Goal: Navigation & Orientation: Understand site structure

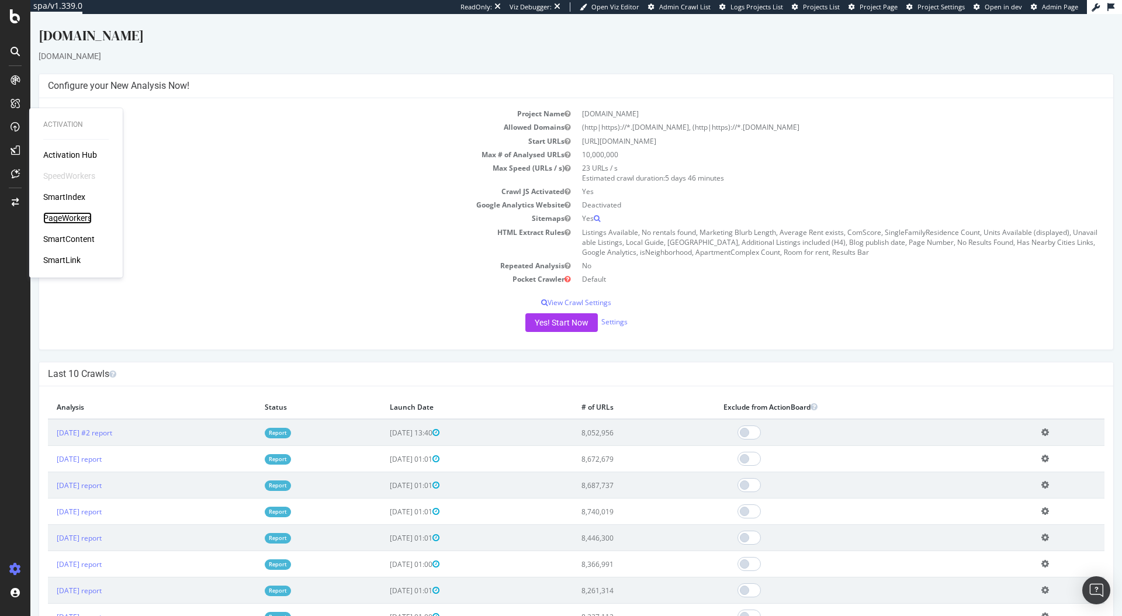
click at [75, 220] on div "PageWorkers" at bounding box center [67, 218] width 49 height 12
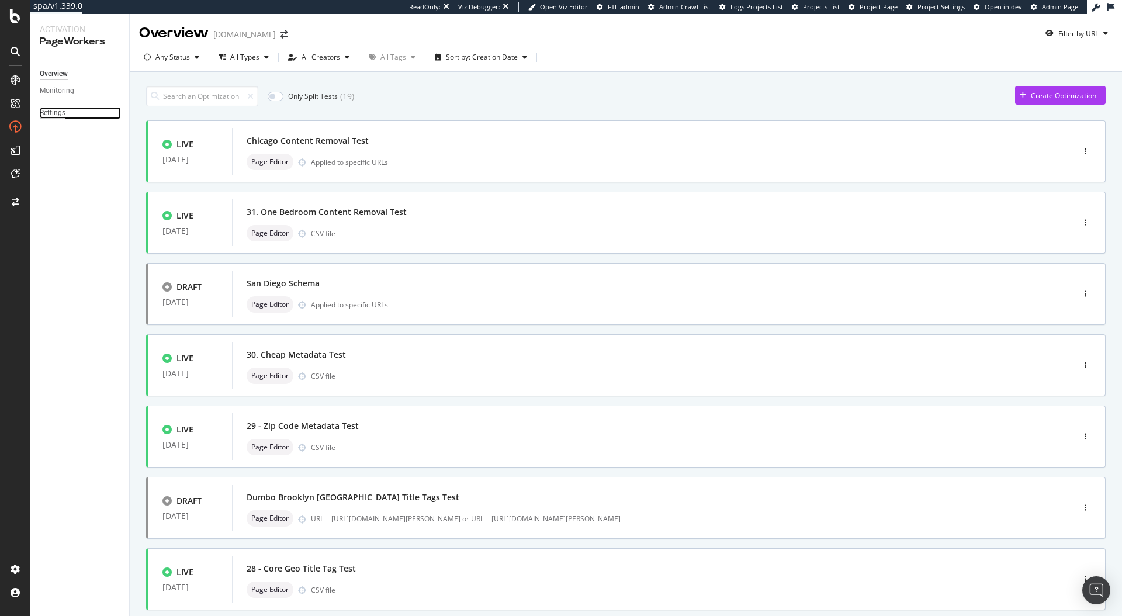
click at [58, 118] on div "Settings" at bounding box center [53, 113] width 26 height 12
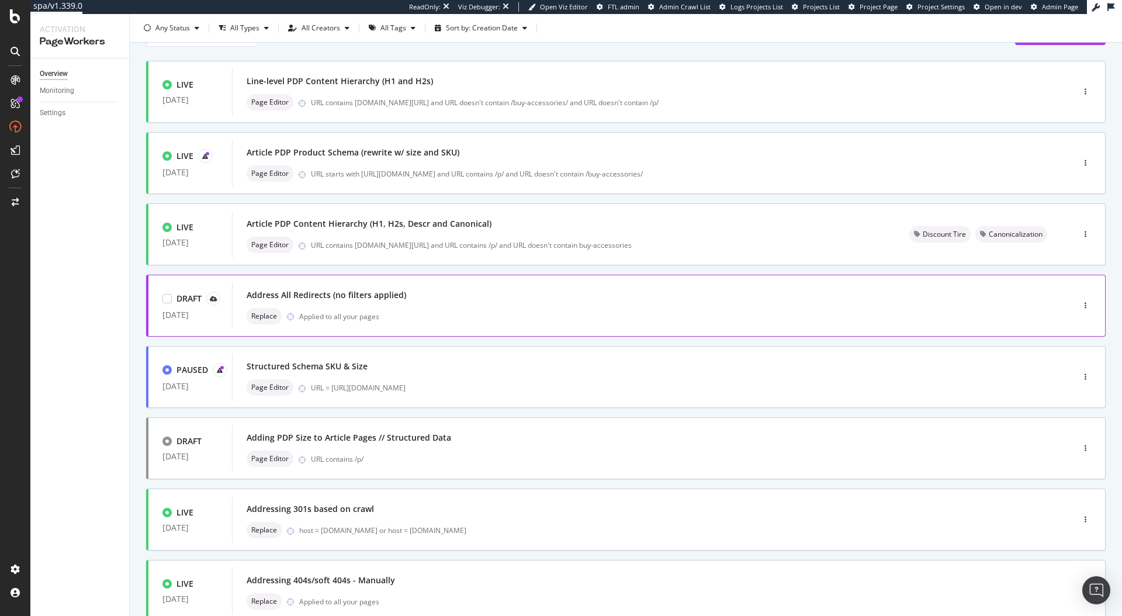
scroll to position [60, 0]
click at [353, 372] on div "Structured Schema SKU & Size" at bounding box center [636, 366] width 778 height 16
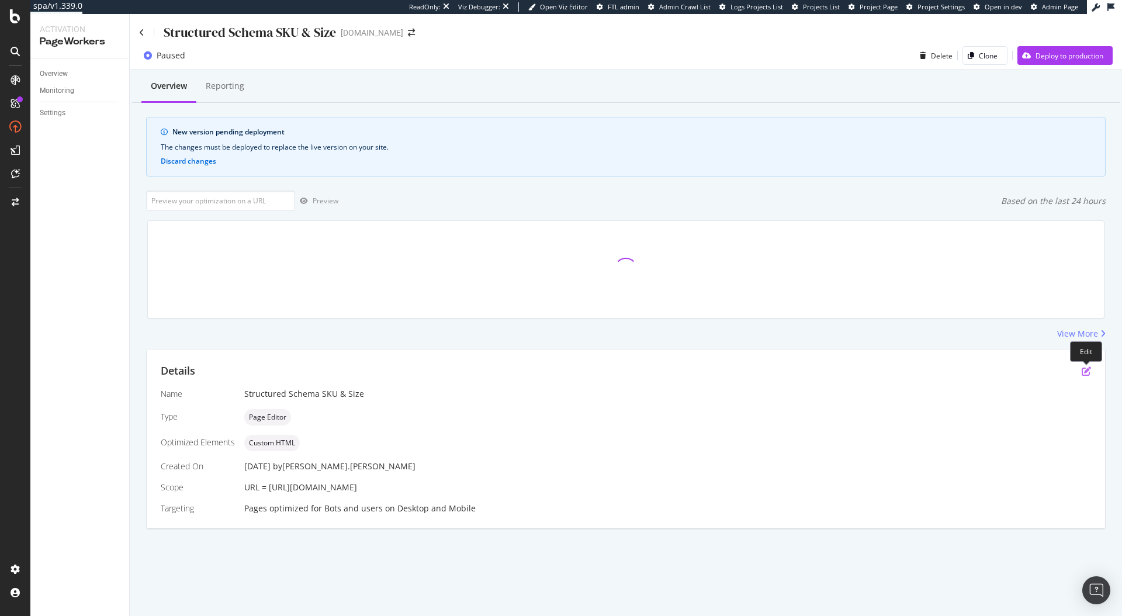
click at [1089, 373] on icon "pen-to-square" at bounding box center [1086, 371] width 9 height 9
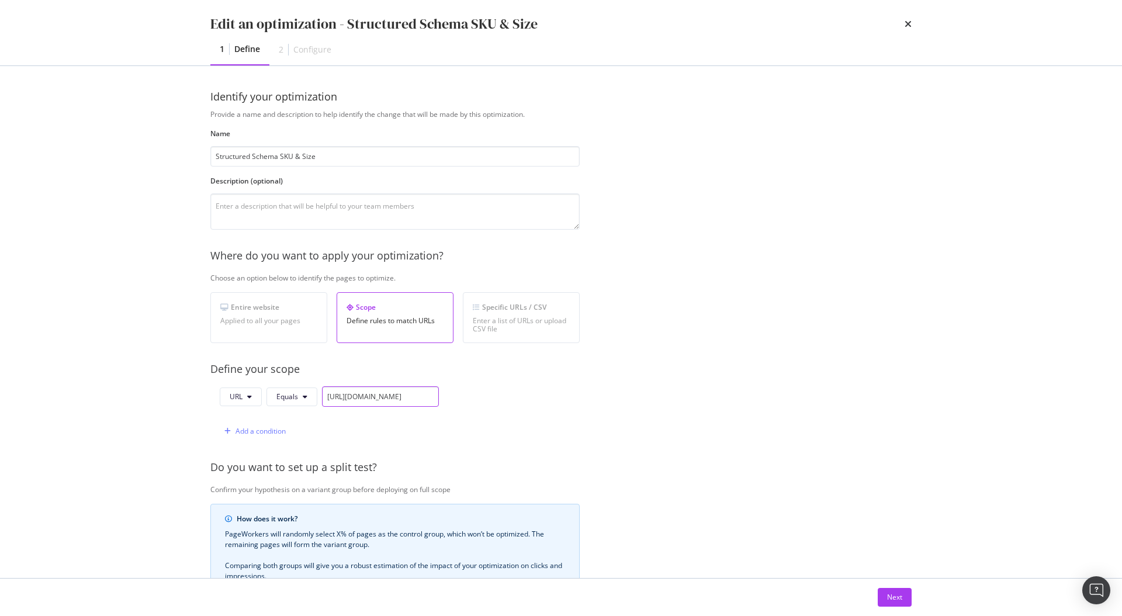
scroll to position [0, 164]
drag, startPoint x: 395, startPoint y: 401, endPoint x: 501, endPoint y: 402, distance: 106.4
click at [501, 402] on div "URL Equals https://www.discounttire.com/buy-tires/arizonian-silver-edition-all-…" at bounding box center [394, 413] width 369 height 55
click at [284, 394] on span "Equals" at bounding box center [288, 397] width 22 height 10
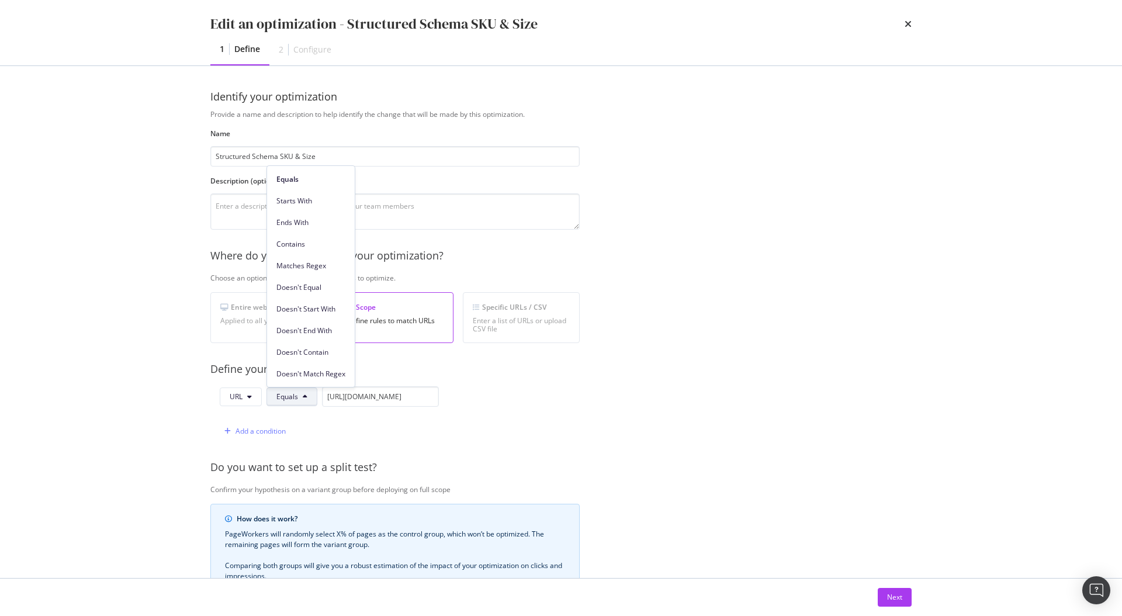
click at [284, 394] on span "Equals" at bounding box center [288, 397] width 22 height 10
click at [887, 593] on div "Next" at bounding box center [894, 597] width 15 height 10
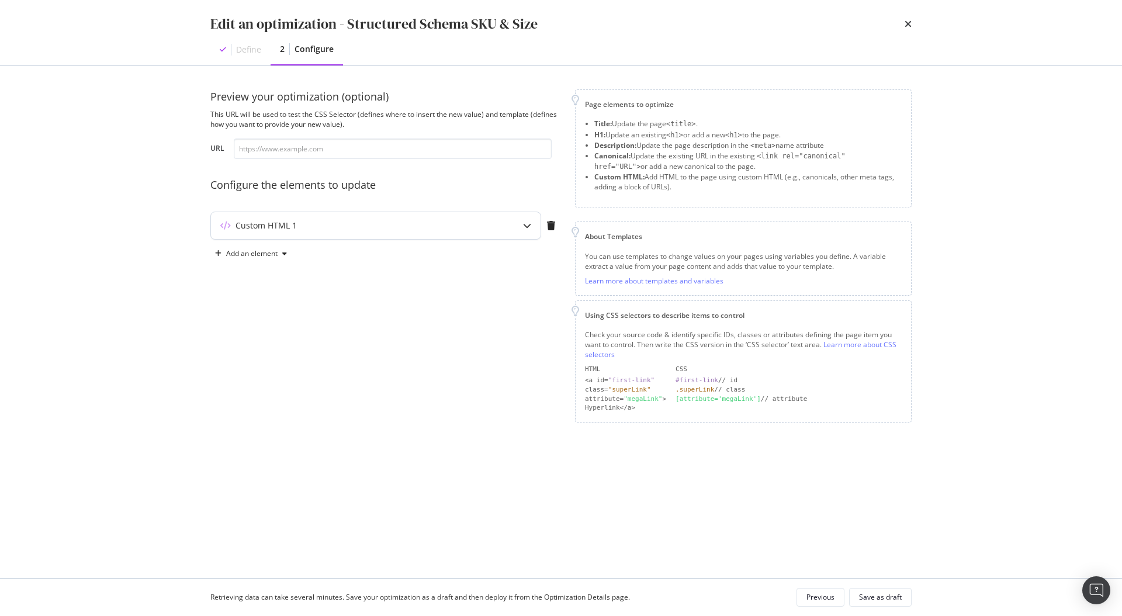
click at [341, 230] on div "Custom HTML 1" at bounding box center [353, 226] width 284 height 12
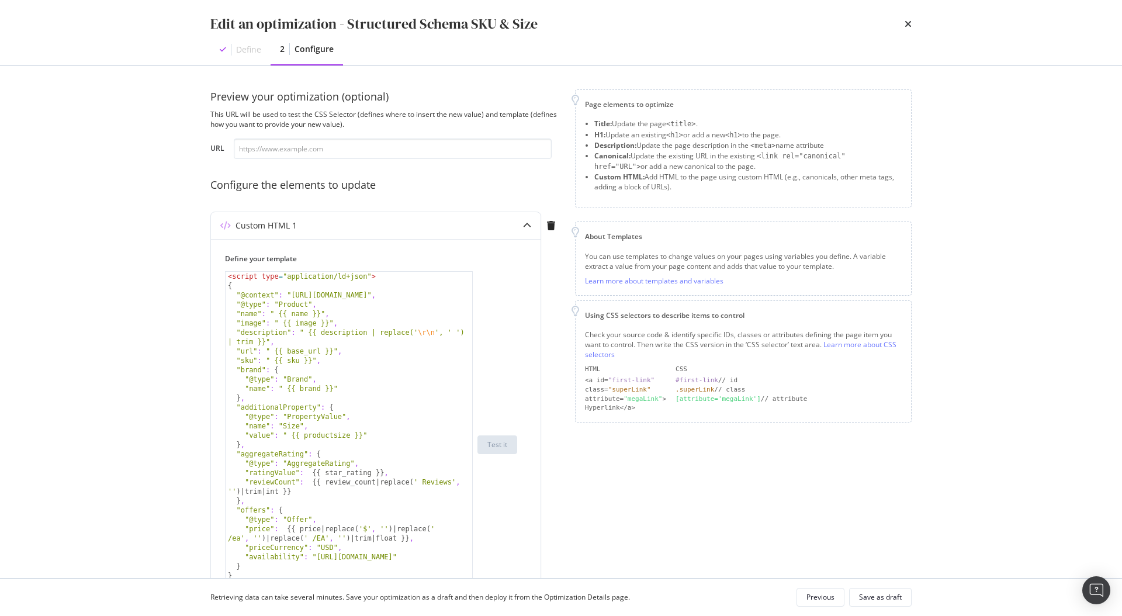
drag, startPoint x: 468, startPoint y: 344, endPoint x: 449, endPoint y: 616, distance: 272.5
click at [449, 616] on div "Edit an optimization - Structured Schema SKU & Size Define 2 Configure Preview …" at bounding box center [561, 308] width 1122 height 616
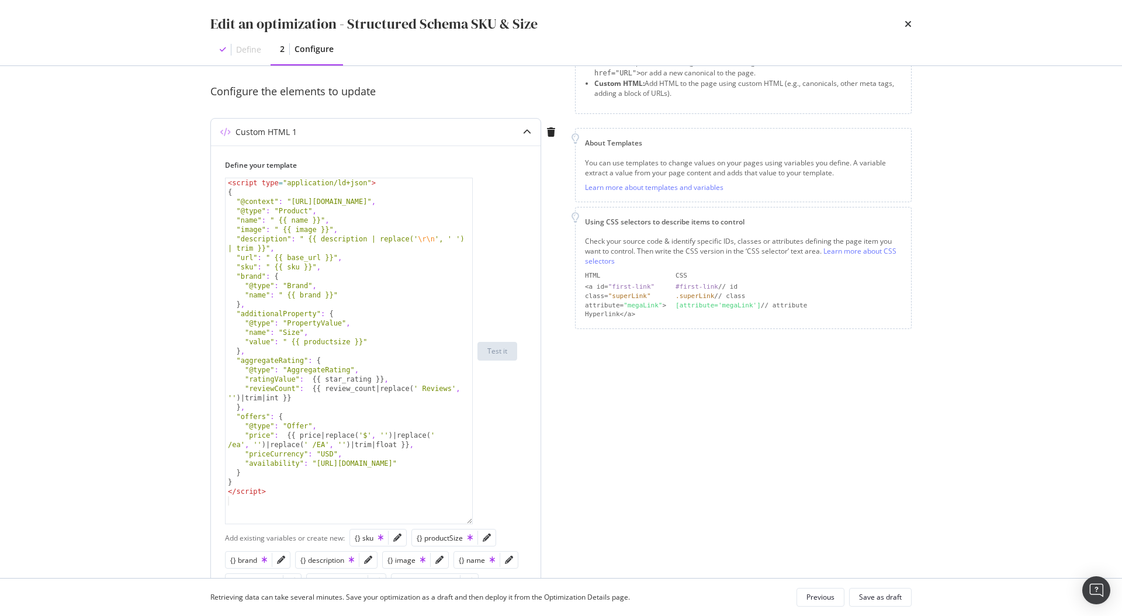
scroll to position [96, 0]
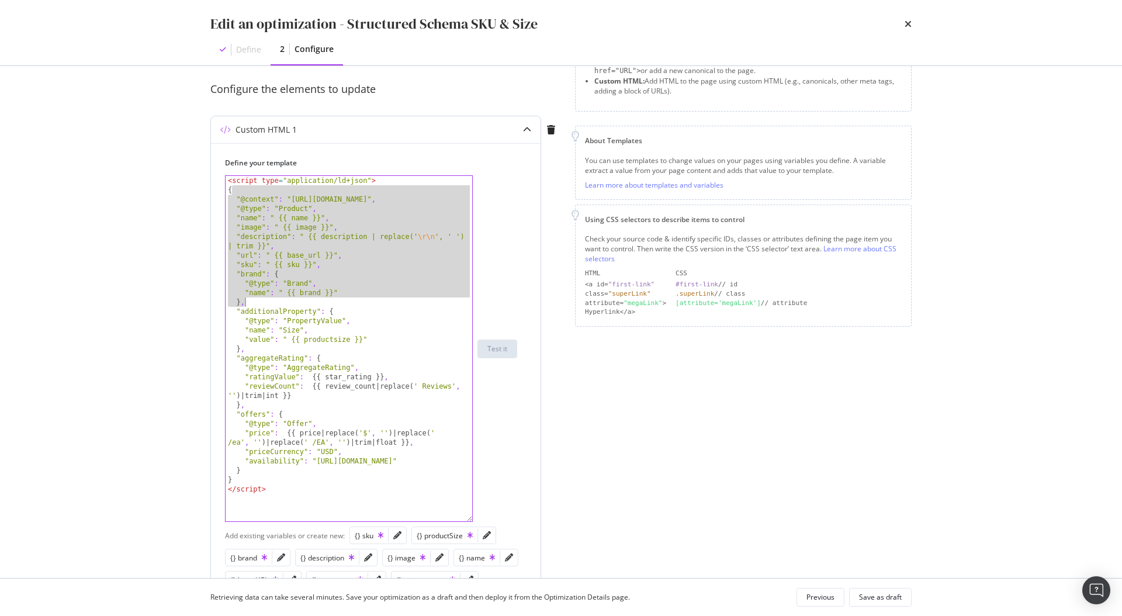
drag, startPoint x: 232, startPoint y: 190, endPoint x: 385, endPoint y: 370, distance: 236.8
click at [385, 370] on div "< script type = "application/ld+json" > { "@context" : "http://schema.org" , "@…" at bounding box center [349, 358] width 247 height 364
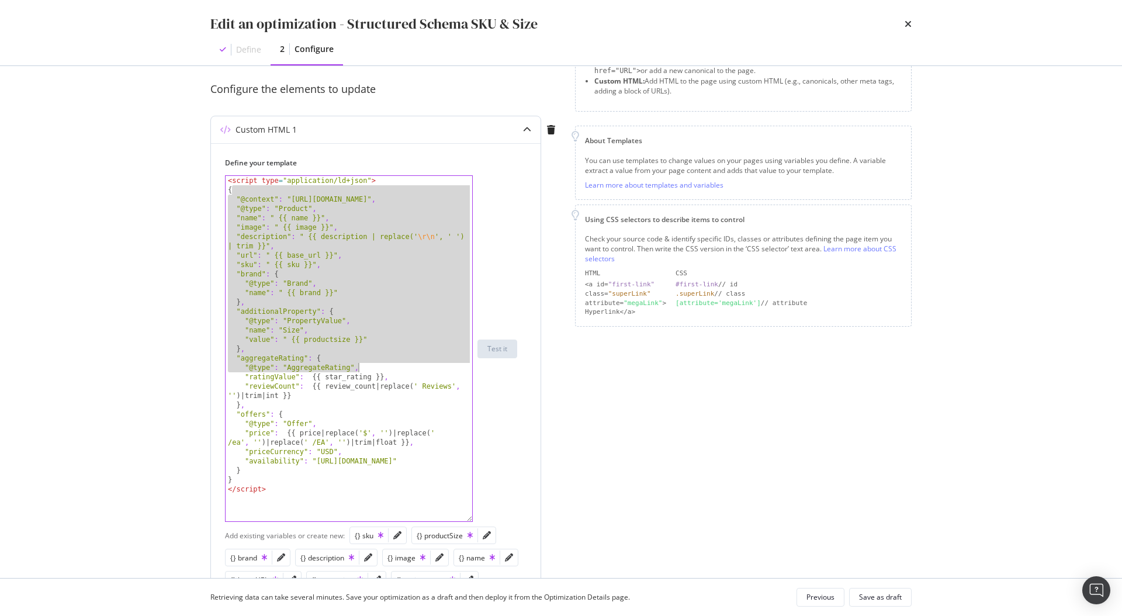
click at [348, 297] on div "< script type = "application/ld+json" > { "@context" : "http://schema.org" , "@…" at bounding box center [349, 358] width 247 height 364
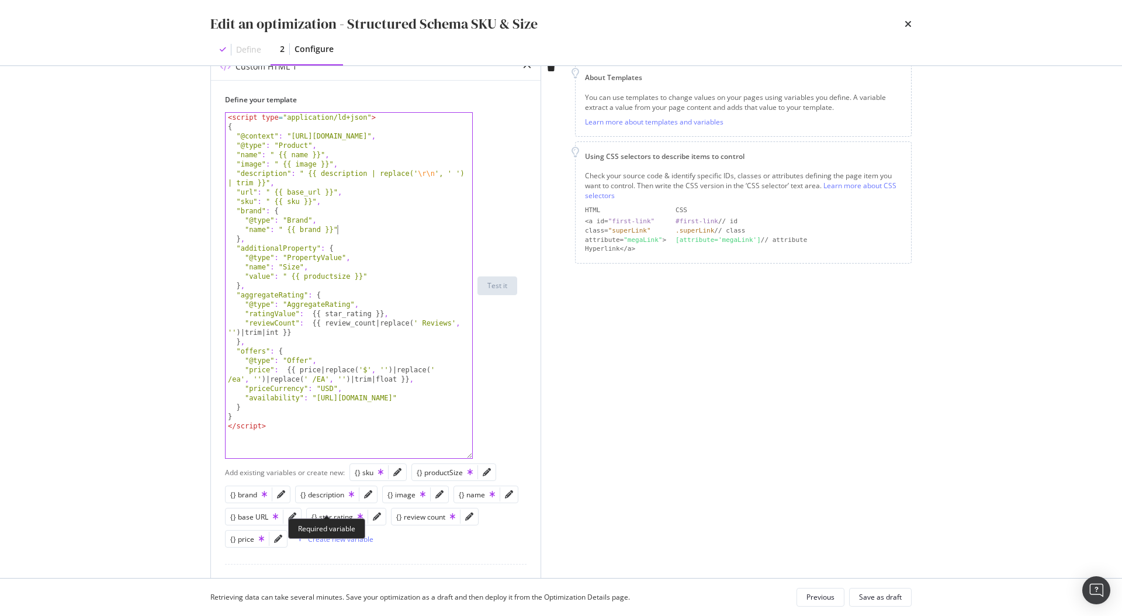
scroll to position [147, 0]
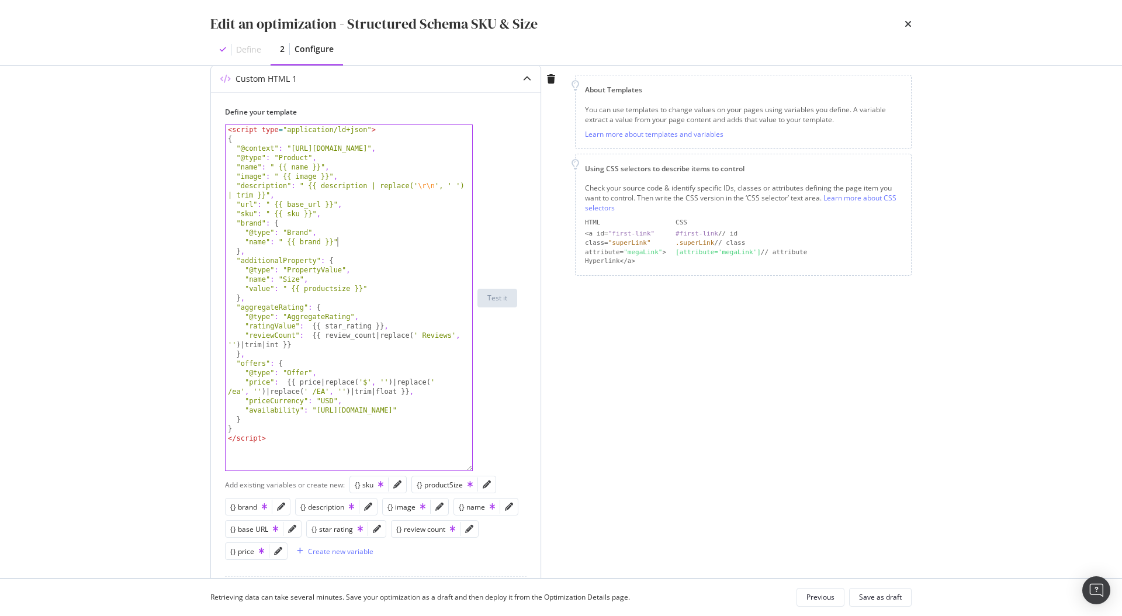
click at [279, 168] on div "< script type = "application/ld+json" > { "@context" : "http://schema.org" , "@…" at bounding box center [349, 307] width 247 height 364
click at [294, 181] on div "< script type = "application/ld+json" > { "@context" : "http://schema.org" , "@…" at bounding box center [349, 307] width 247 height 364
click at [292, 207] on div "< script type = "application/ld+json" > { "@context" : "http://schema.org" , "@…" at bounding box center [349, 307] width 247 height 364
click at [294, 206] on div "< script type = "application/ld+json" > { "@context" : "http://schema.org" , "@…" at bounding box center [349, 307] width 247 height 364
click at [294, 215] on div "< script type = "application/ld+json" > { "@context" : "http://schema.org" , "@…" at bounding box center [349, 307] width 247 height 364
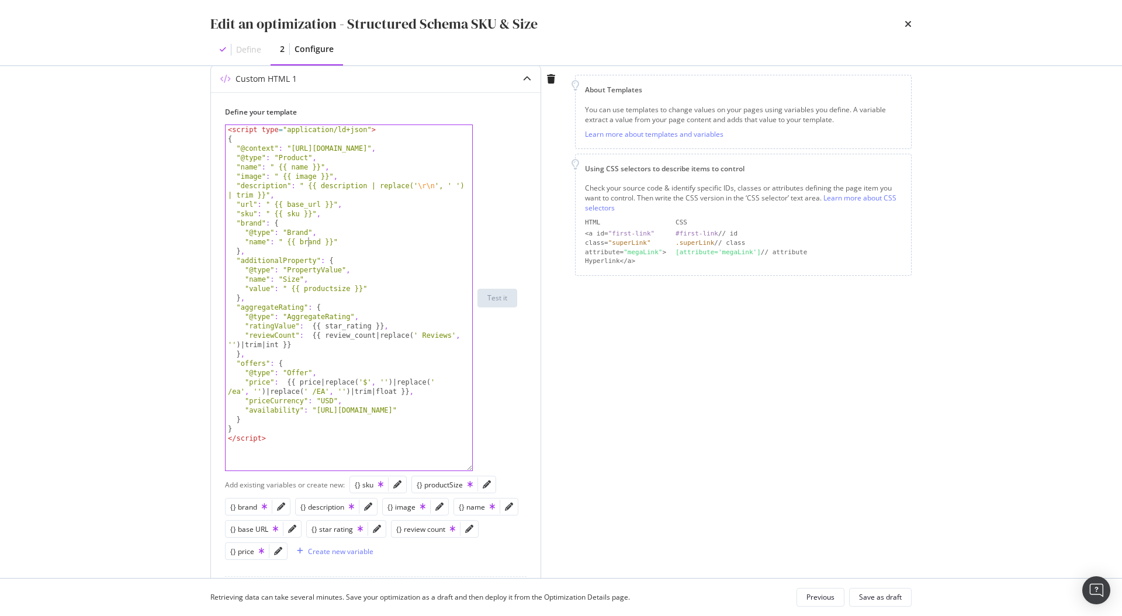
click at [309, 246] on div "< script type = "application/ld+json" > { "@context" : "http://schema.org" , "@…" at bounding box center [349, 307] width 247 height 364
click at [330, 293] on div "< script type = "application/ld+json" > { "@context" : "http://schema.org" , "@…" at bounding box center [349, 307] width 247 height 364
click at [333, 321] on div "< script type = "application/ld+json" > { "@context" : "http://schema.org" , "@…" at bounding box center [349, 307] width 247 height 364
click at [326, 401] on div "< script type = "application/ld+json" > { "@context" : "http://schema.org" , "@…" at bounding box center [349, 307] width 247 height 364
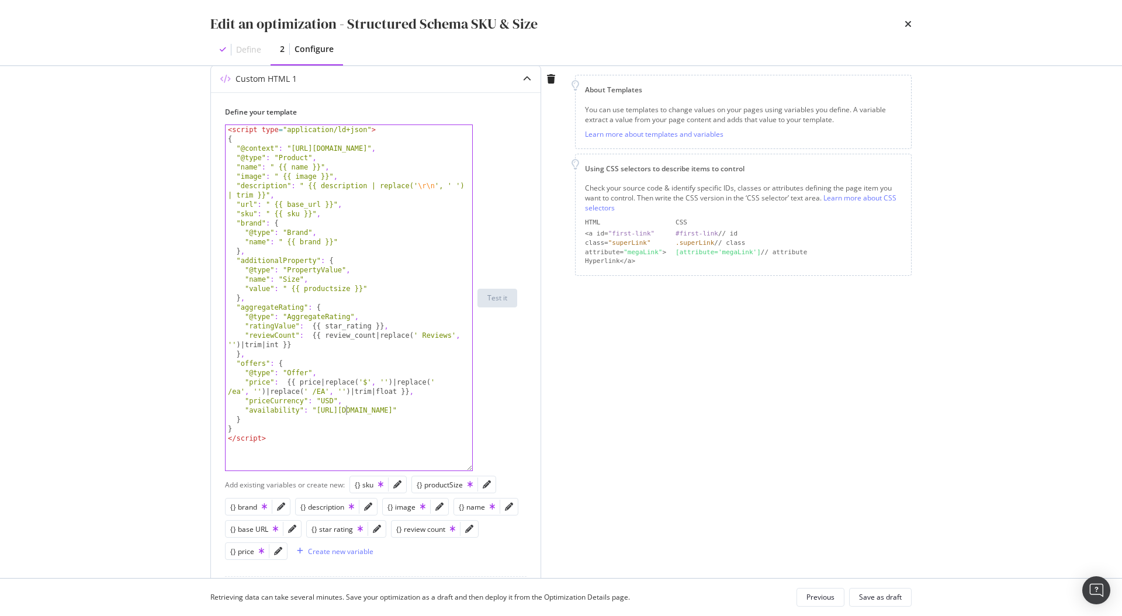
click at [346, 414] on div "< script type = "application/ld+json" > { "@context" : "http://schema.org" , "@…" at bounding box center [349, 307] width 247 height 364
click at [361, 414] on div "< script type = "application/ld+json" > { "@context" : "http://schema.org" , "@…" at bounding box center [349, 307] width 247 height 364
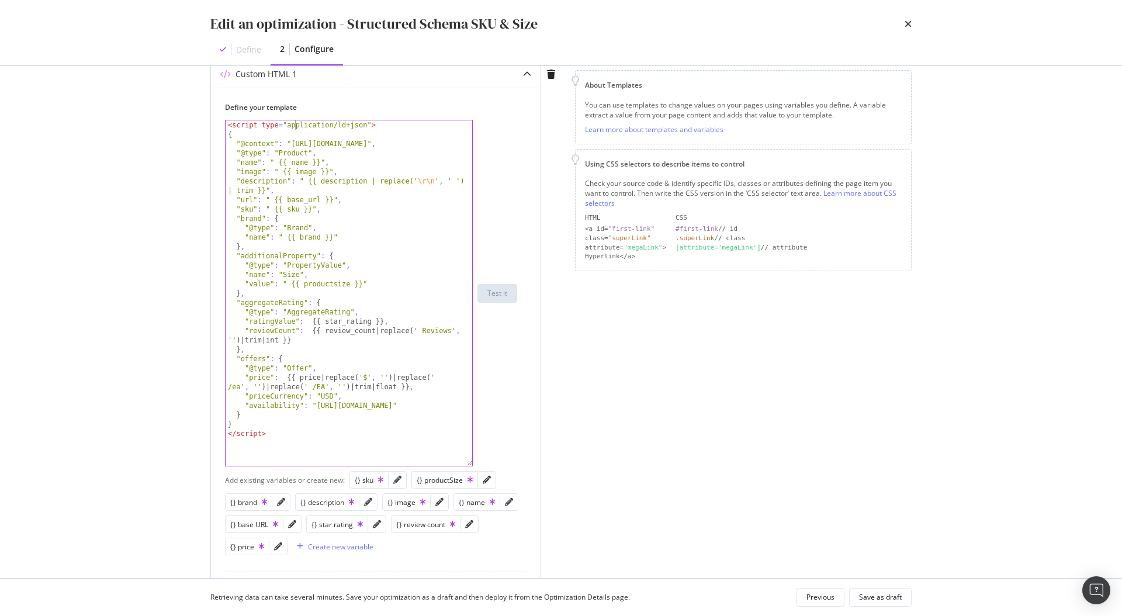
click at [296, 125] on div "< script type = "application/ld+json" > { "@context" : "http://schema.org" , "@…" at bounding box center [349, 302] width 247 height 364
click at [255, 172] on div "< script type = "application/ld+json" > { "@context" : "http://schema.org" , "@…" at bounding box center [349, 302] width 247 height 364
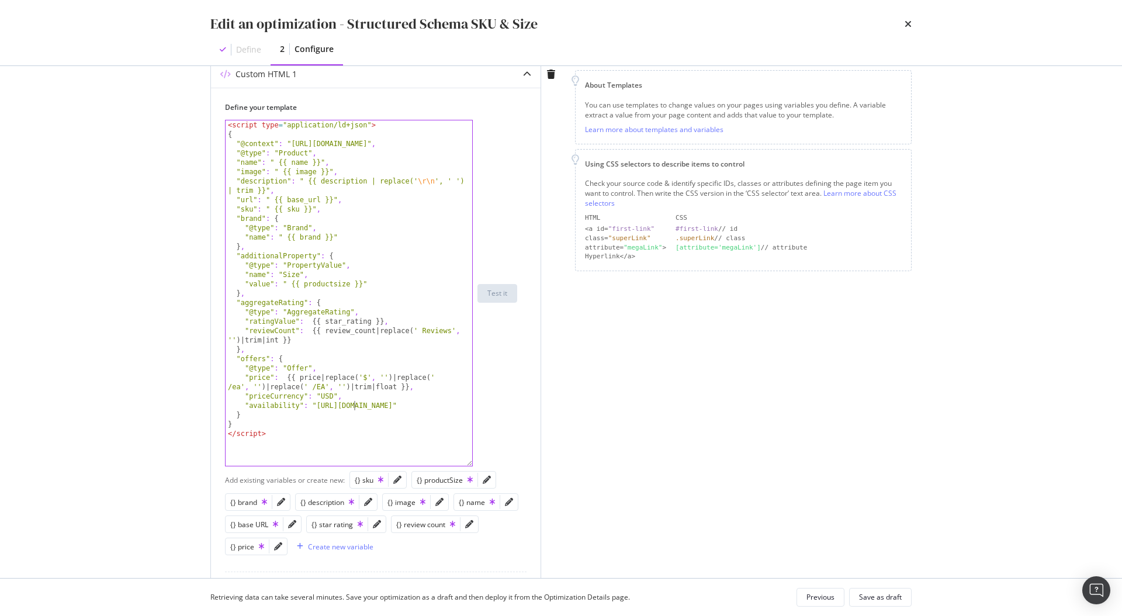
click at [355, 409] on div "< script type = "application/ld+json" > { "@context" : "http://schema.org" , "@…" at bounding box center [349, 302] width 247 height 364
click at [330, 394] on div "< script type = "application/ld+json" > { "@context" : "http://schema.org" , "@…" at bounding box center [349, 302] width 247 height 364
click at [236, 136] on div "< script type = "application/ld+json" > { "@context" : "http://schema.org" , "@…" at bounding box center [349, 302] width 247 height 364
type textarea "{"
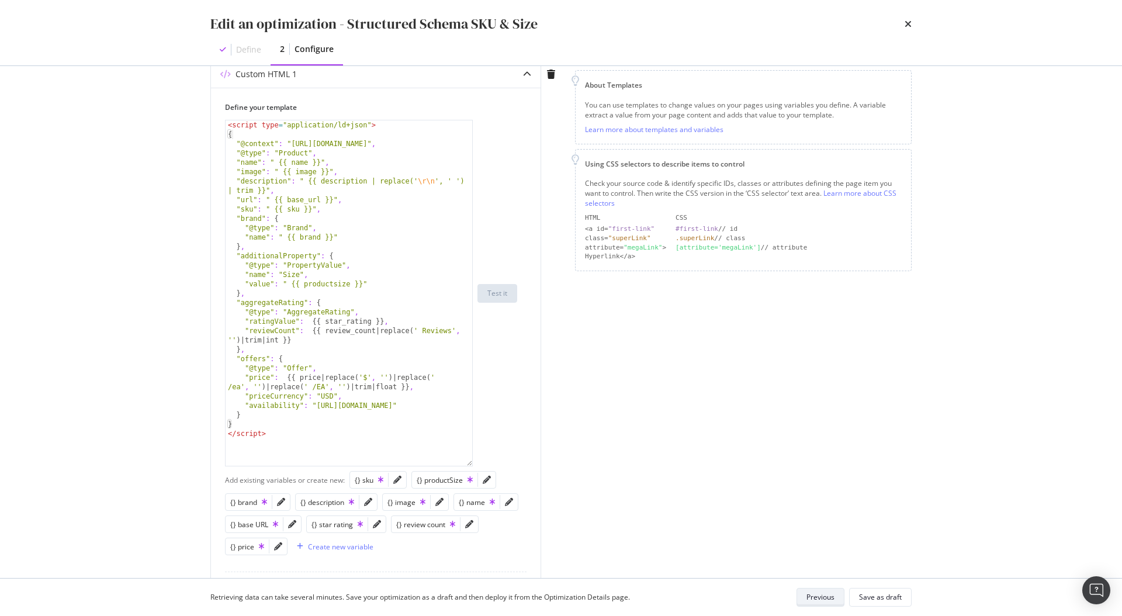
click at [800, 603] on button "Previous" at bounding box center [821, 597] width 48 height 19
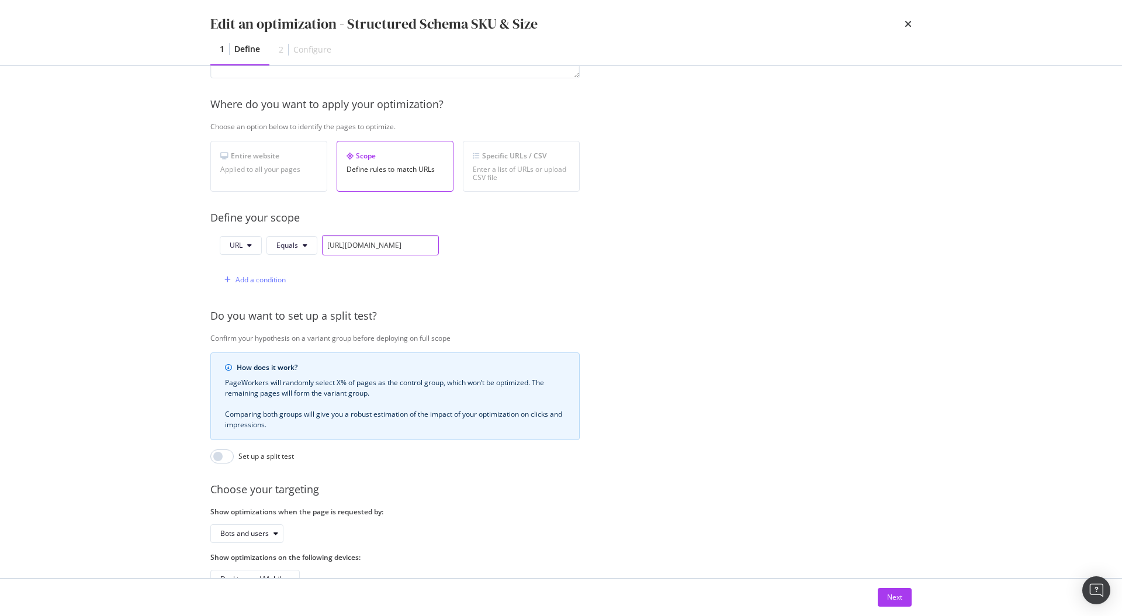
click at [386, 243] on input "https://www.discounttire.com/buy-tires/arizonian-silver-edition-all-season/p/88…" at bounding box center [380, 245] width 117 height 20
click at [880, 598] on button "Next" at bounding box center [895, 597] width 34 height 19
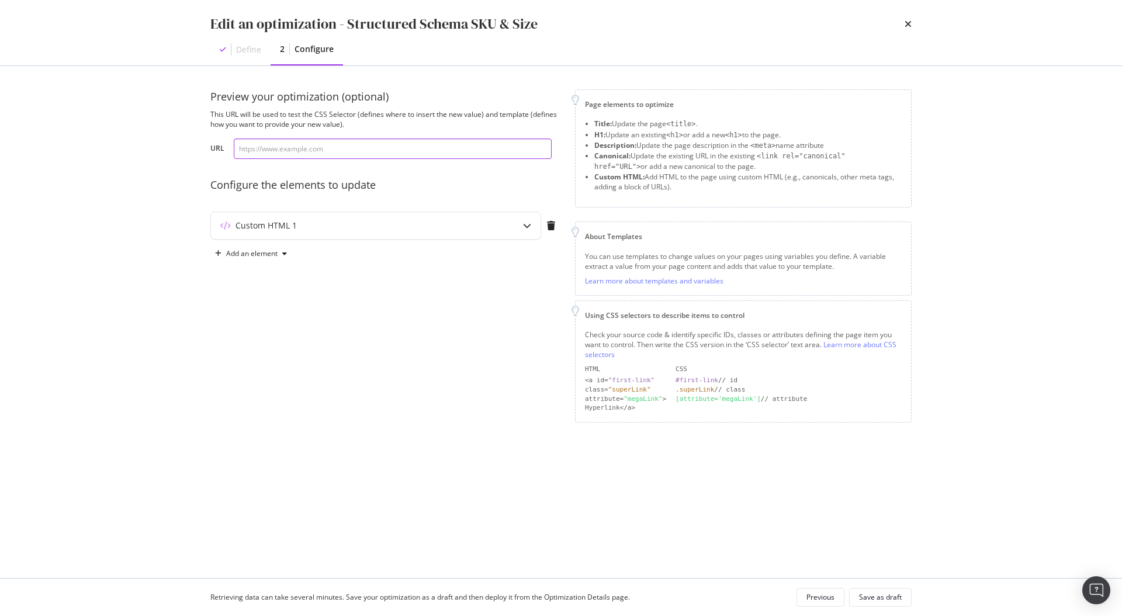
click at [402, 150] on input "modal" at bounding box center [393, 149] width 318 height 20
click at [911, 23] on icon "times" at bounding box center [908, 23] width 7 height 9
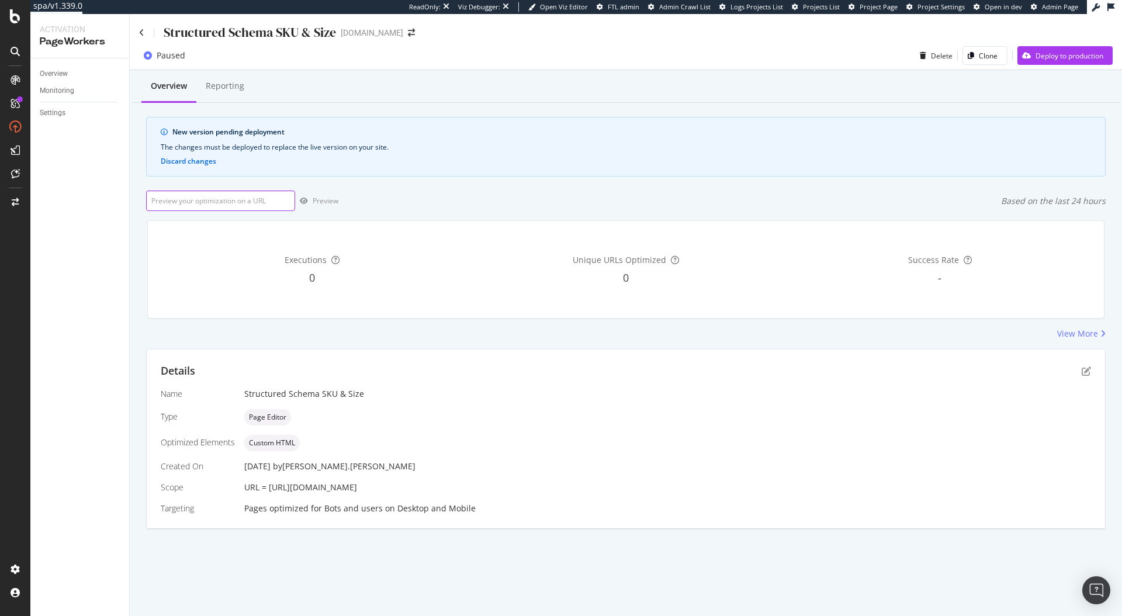
click at [215, 200] on input "url" at bounding box center [220, 201] width 149 height 20
paste input "https://www.discounttire.com/buy-tires/arizonian-silver-edition-all-season/p/88…"
type input "https://www.discounttire.com/buy-tires/arizonian-silver-edition-all-season/p/88…"
click at [311, 201] on div "button" at bounding box center [304, 201] width 18 height 7
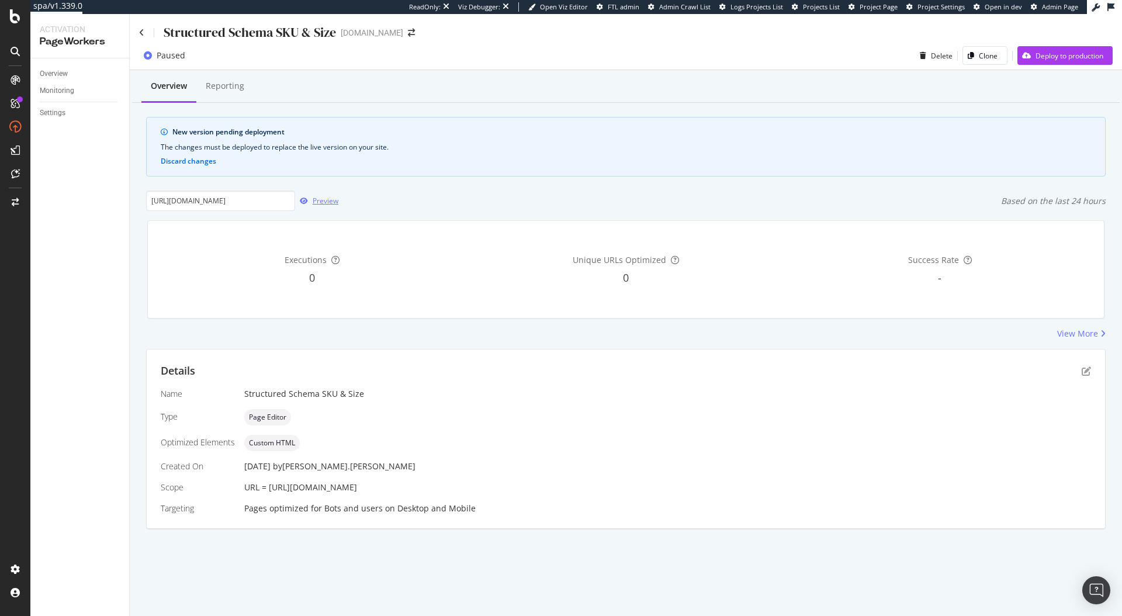
scroll to position [0, 0]
click at [1090, 370] on icon "pen-to-square" at bounding box center [1086, 371] width 9 height 9
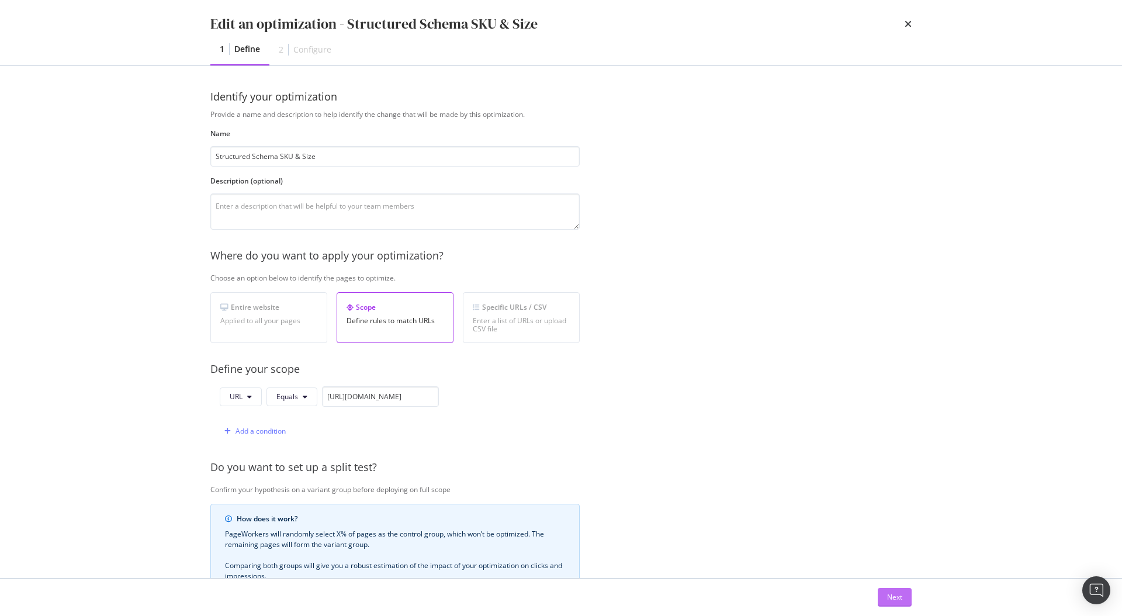
click at [894, 602] on div "Next" at bounding box center [894, 597] width 15 height 10
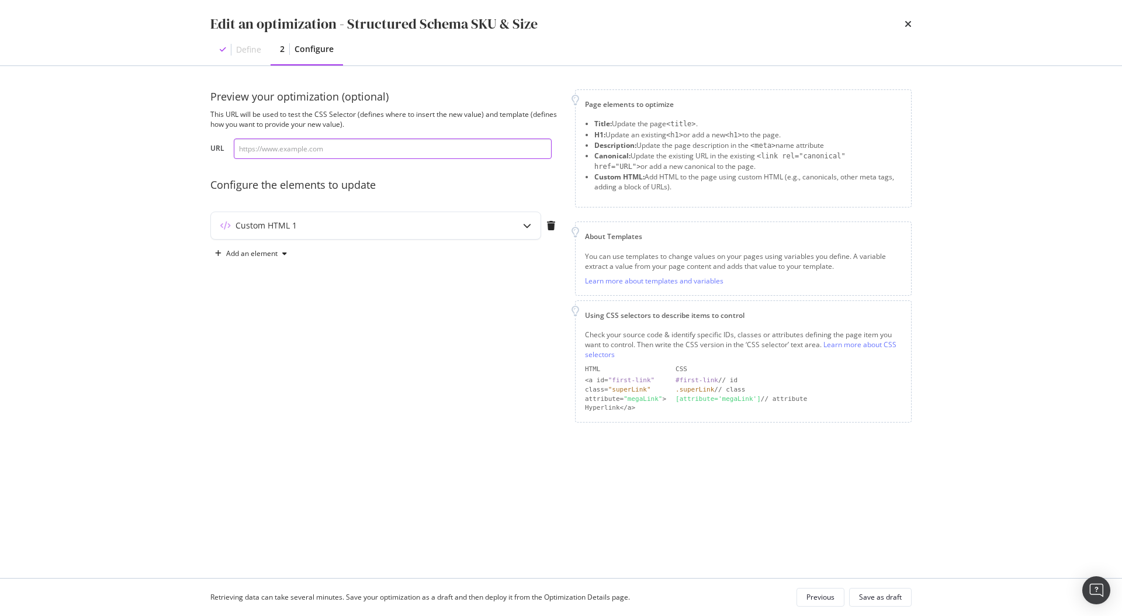
click at [512, 151] on input "modal" at bounding box center [393, 149] width 318 height 20
paste input "https://www.discounttire.com/buy-tires/arizonian-silver-edition-all-season/p/88…"
type input "https://www.discounttire.com/buy-tires/arizonian-silver-edition-all-season/p/88…"
click at [482, 229] on div "Custom HTML 1" at bounding box center [353, 226] width 284 height 12
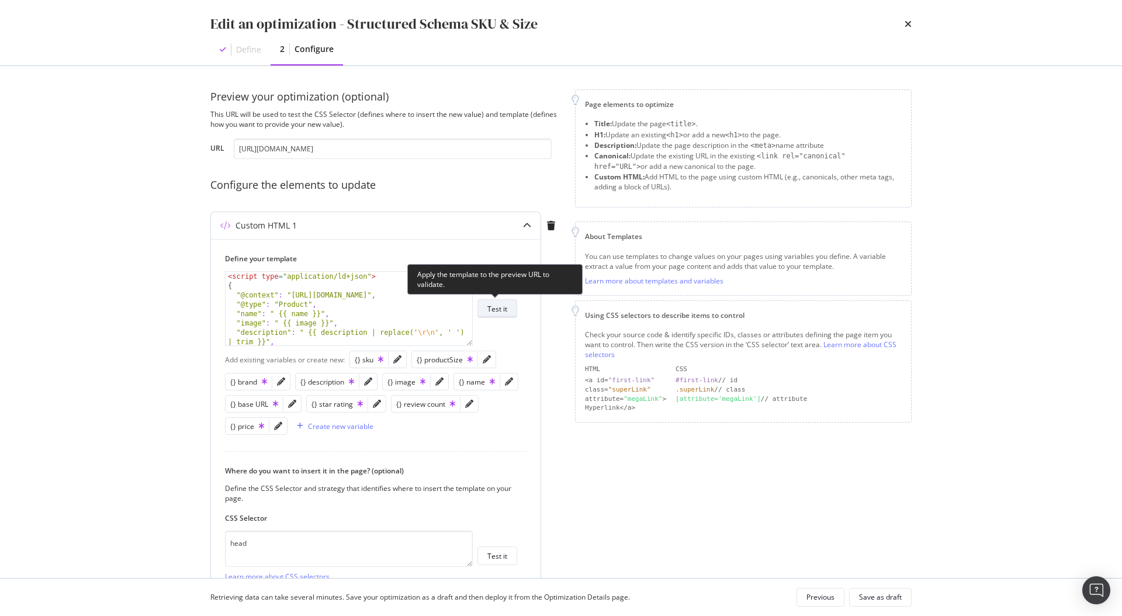
click at [499, 311] on div "Test it" at bounding box center [498, 309] width 20 height 10
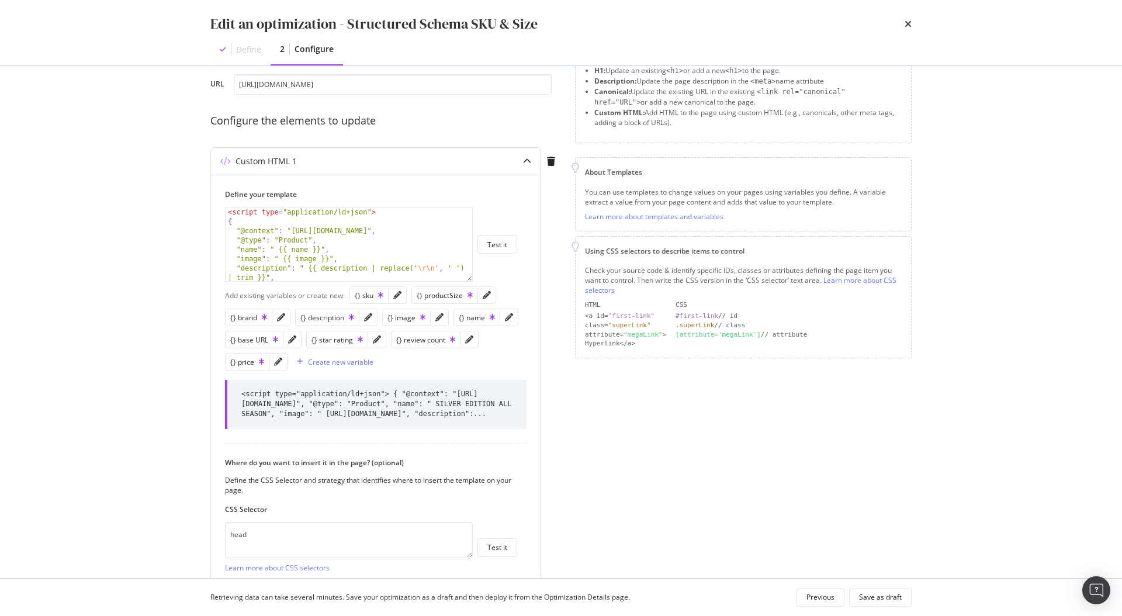
scroll to position [66, 0]
click at [397, 290] on icon "pencil" at bounding box center [397, 293] width 8 height 8
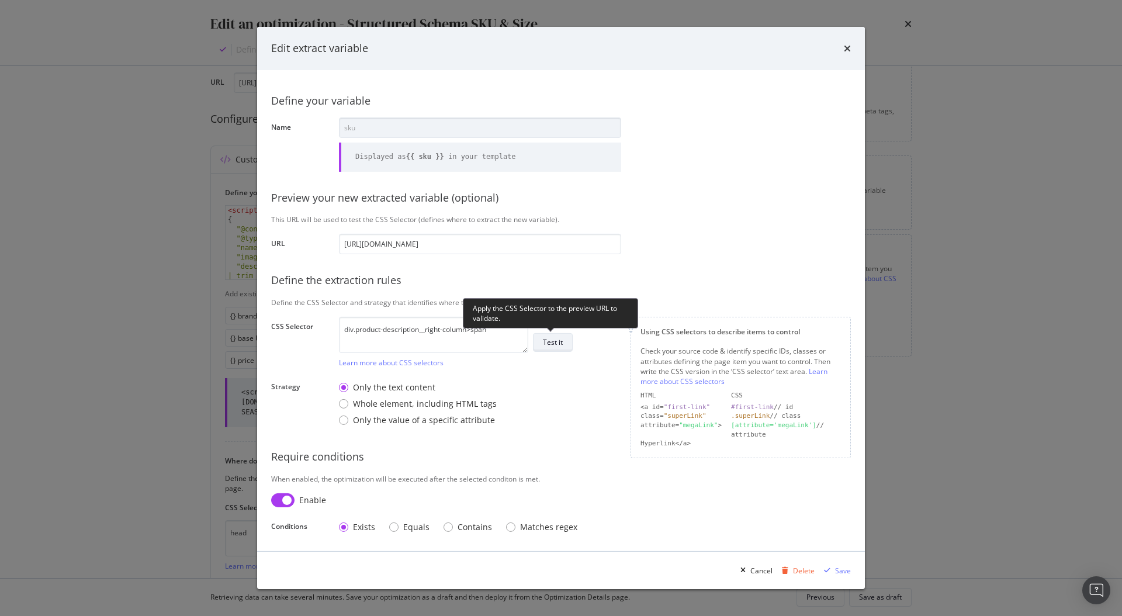
click at [555, 334] on div "Test it" at bounding box center [553, 342] width 20 height 16
click at [848, 50] on icon "times" at bounding box center [847, 48] width 7 height 9
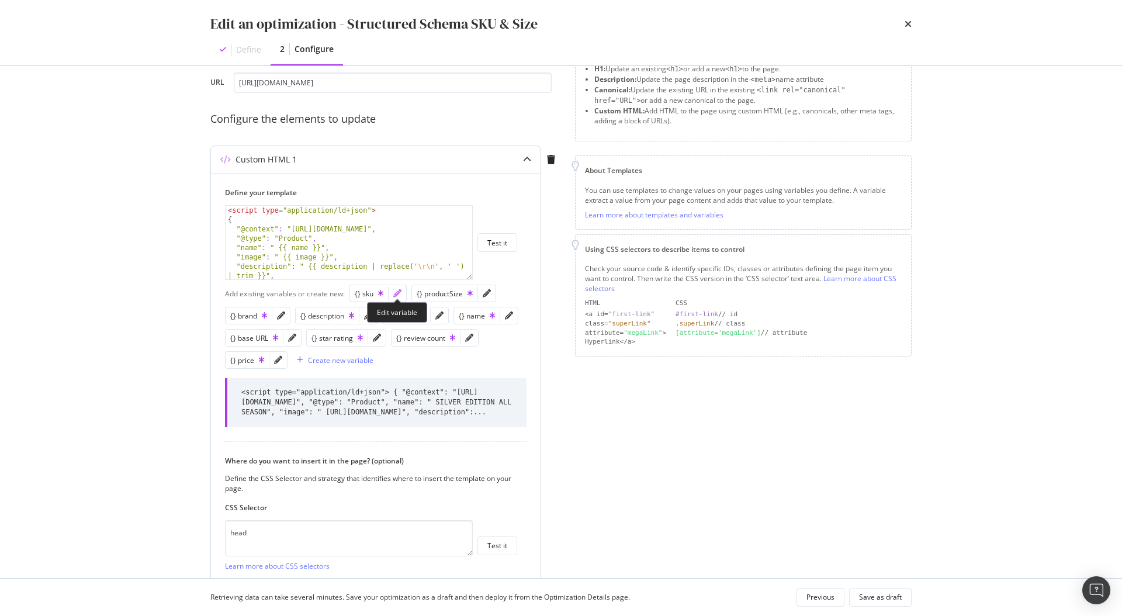
click at [397, 290] on icon "pencil" at bounding box center [397, 293] width 8 height 8
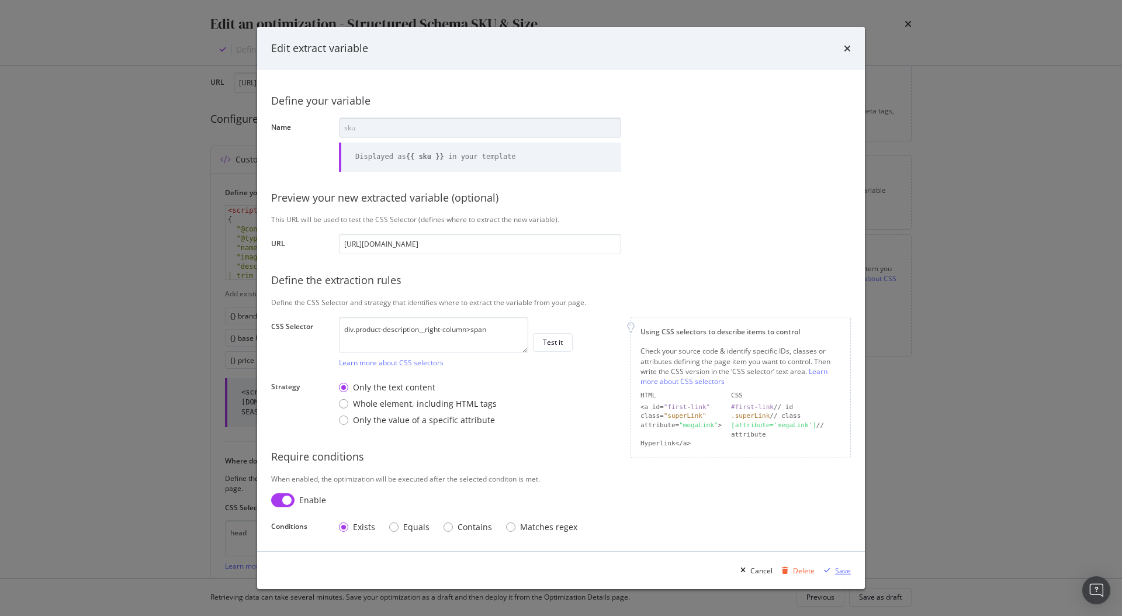
click at [834, 574] on div "modal" at bounding box center [828, 570] width 16 height 7
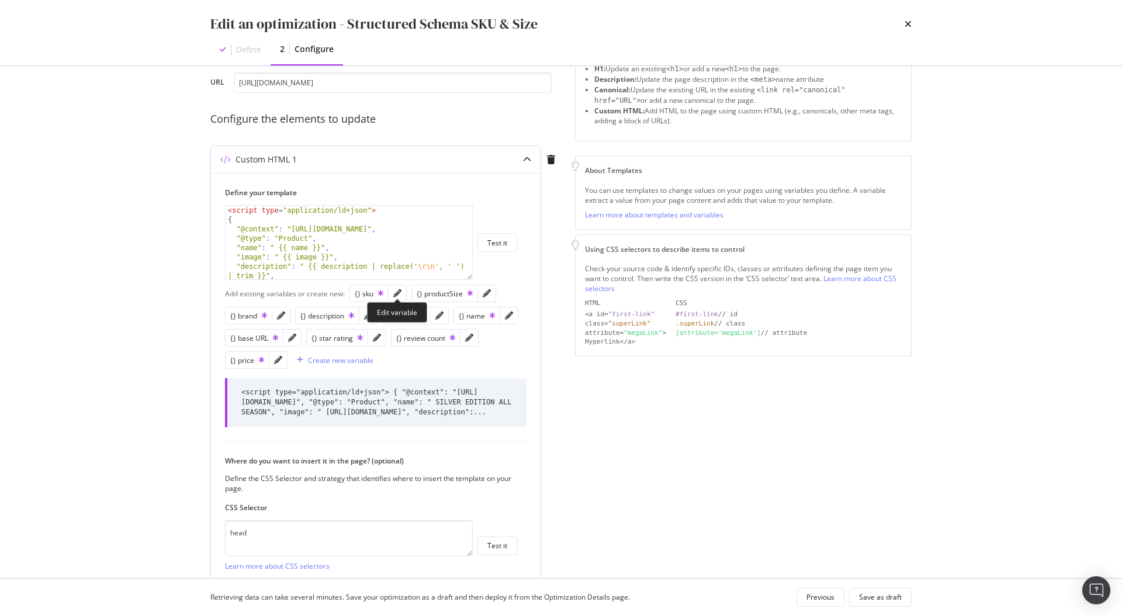
click at [399, 299] on div "modal" at bounding box center [398, 293] width 18 height 16
click at [395, 296] on icon "pencil" at bounding box center [397, 293] width 8 height 8
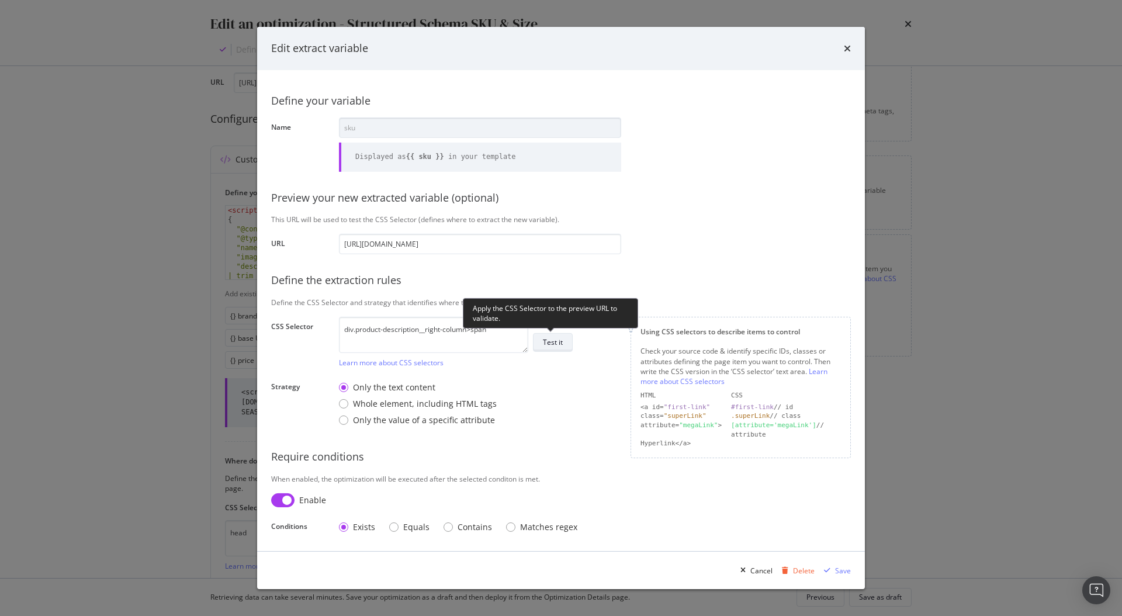
click at [566, 339] on button "Test it" at bounding box center [553, 342] width 40 height 19
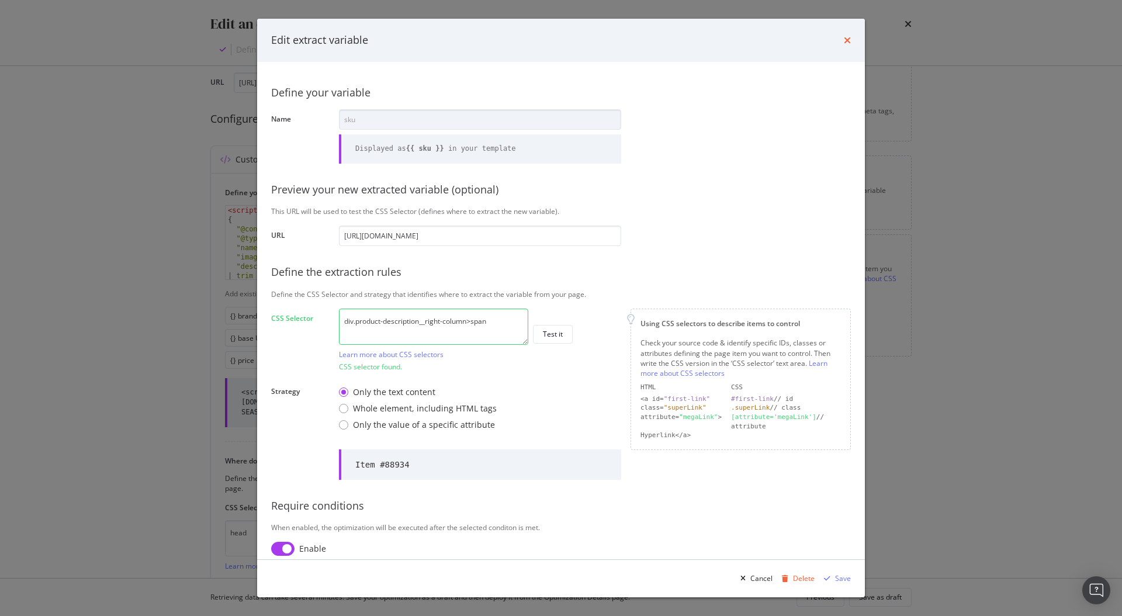
click at [847, 42] on icon "times" at bounding box center [847, 40] width 7 height 9
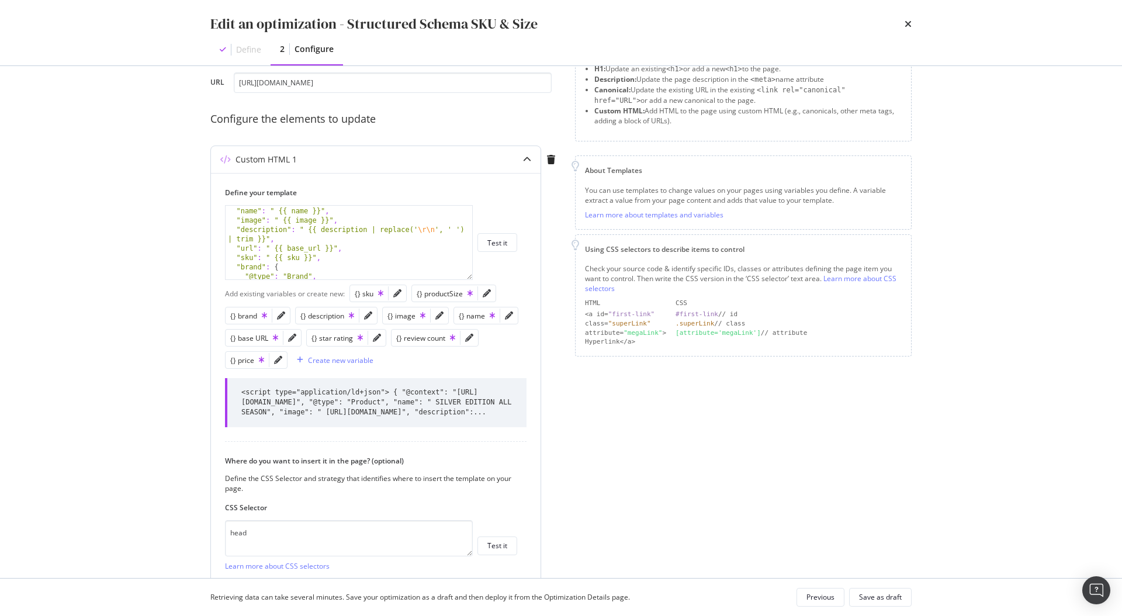
scroll to position [39, 0]
click at [396, 295] on icon "pencil" at bounding box center [397, 293] width 8 height 8
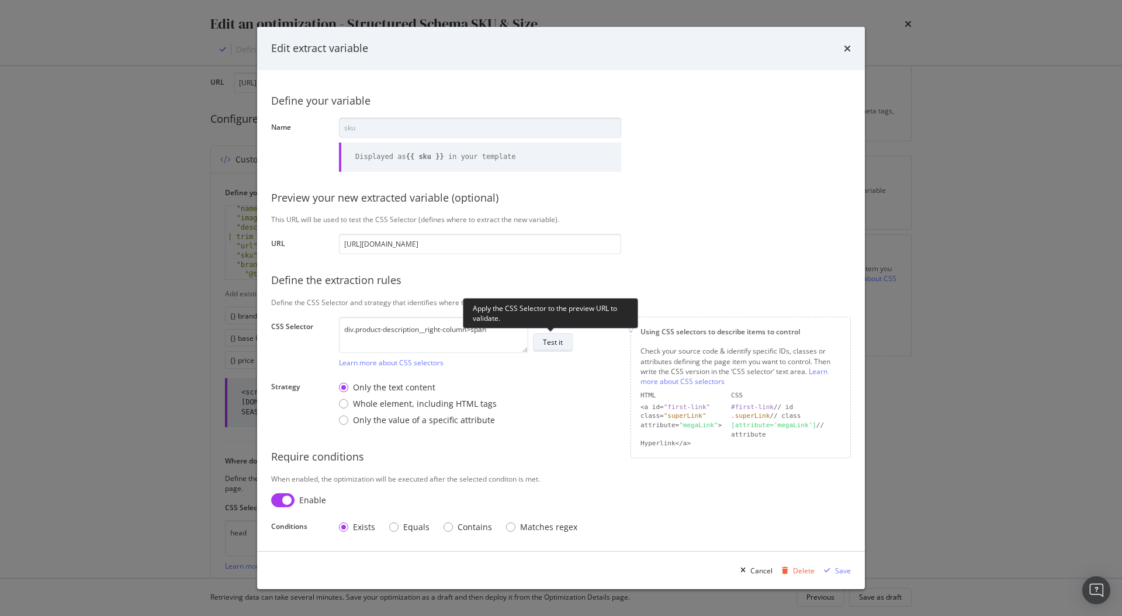
click at [555, 343] on div "Test it" at bounding box center [553, 342] width 20 height 10
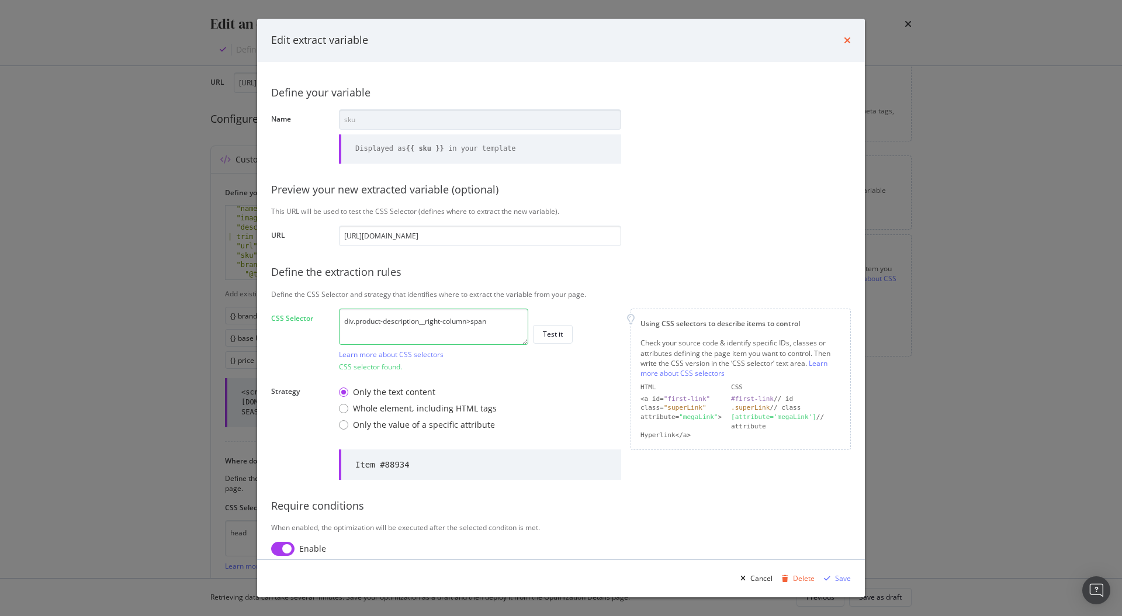
click at [845, 39] on icon "times" at bounding box center [847, 40] width 7 height 9
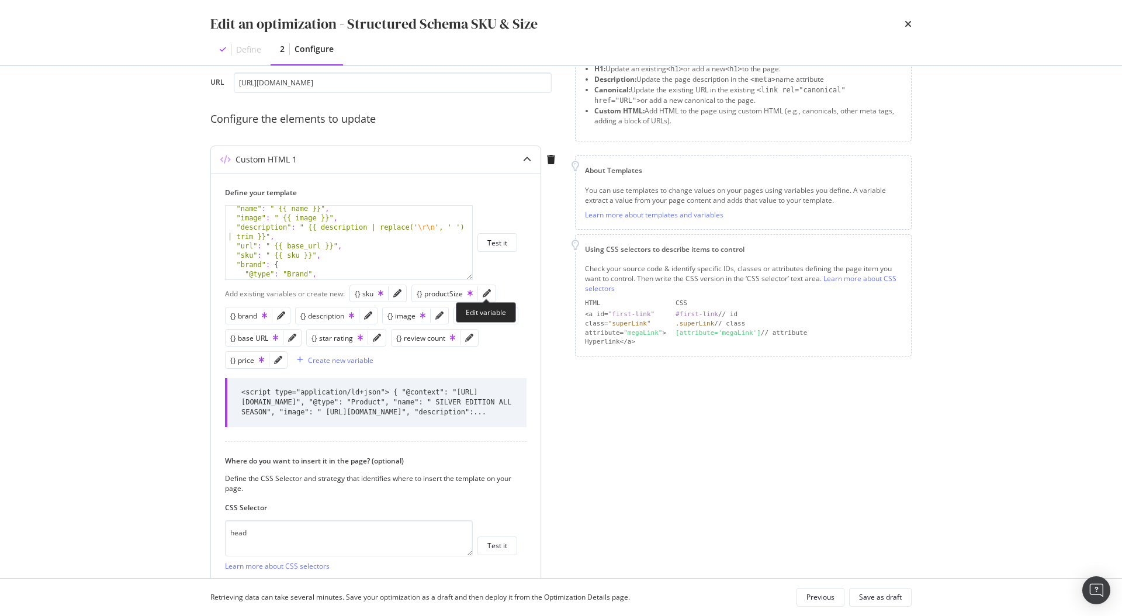
click at [492, 297] on div "modal" at bounding box center [487, 293] width 18 height 16
click at [487, 297] on icon "pencil" at bounding box center [487, 293] width 8 height 8
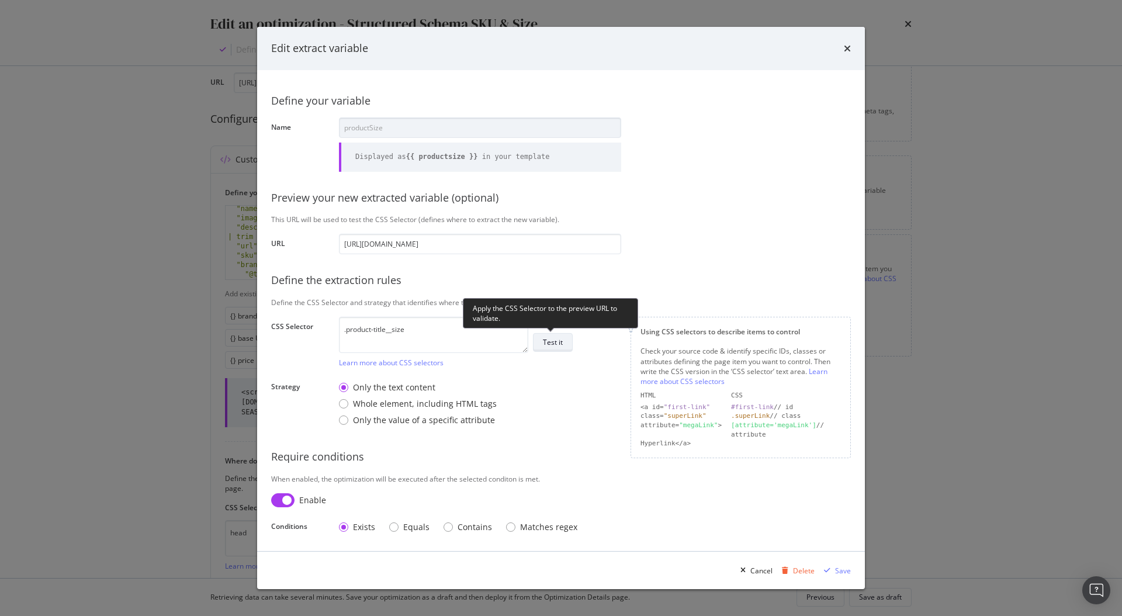
click at [557, 341] on div "Test it" at bounding box center [553, 342] width 20 height 10
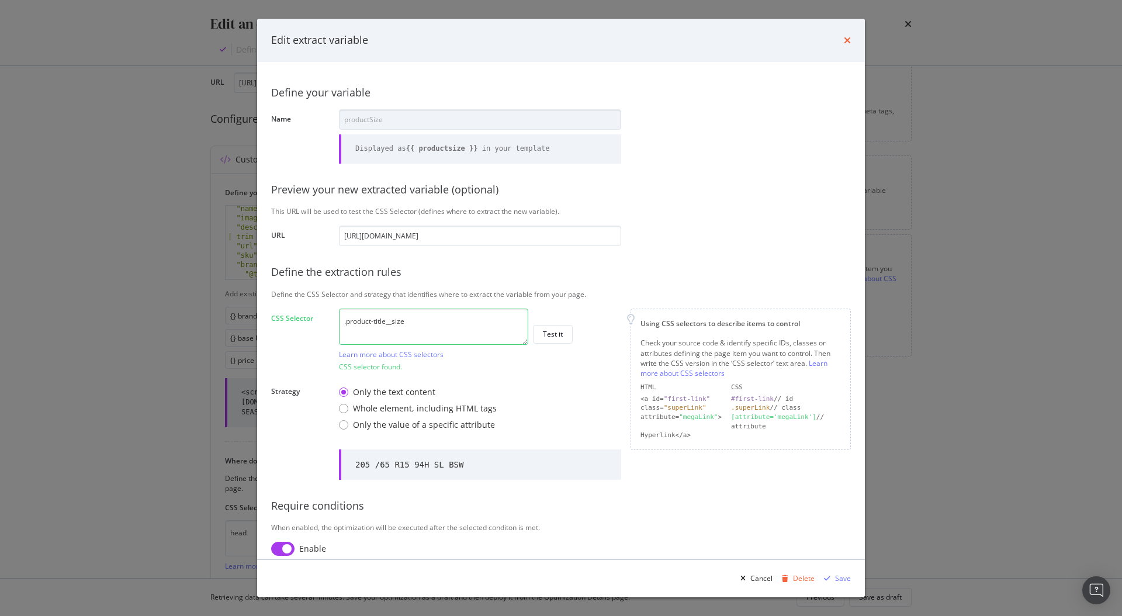
click at [846, 42] on icon "times" at bounding box center [847, 40] width 7 height 9
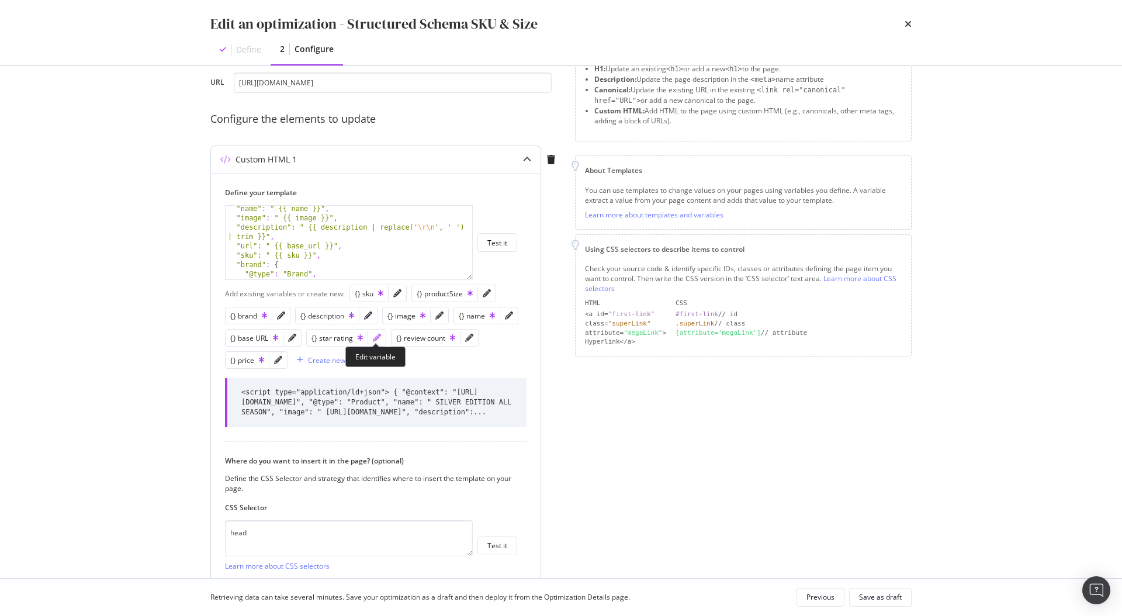
click at [375, 338] on icon "pencil" at bounding box center [377, 338] width 8 height 8
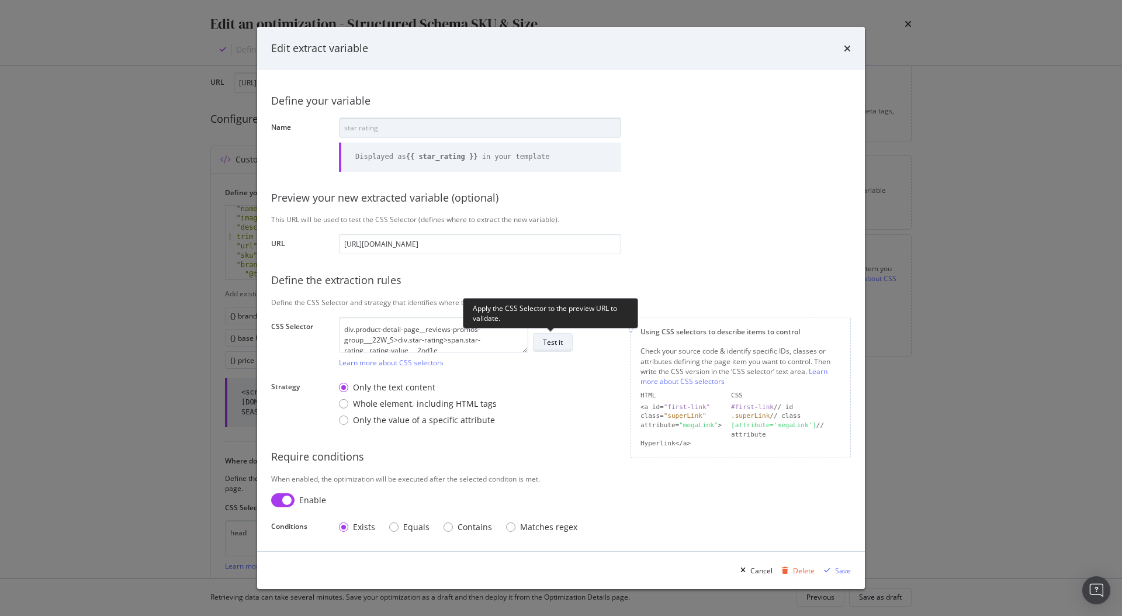
click at [552, 339] on div "Test it" at bounding box center [553, 342] width 20 height 10
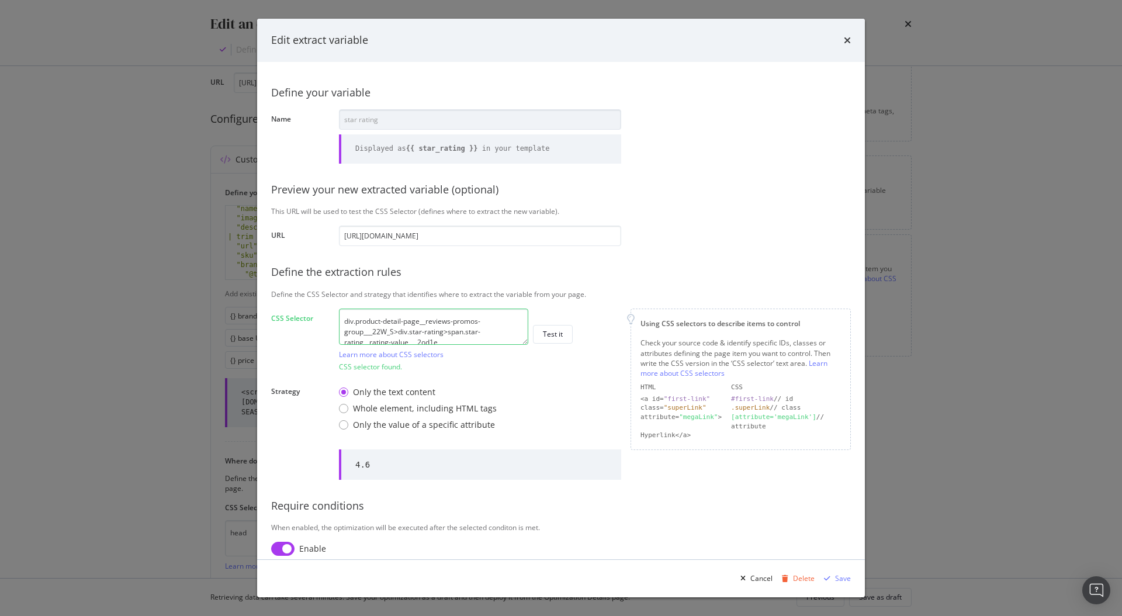
scroll to position [11, 0]
click at [845, 36] on icon "times" at bounding box center [847, 40] width 7 height 9
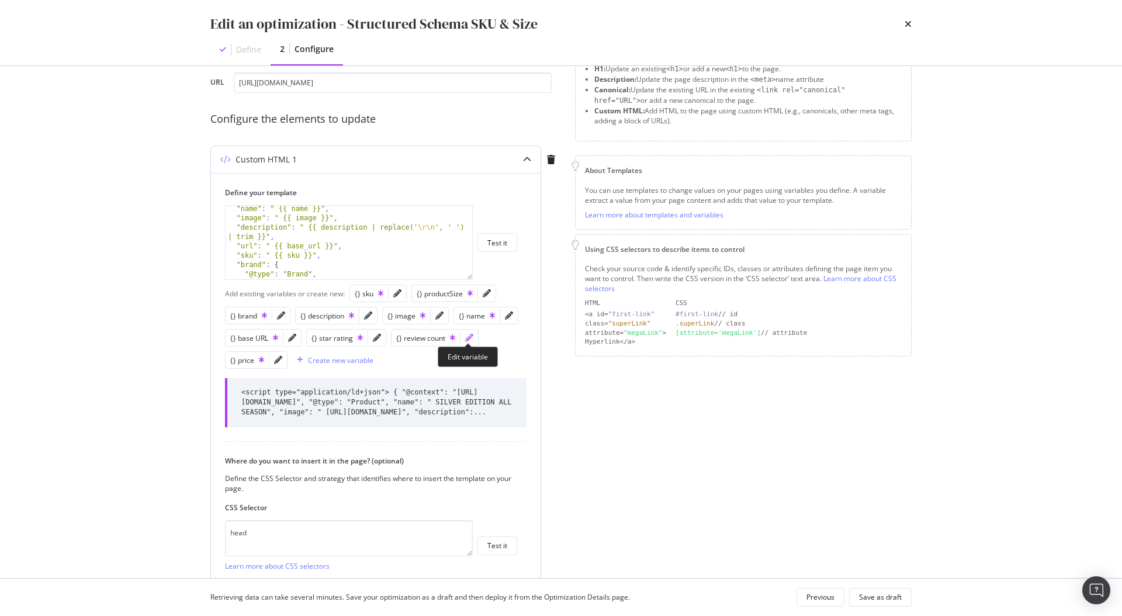
click at [469, 339] on icon "pencil" at bounding box center [469, 338] width 8 height 8
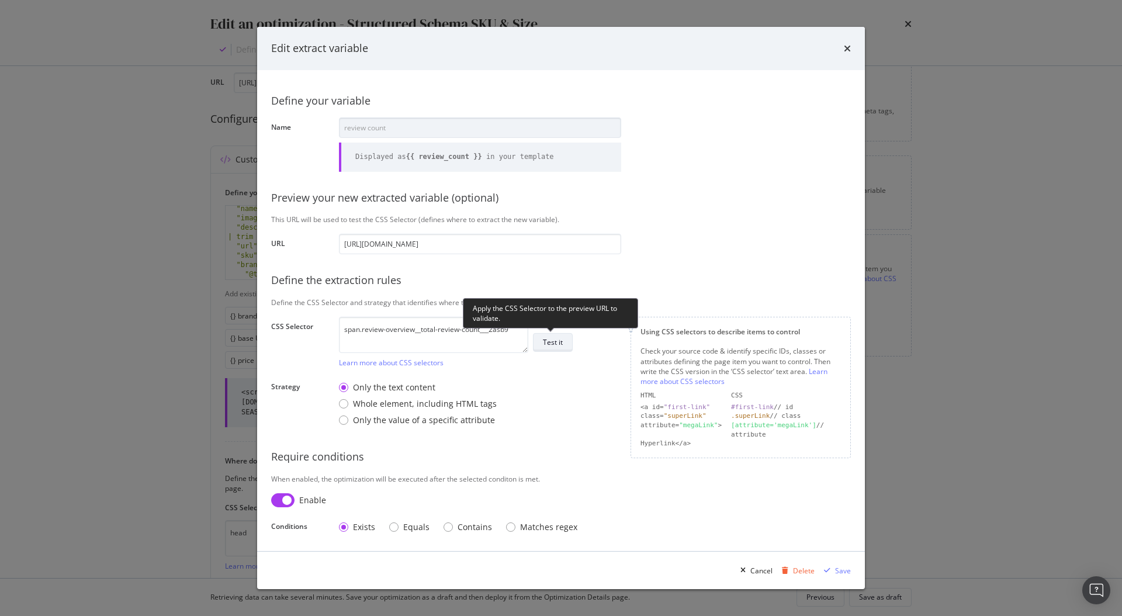
click at [564, 340] on button "Test it" at bounding box center [553, 342] width 40 height 19
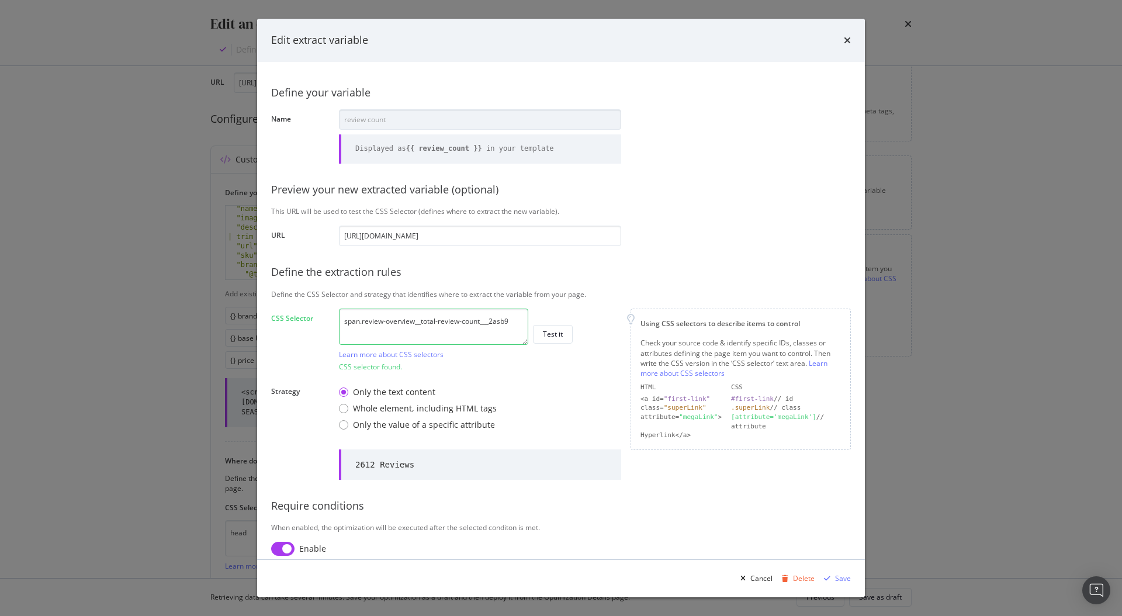
click at [854, 31] on div "Edit extract variable" at bounding box center [561, 40] width 608 height 43
click at [849, 37] on icon "times" at bounding box center [847, 40] width 7 height 9
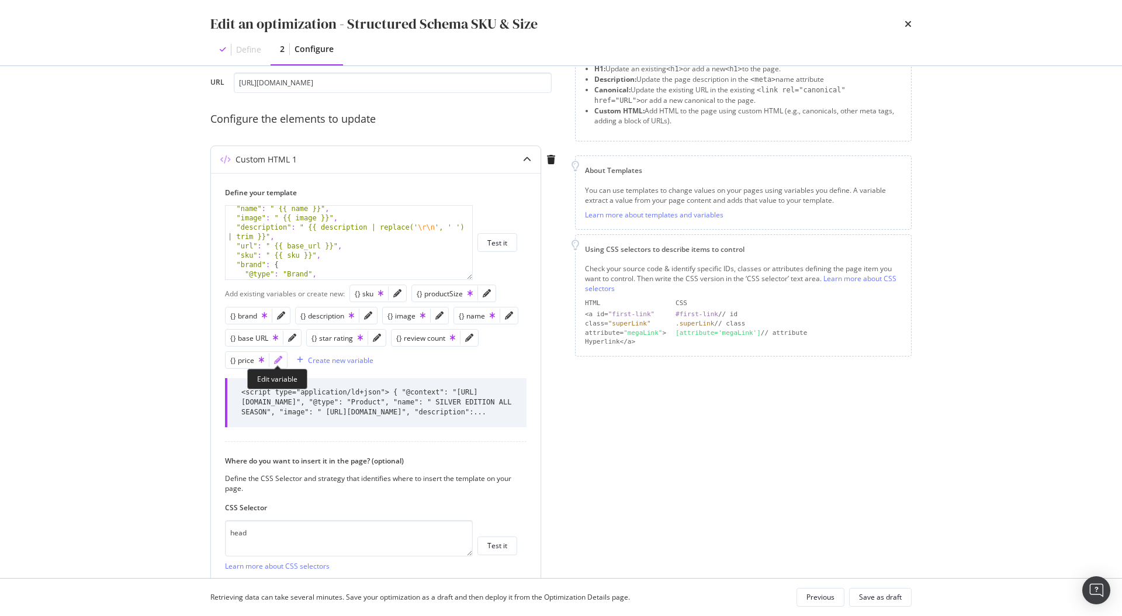
click at [274, 360] on icon "pencil" at bounding box center [278, 360] width 8 height 8
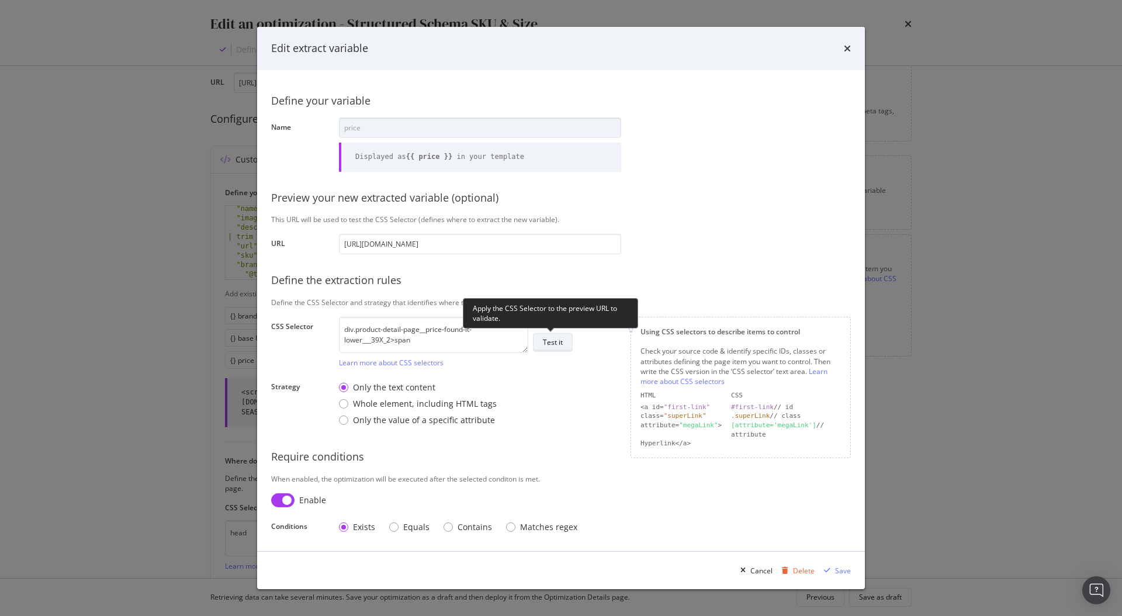
click at [545, 339] on div "Test it" at bounding box center [553, 342] width 20 height 10
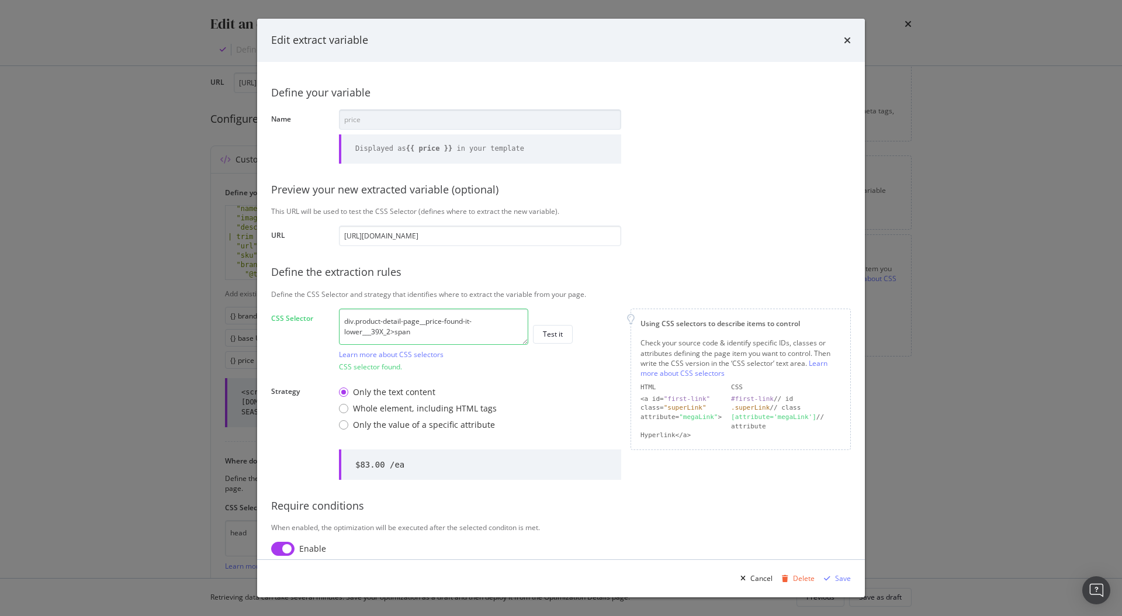
click at [854, 37] on div "Edit extract variable" at bounding box center [561, 40] width 608 height 43
click at [852, 38] on div "Edit extract variable" at bounding box center [561, 40] width 608 height 43
click at [848, 42] on icon "times" at bounding box center [847, 40] width 7 height 9
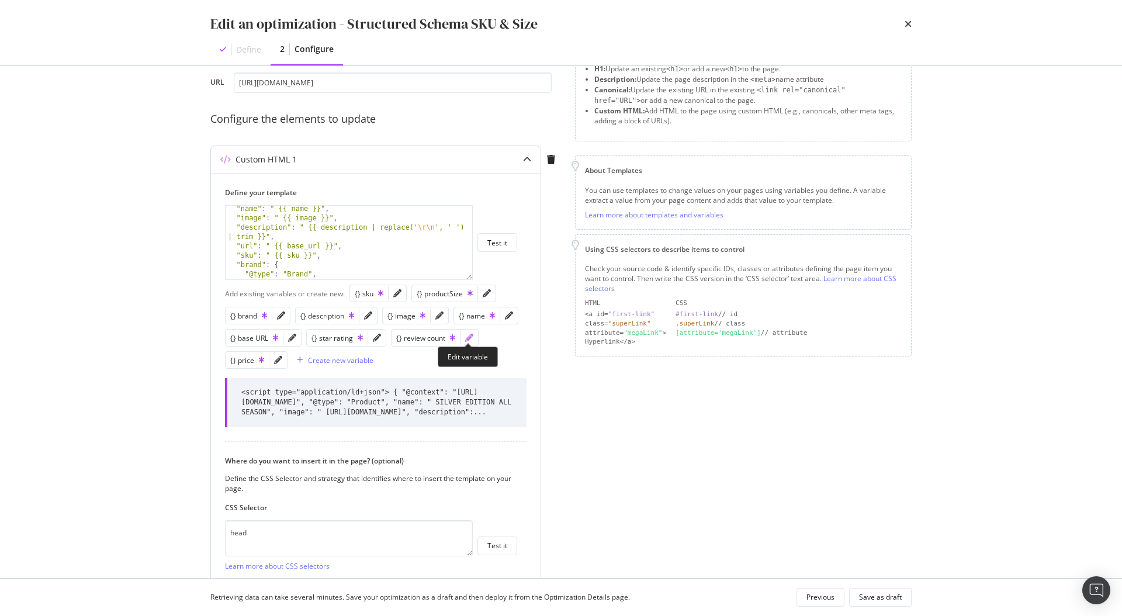
click at [469, 341] on icon "pencil" at bounding box center [469, 338] width 8 height 8
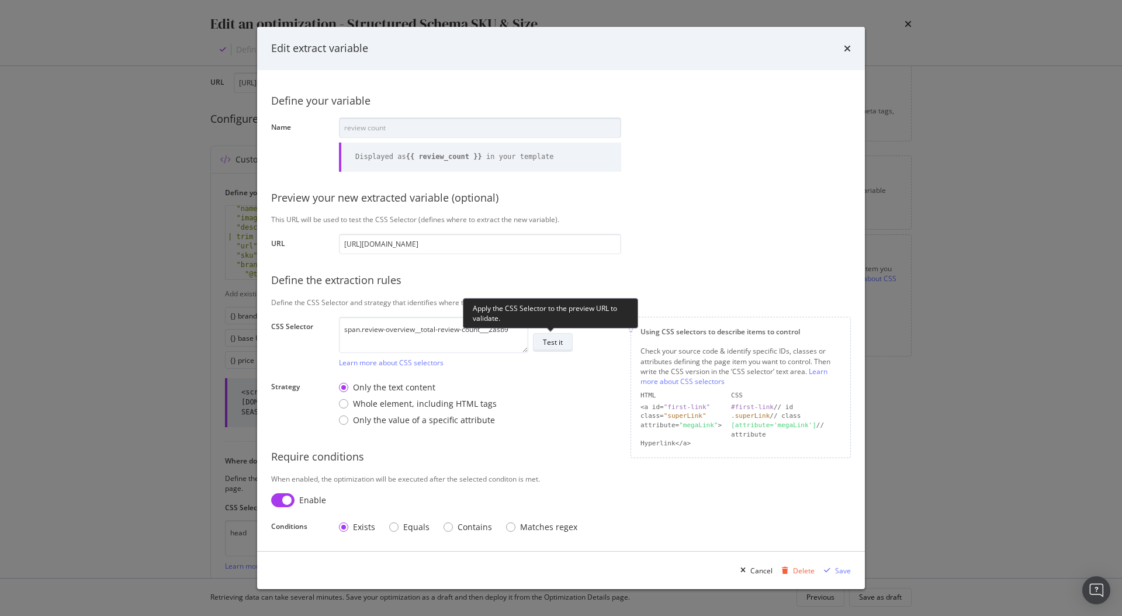
click at [561, 341] on div "Test it" at bounding box center [553, 342] width 20 height 10
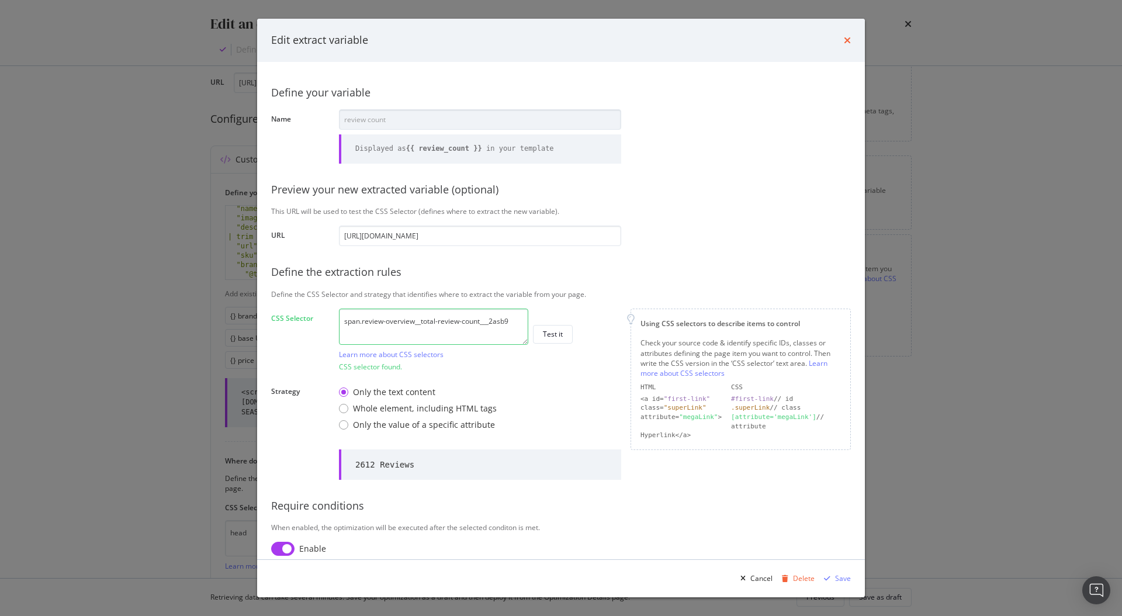
click at [848, 39] on icon "times" at bounding box center [847, 40] width 7 height 9
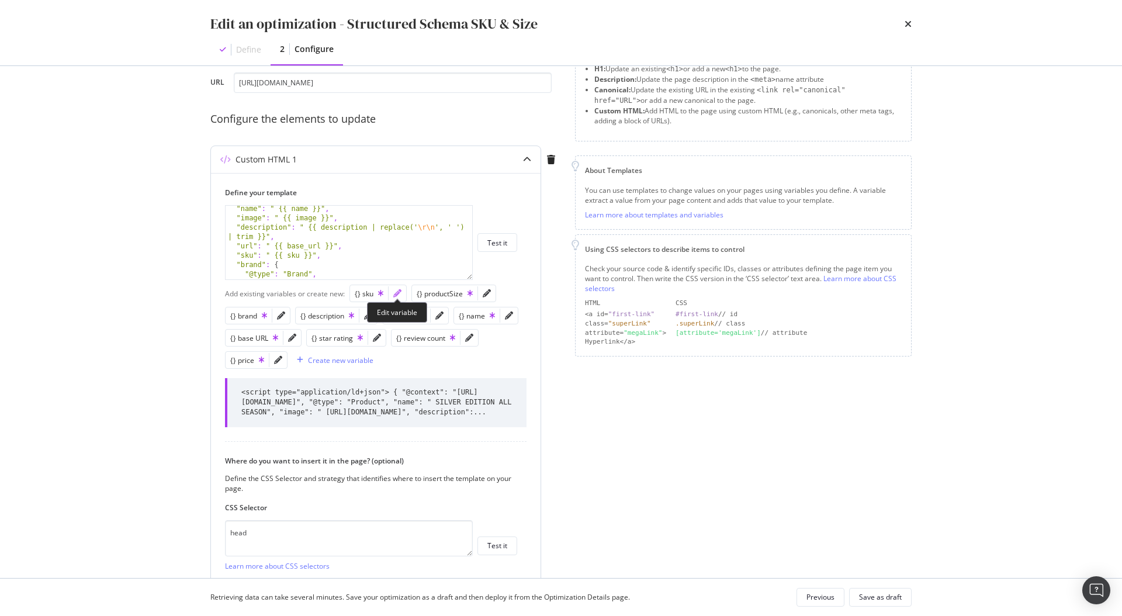
click at [395, 294] on icon "pencil" at bounding box center [397, 293] width 8 height 8
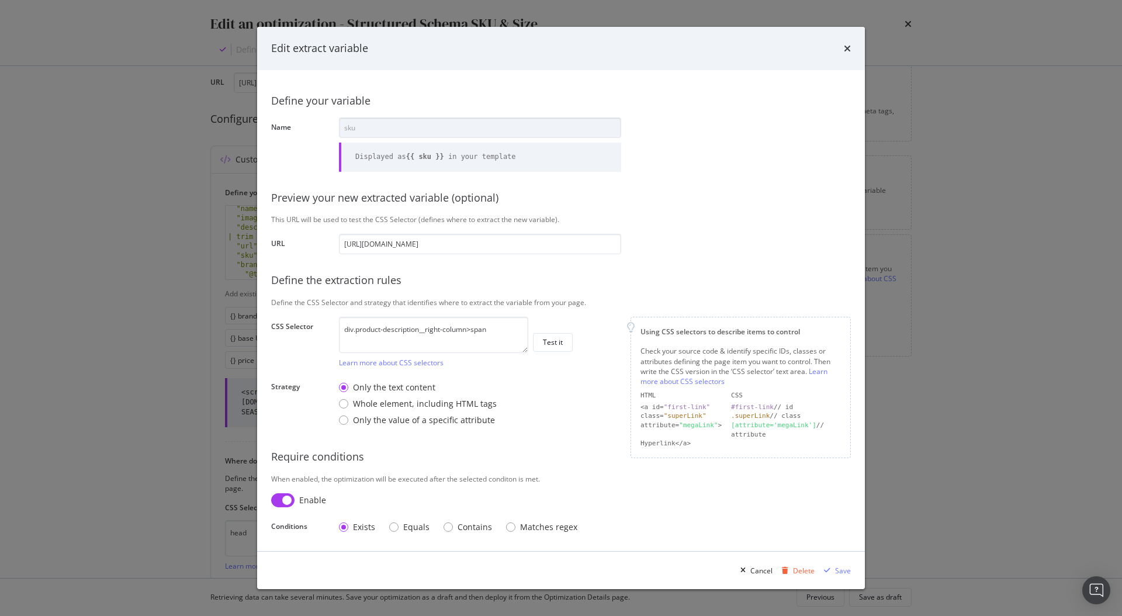
click at [285, 498] on input "modal" at bounding box center [282, 500] width 23 height 14
checkbox input "false"
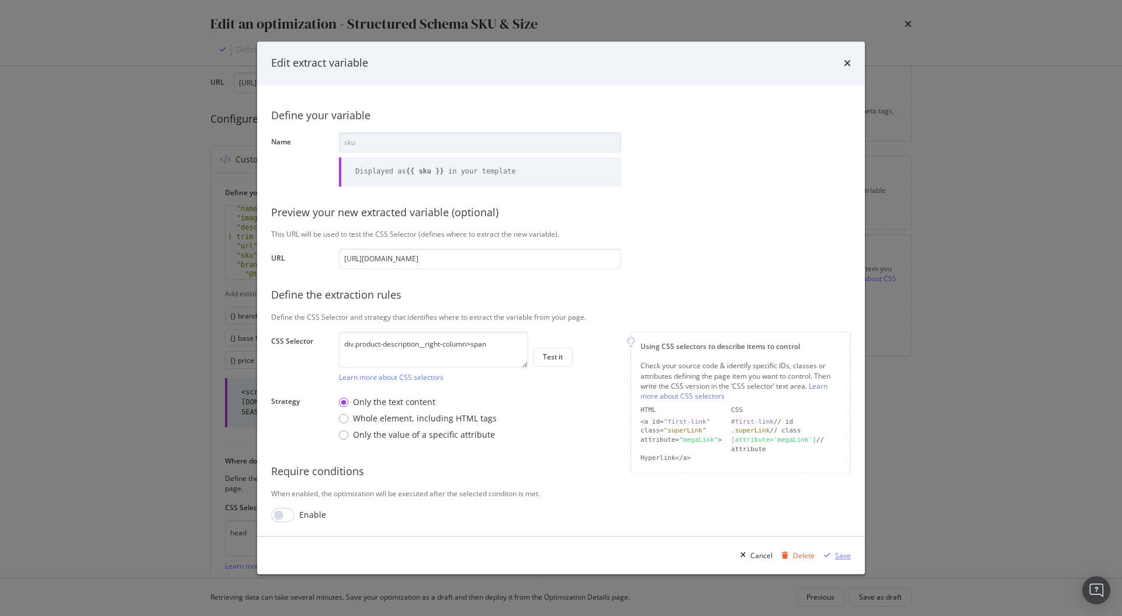
click at [843, 554] on div "Save" at bounding box center [843, 556] width 16 height 10
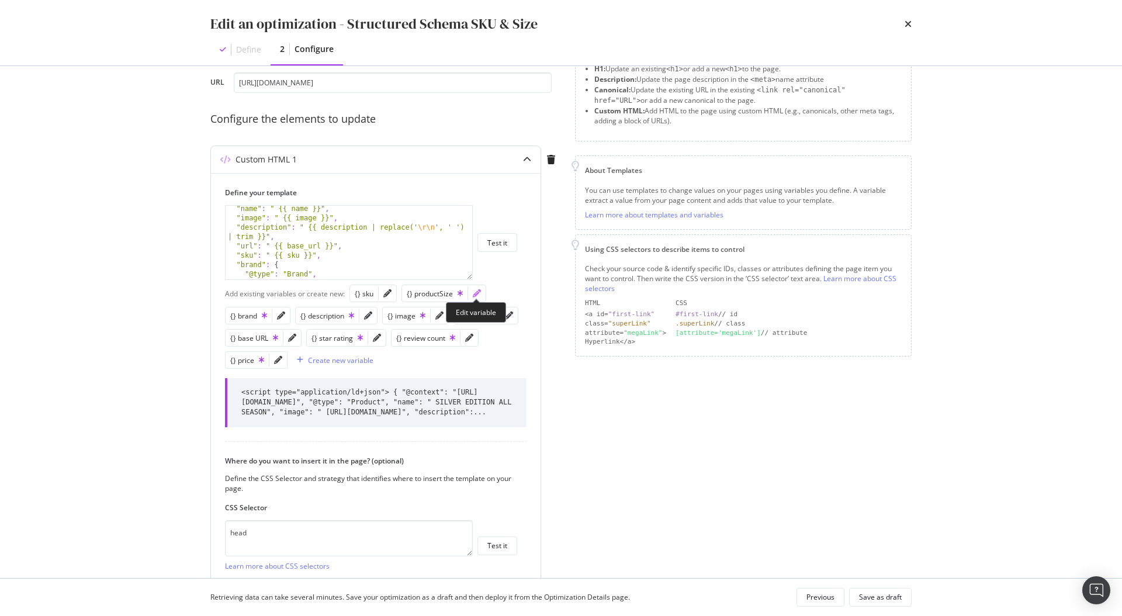
click at [473, 291] on icon "pencil" at bounding box center [477, 293] width 8 height 8
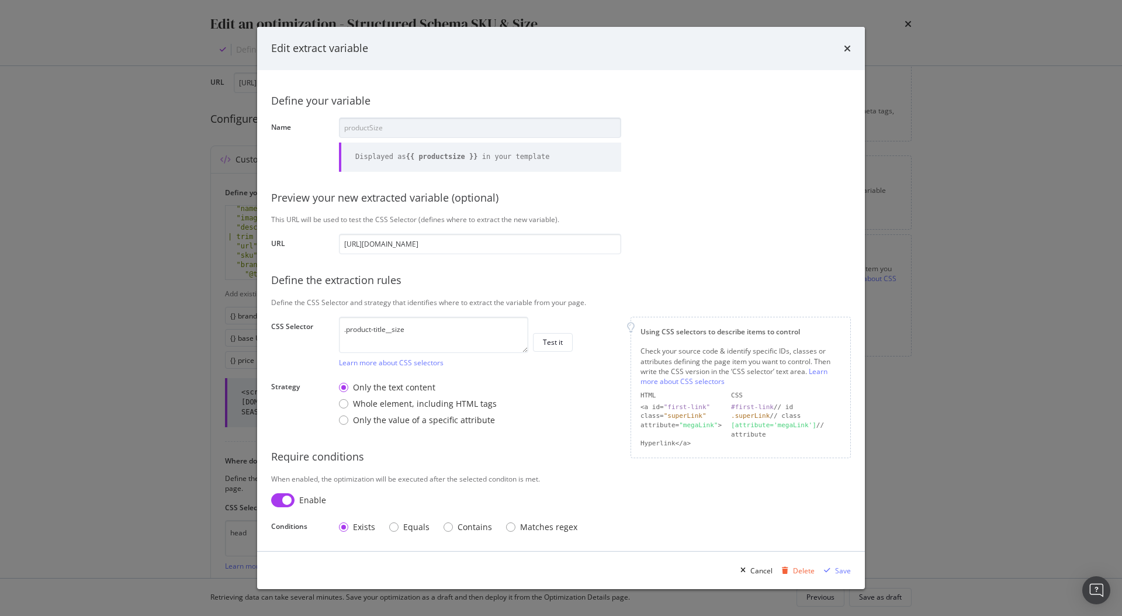
click at [279, 497] on input "modal" at bounding box center [282, 500] width 23 height 14
checkbox input "false"
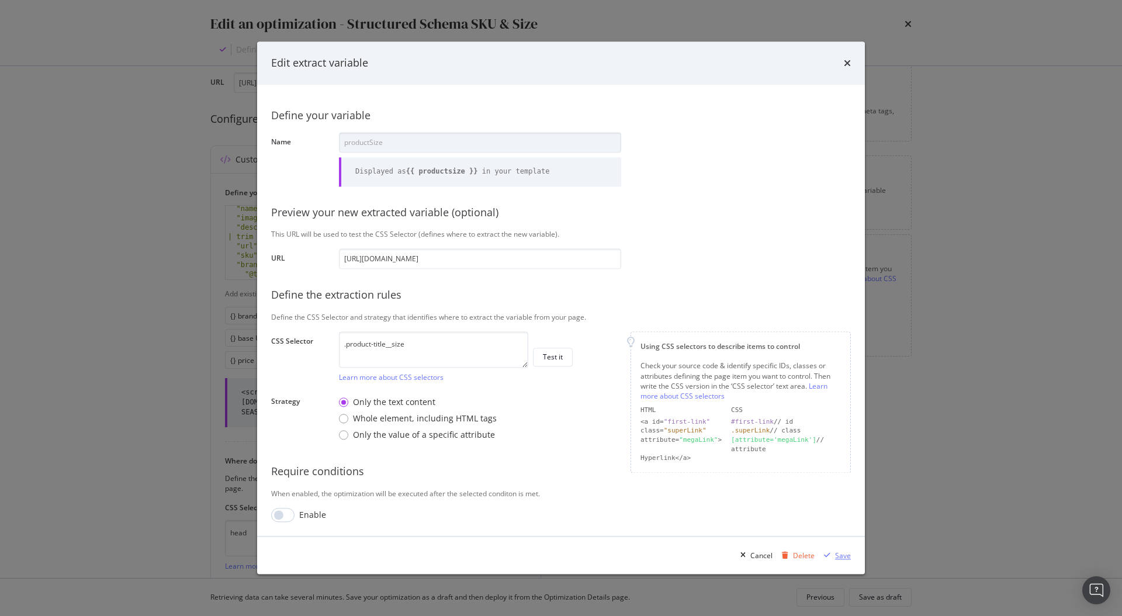
click at [836, 548] on div "Save" at bounding box center [836, 556] width 32 height 18
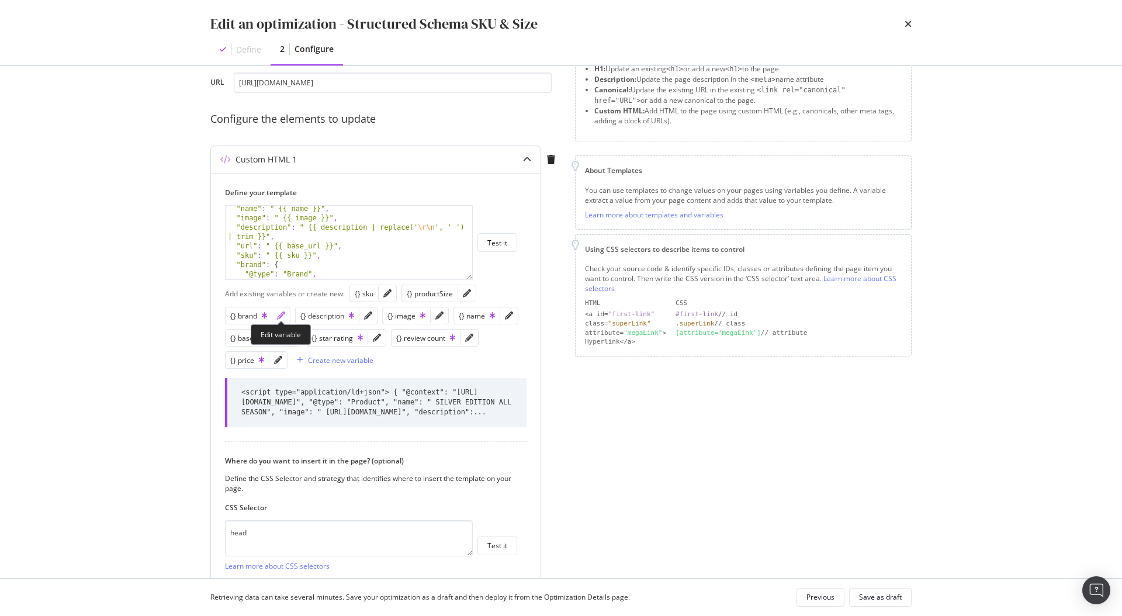
click at [283, 315] on icon "pencil" at bounding box center [281, 316] width 8 height 8
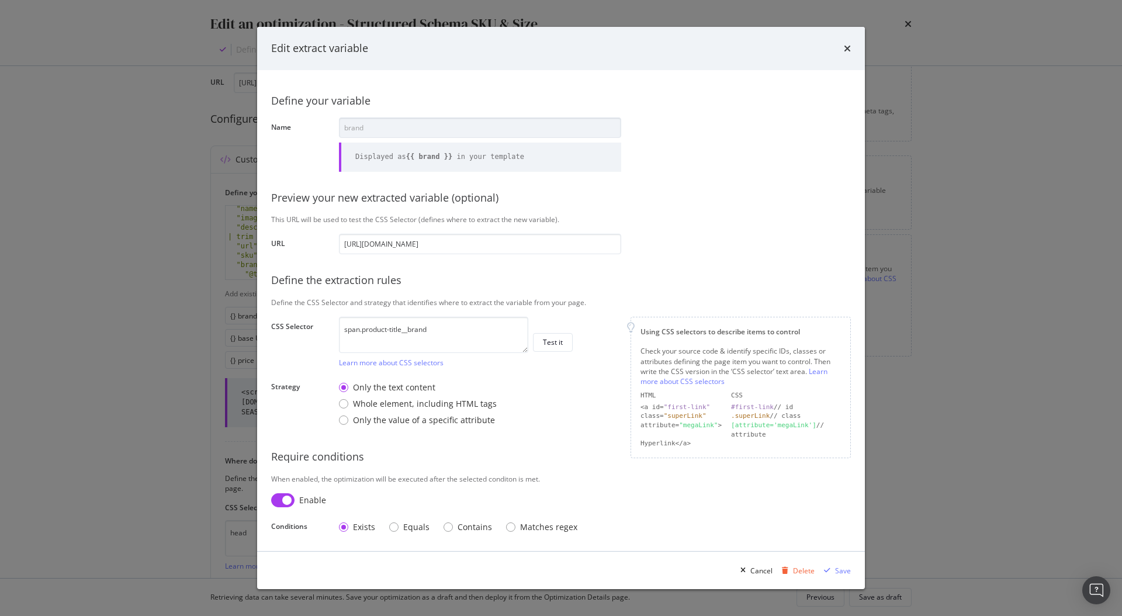
click at [281, 503] on input "modal" at bounding box center [282, 500] width 23 height 14
checkbox input "false"
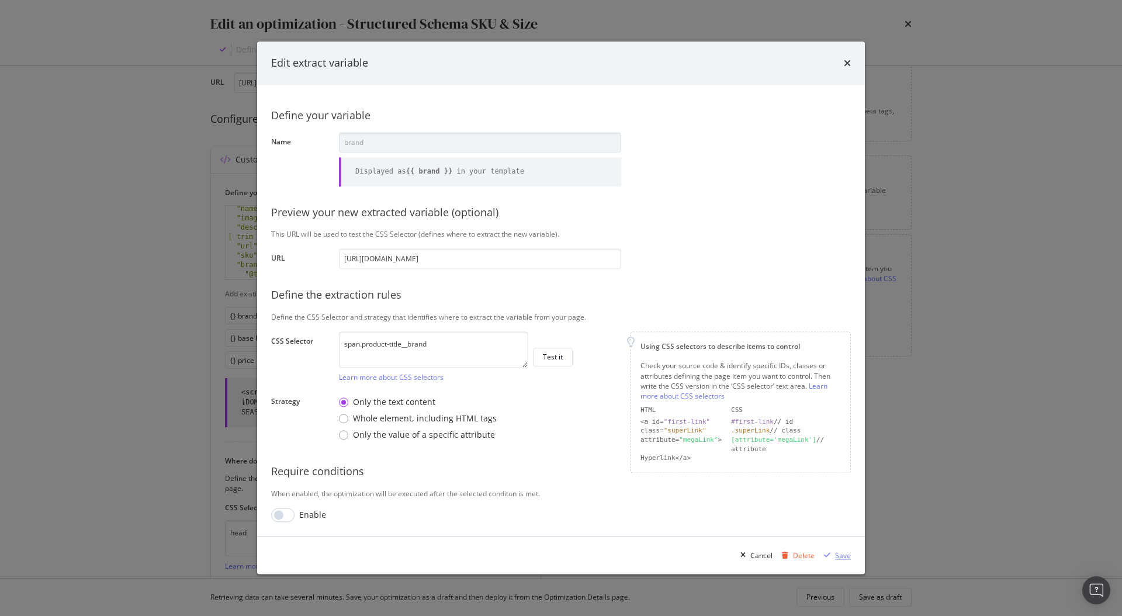
click at [841, 556] on div "Save" at bounding box center [843, 556] width 16 height 10
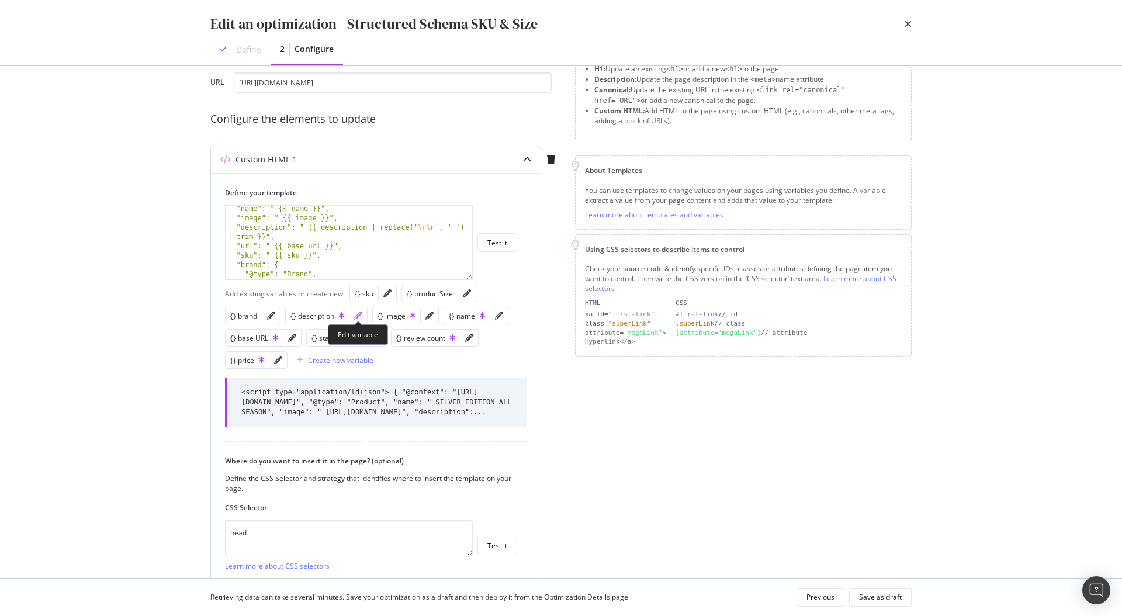
click at [356, 317] on icon "pencil" at bounding box center [358, 316] width 8 height 8
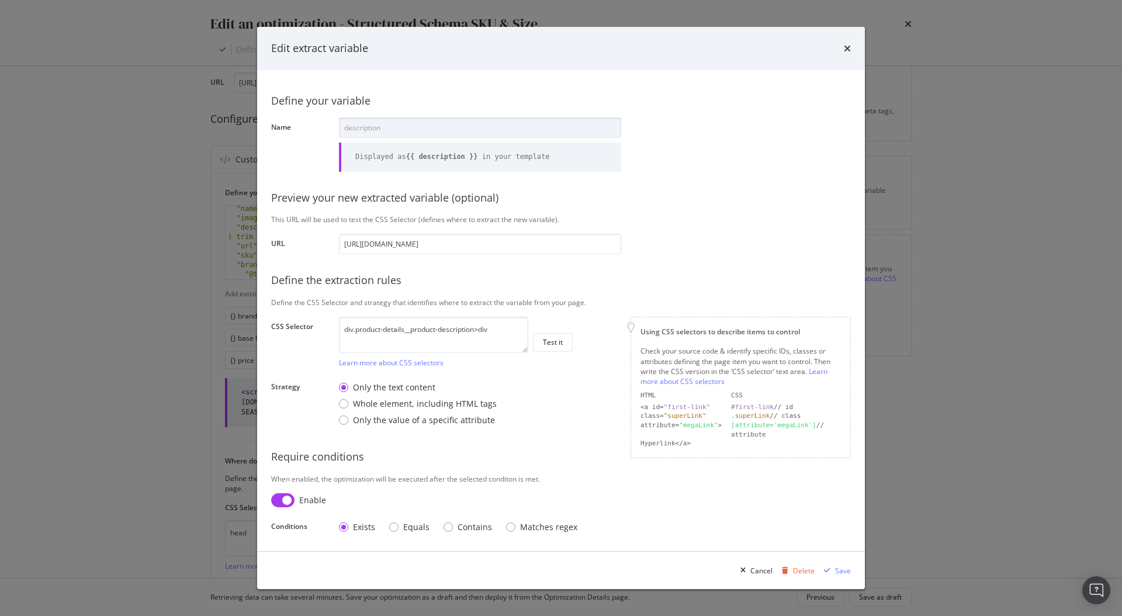
click at [283, 503] on input "modal" at bounding box center [282, 500] width 23 height 14
checkbox input "false"
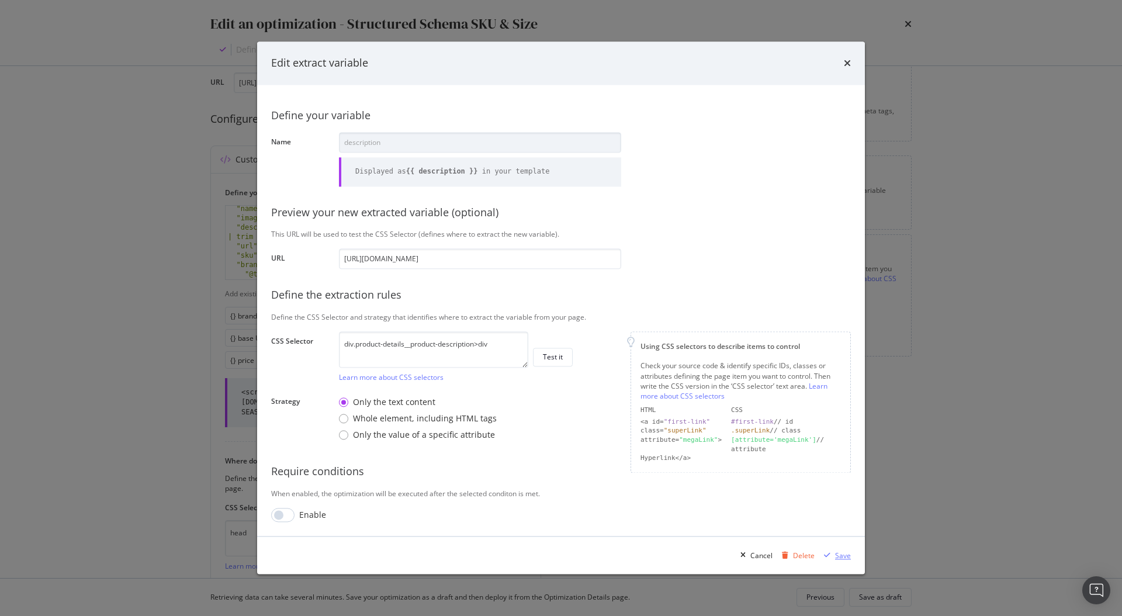
click at [841, 559] on div "Save" at bounding box center [843, 556] width 16 height 10
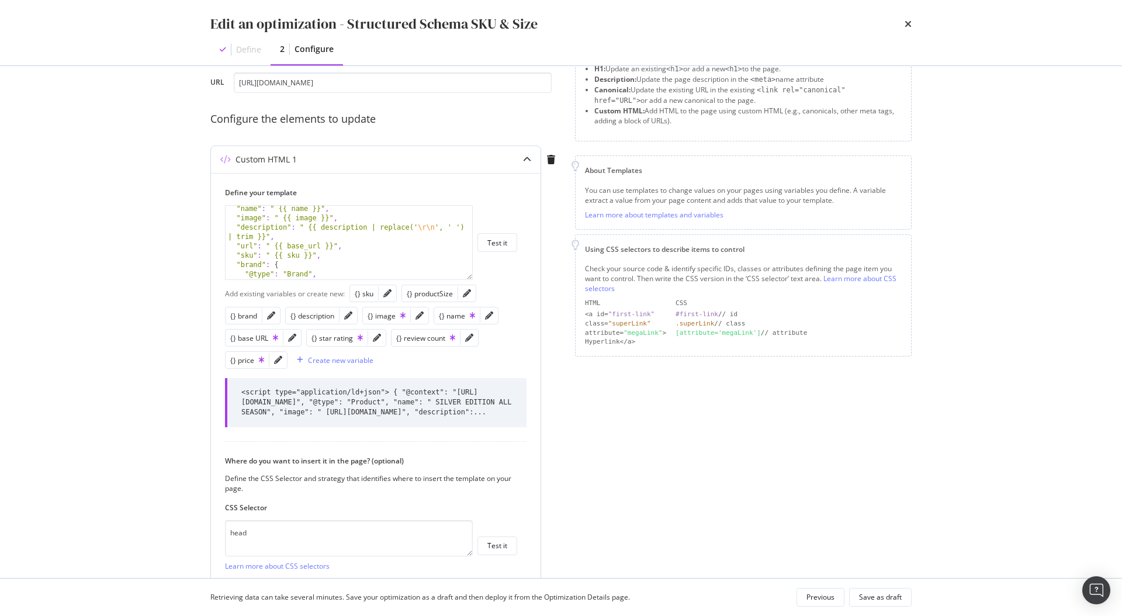
click at [423, 313] on div "modal" at bounding box center [420, 316] width 18 height 16
click at [420, 313] on icon "pencil" at bounding box center [420, 316] width 8 height 8
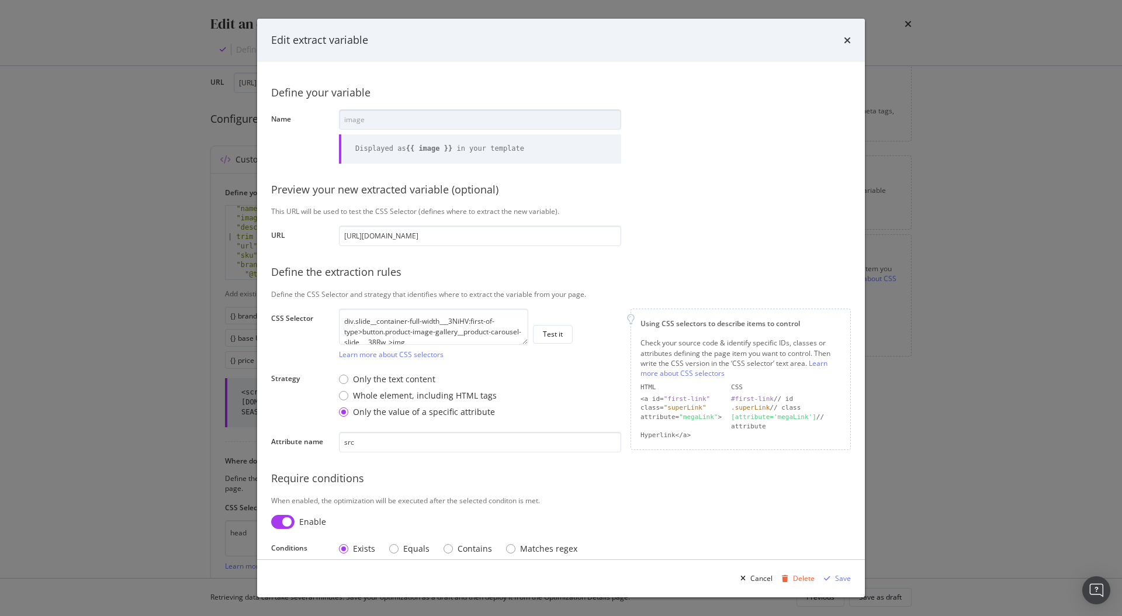
click at [279, 521] on input "modal" at bounding box center [282, 522] width 23 height 14
checkbox input "false"
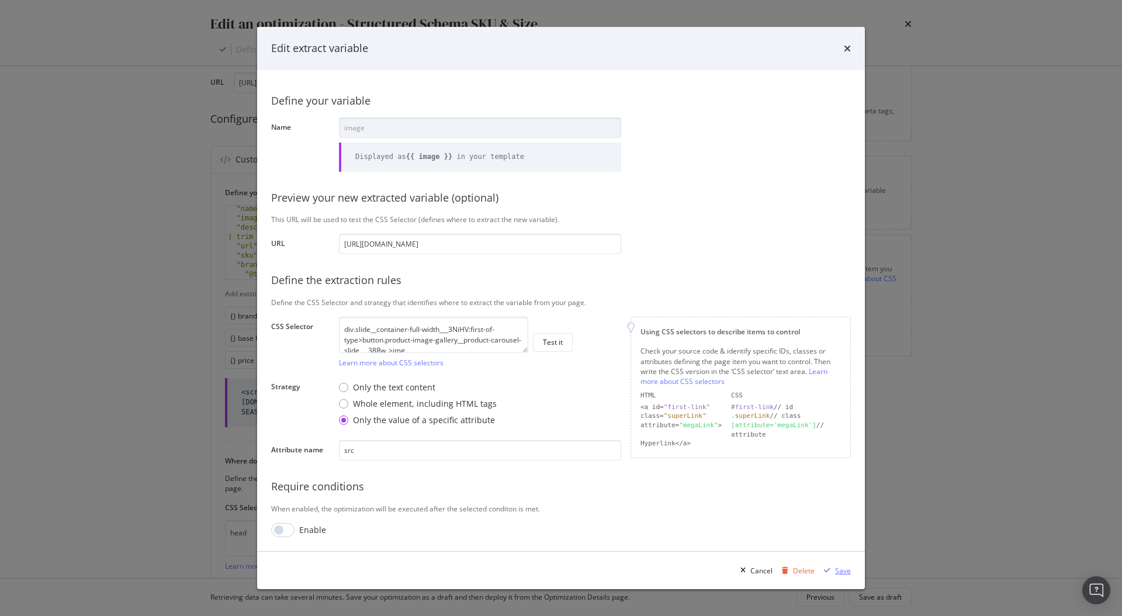
click at [843, 572] on div "Save" at bounding box center [843, 571] width 16 height 10
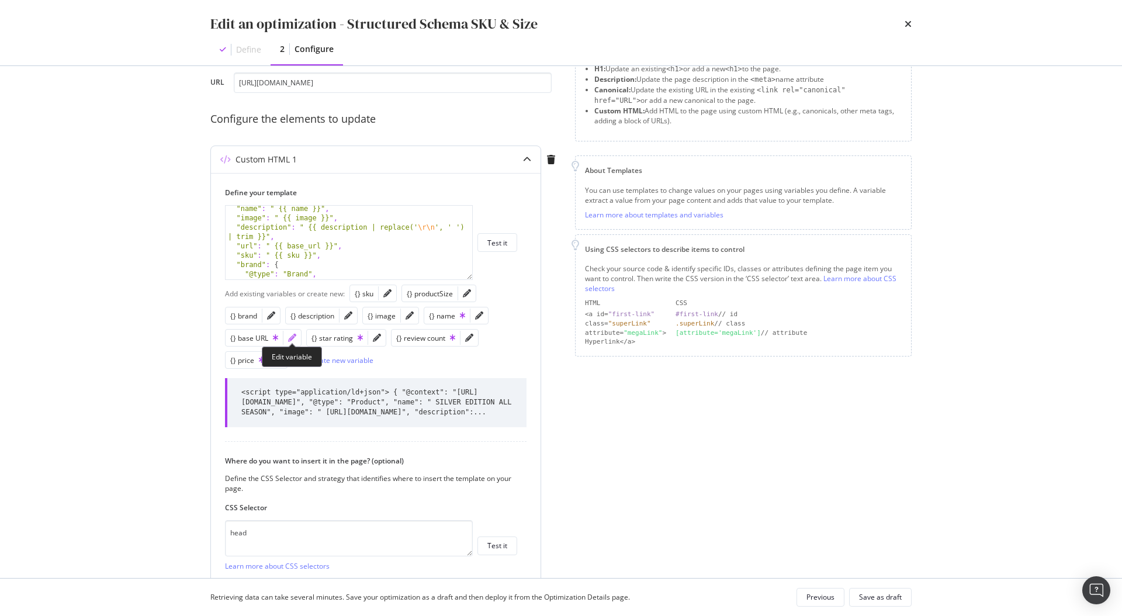
click at [291, 337] on icon "pencil" at bounding box center [292, 338] width 8 height 8
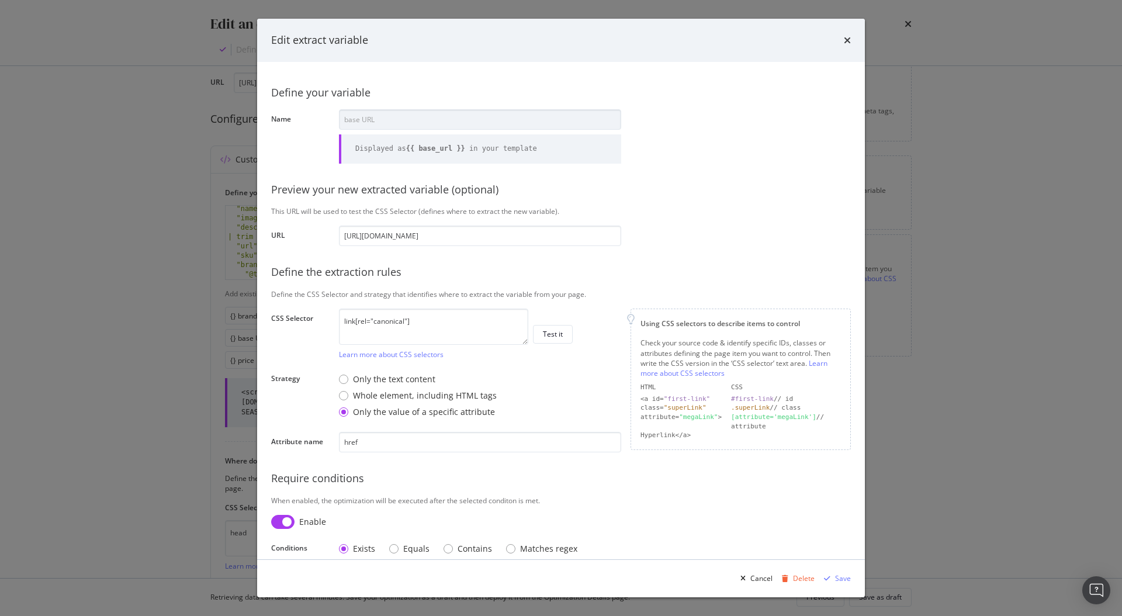
click at [279, 519] on input "modal" at bounding box center [282, 522] width 23 height 14
checkbox input "false"
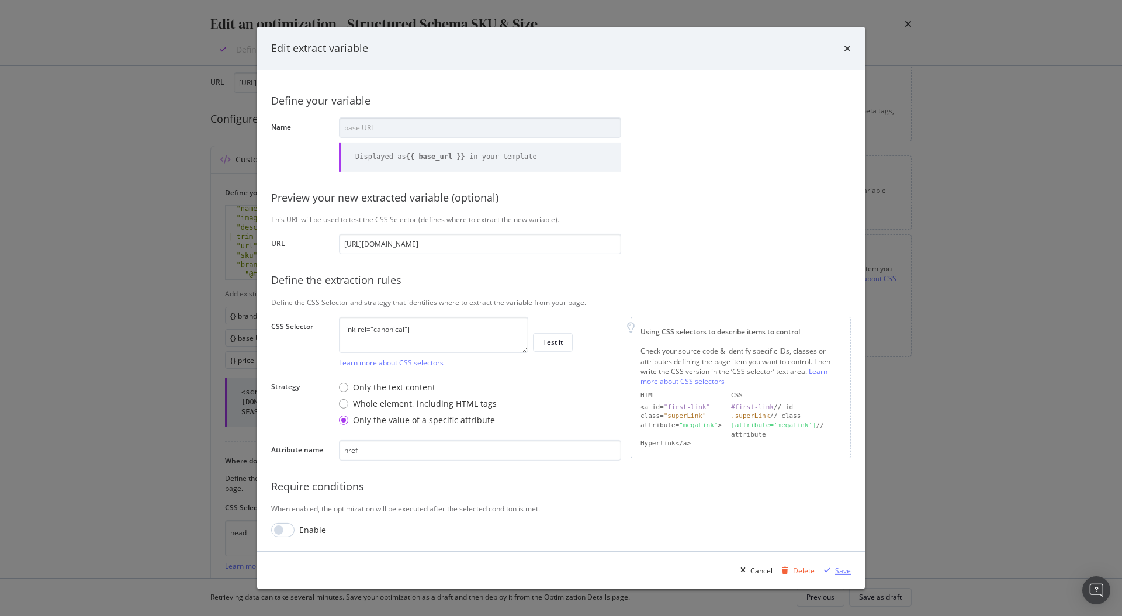
click at [835, 566] on div "Save" at bounding box center [843, 571] width 16 height 10
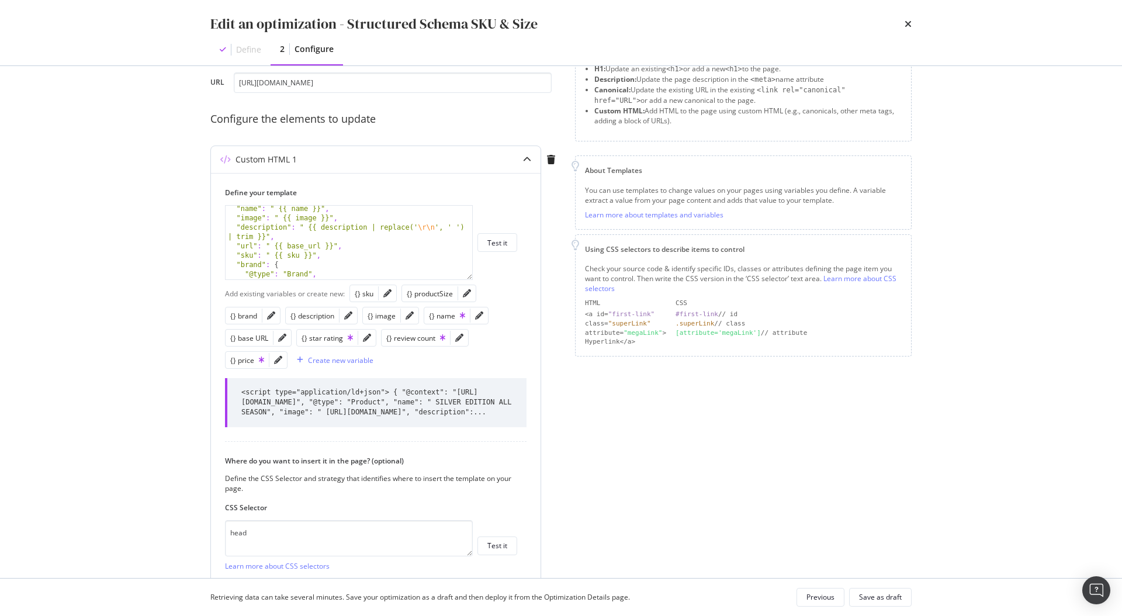
click at [367, 342] on div "modal" at bounding box center [367, 338] width 18 height 16
click at [366, 339] on icon "pencil" at bounding box center [367, 338] width 8 height 8
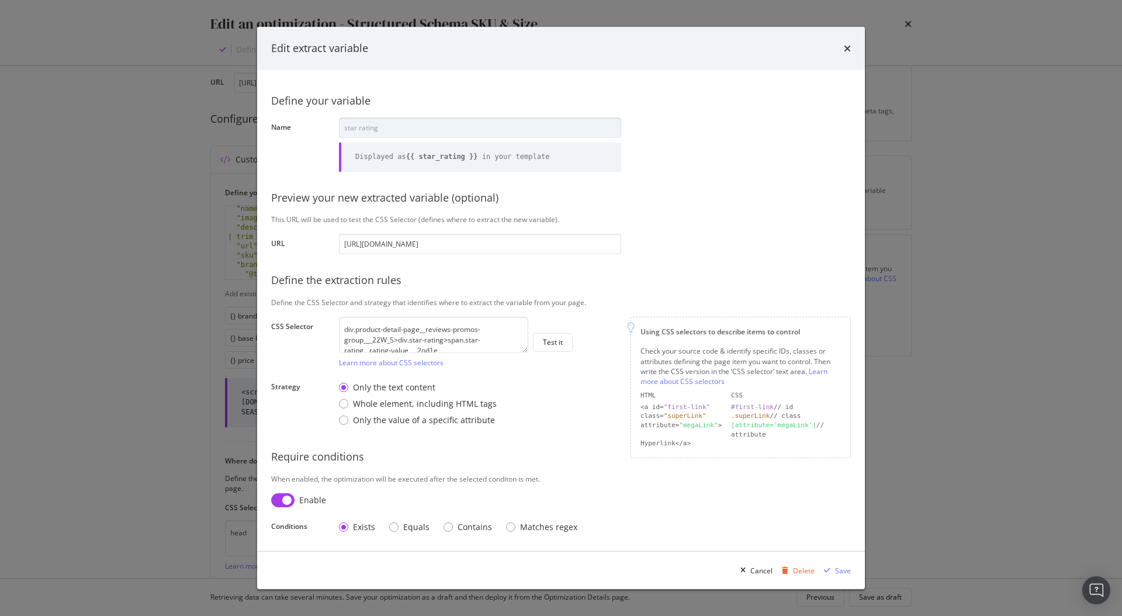
click at [278, 500] on input "modal" at bounding box center [282, 500] width 23 height 14
checkbox input "false"
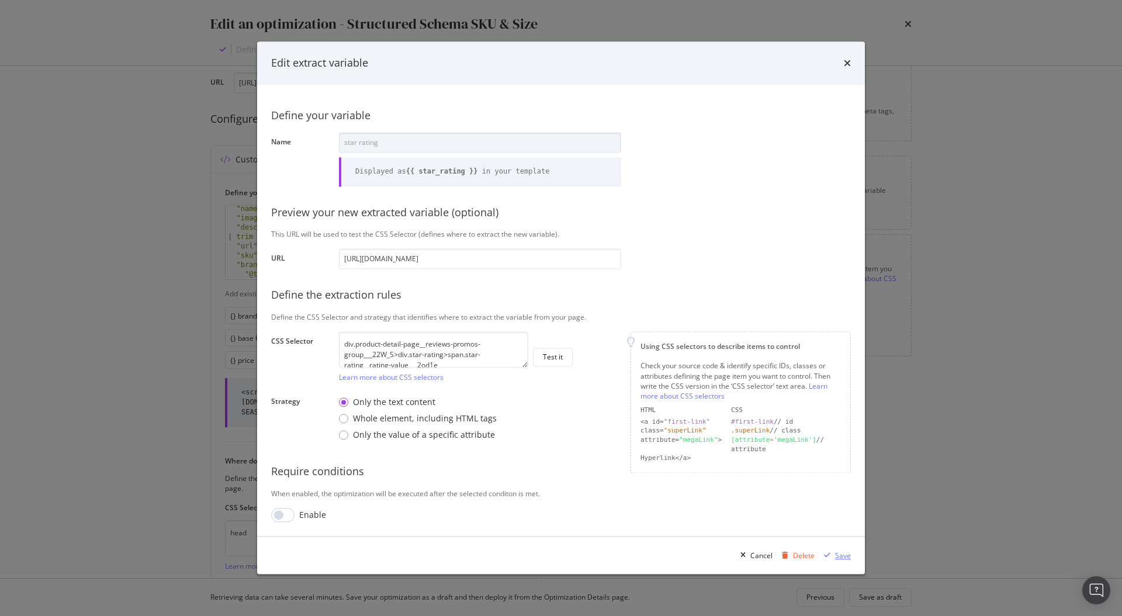
click at [840, 553] on div "Save" at bounding box center [843, 556] width 16 height 10
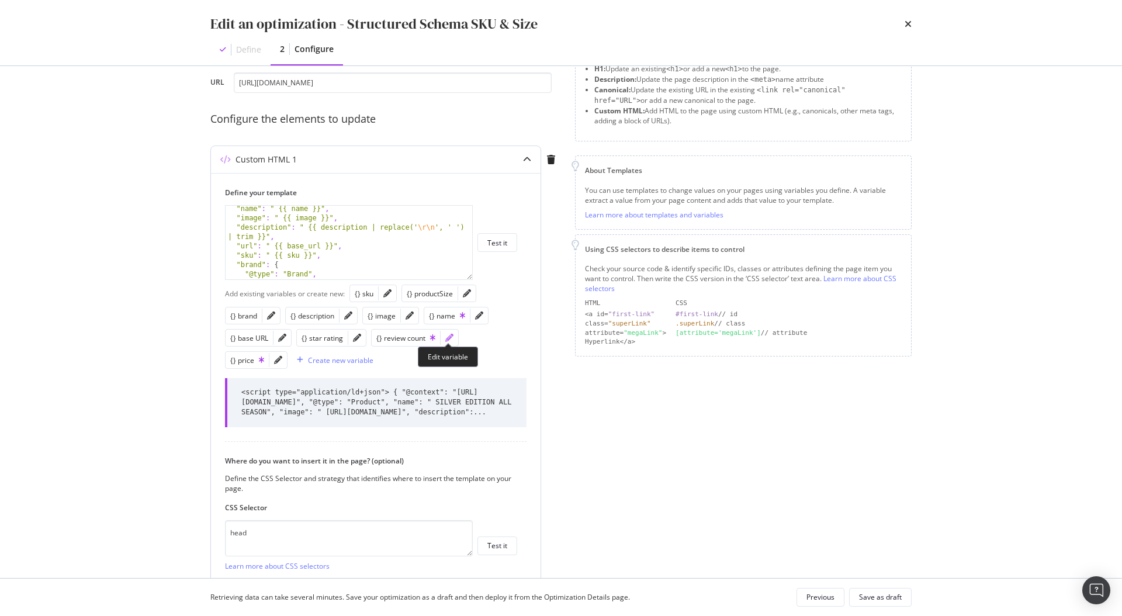
click at [445, 336] on icon "pencil" at bounding box center [449, 338] width 8 height 8
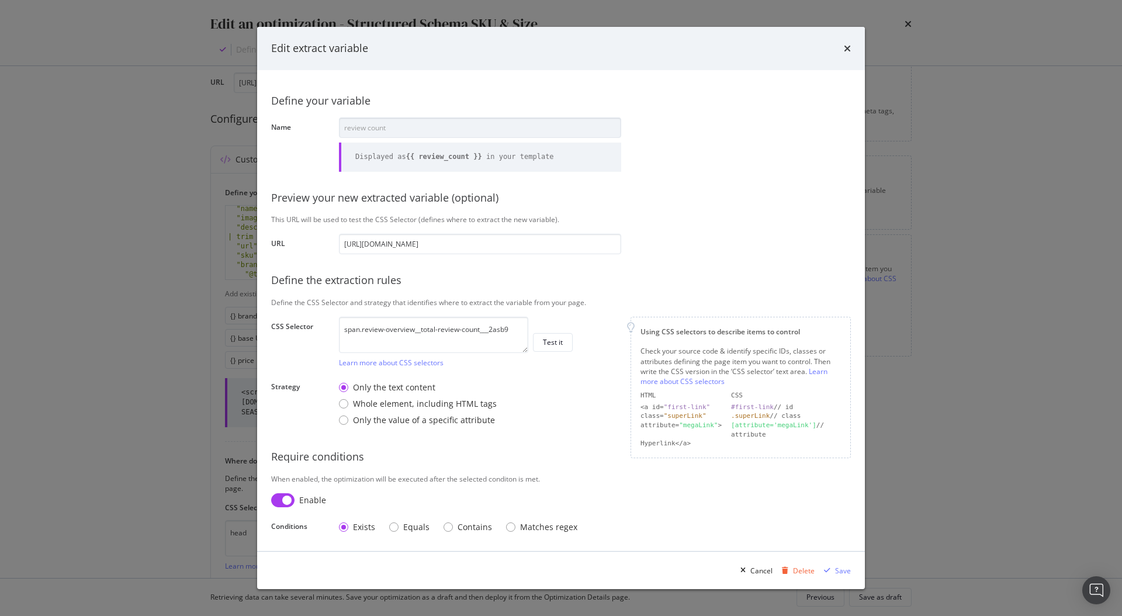
click at [282, 500] on input "modal" at bounding box center [282, 500] width 23 height 14
checkbox input "false"
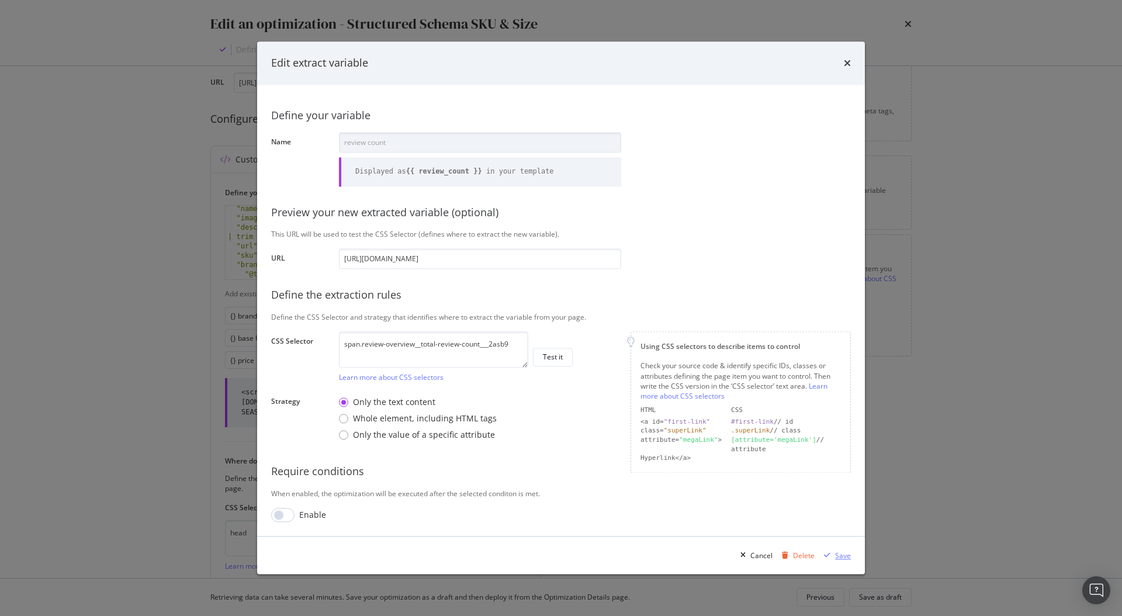
click at [837, 553] on div "Save" at bounding box center [843, 556] width 16 height 10
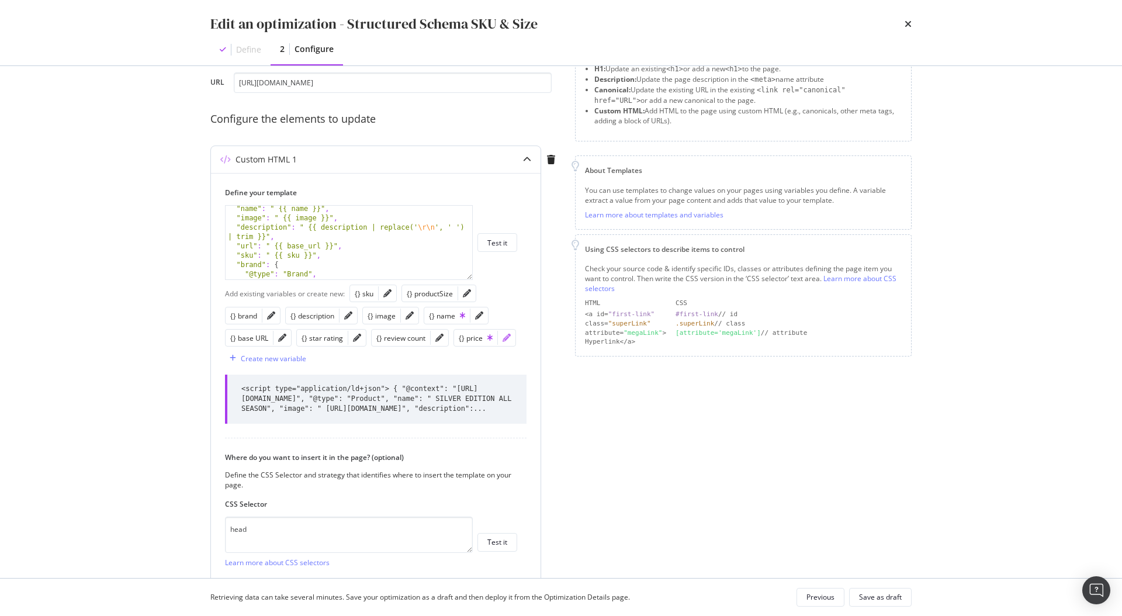
click at [503, 341] on icon "pencil" at bounding box center [507, 338] width 8 height 8
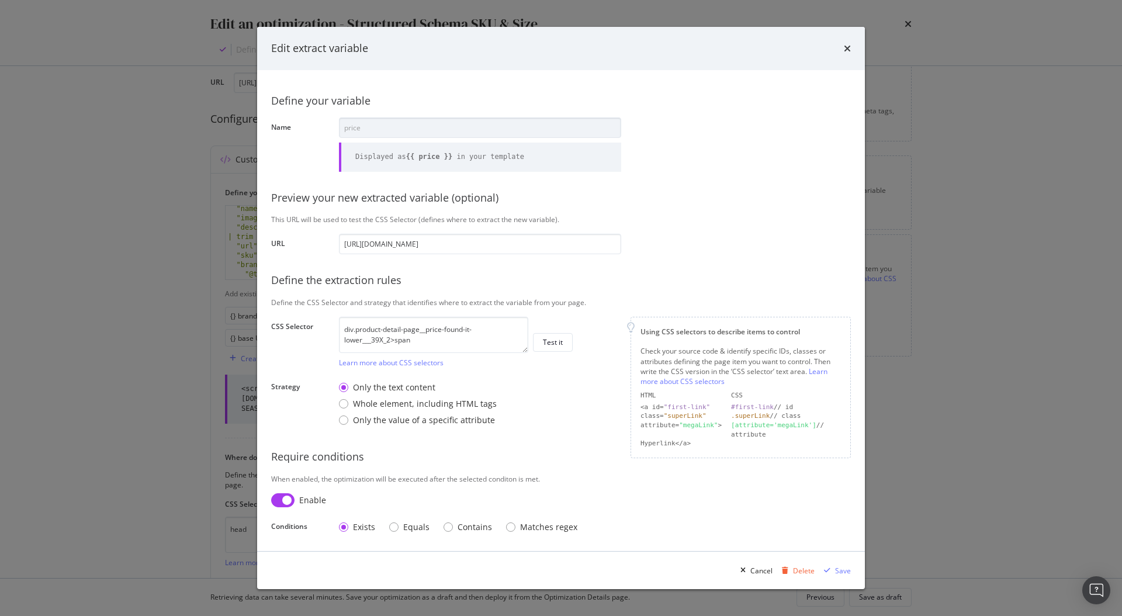
click at [284, 496] on input "modal" at bounding box center [282, 500] width 23 height 14
checkbox input "false"
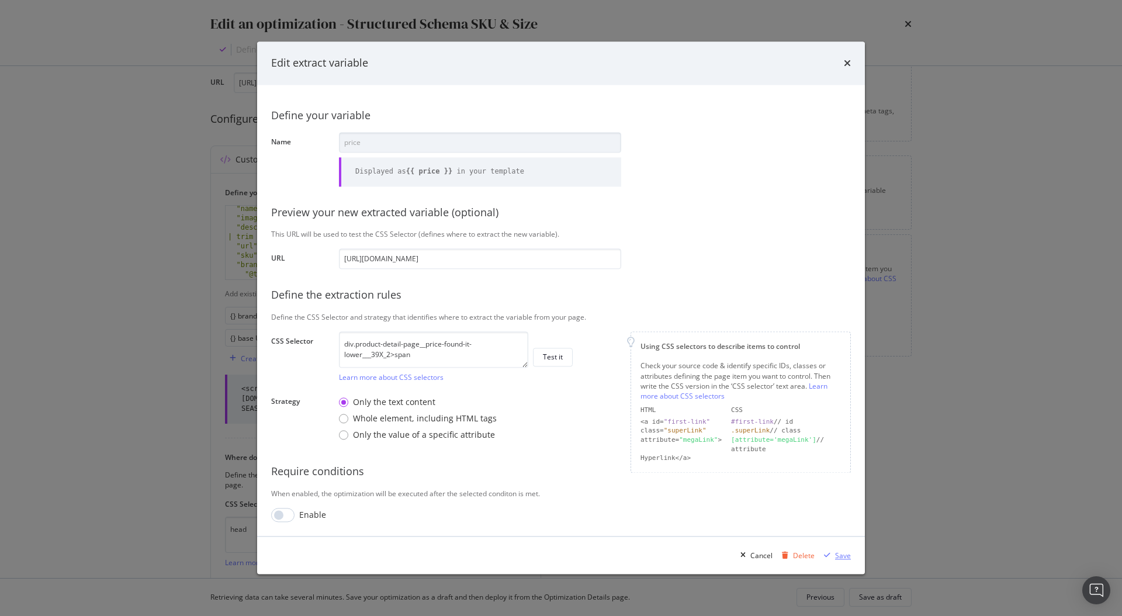
click at [846, 559] on div "Save" at bounding box center [843, 556] width 16 height 10
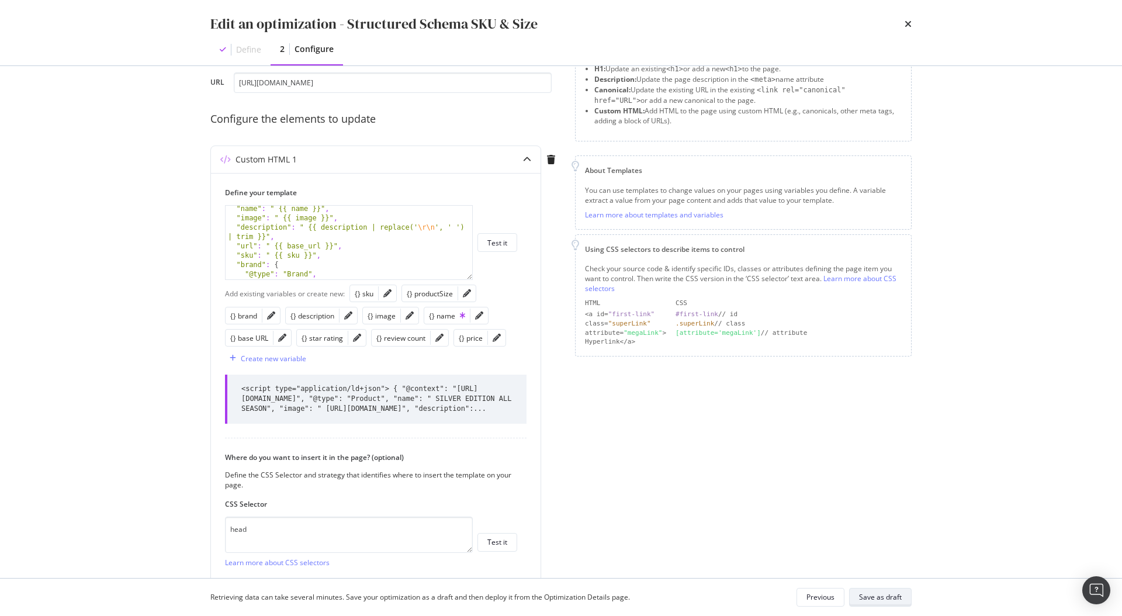
click at [875, 589] on div "Save as draft" at bounding box center [880, 597] width 43 height 16
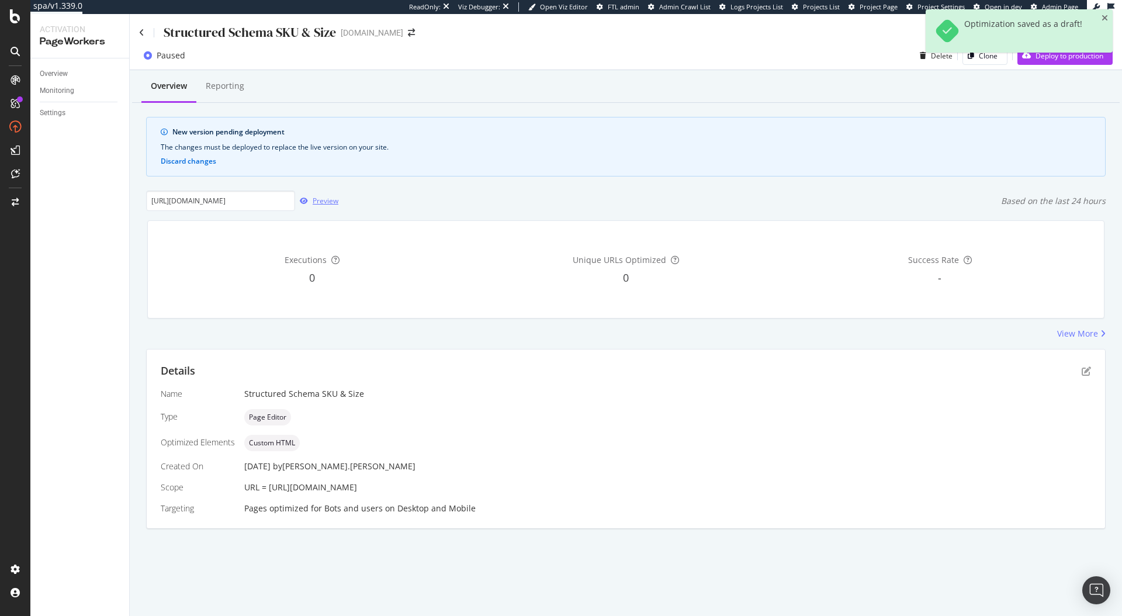
click at [318, 194] on div "Preview" at bounding box center [316, 201] width 43 height 18
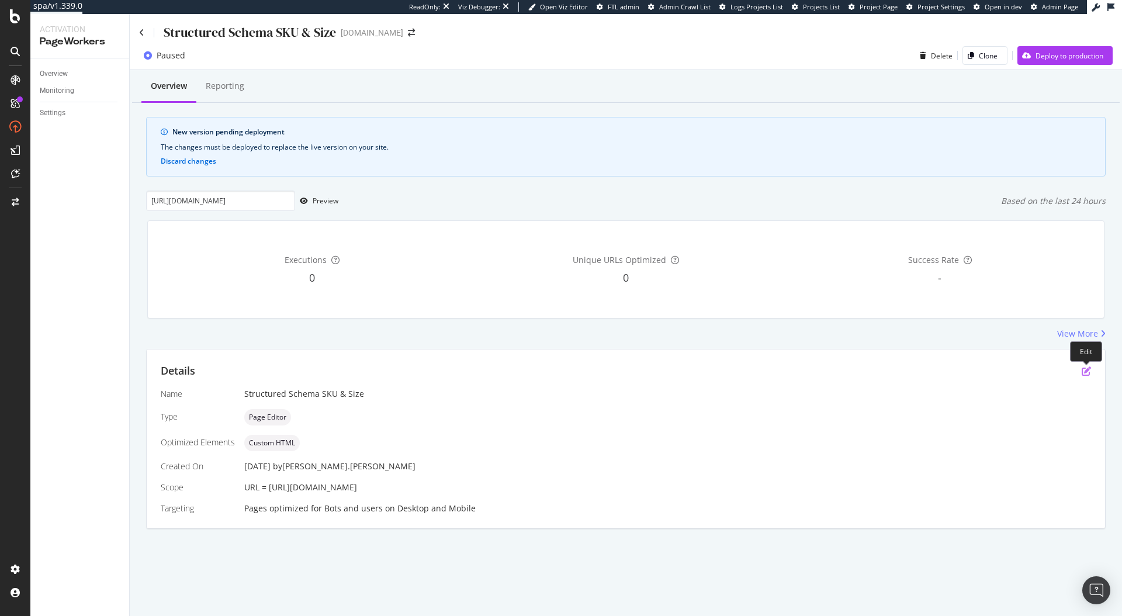
click at [1090, 369] on icon "pen-to-square" at bounding box center [1086, 371] width 9 height 9
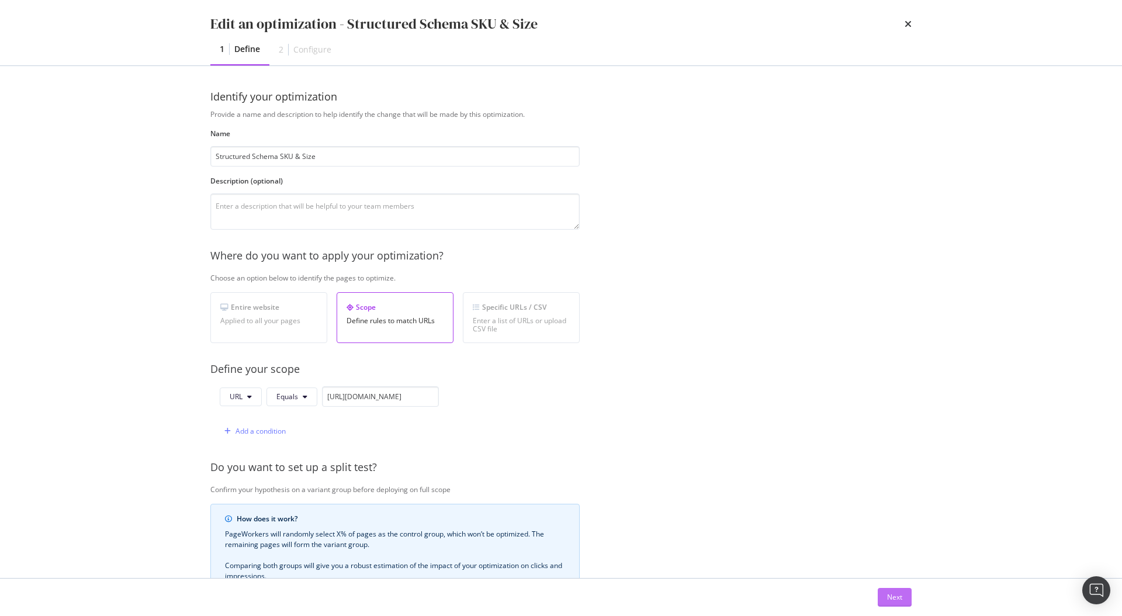
click at [889, 599] on div "Next" at bounding box center [894, 597] width 15 height 10
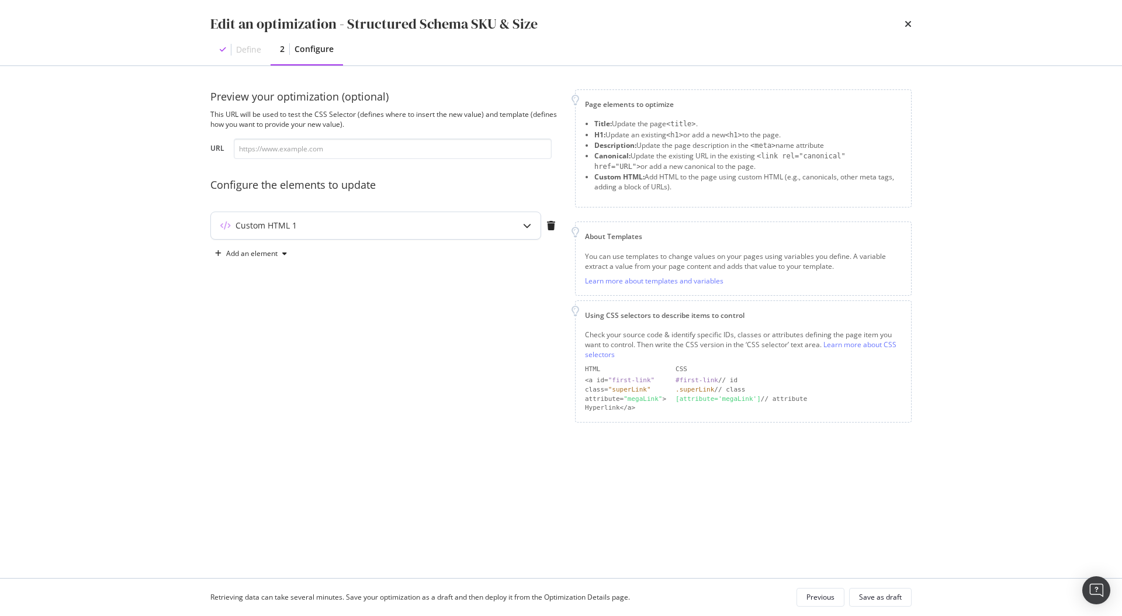
click at [478, 229] on div "Custom HTML 1" at bounding box center [353, 226] width 284 height 12
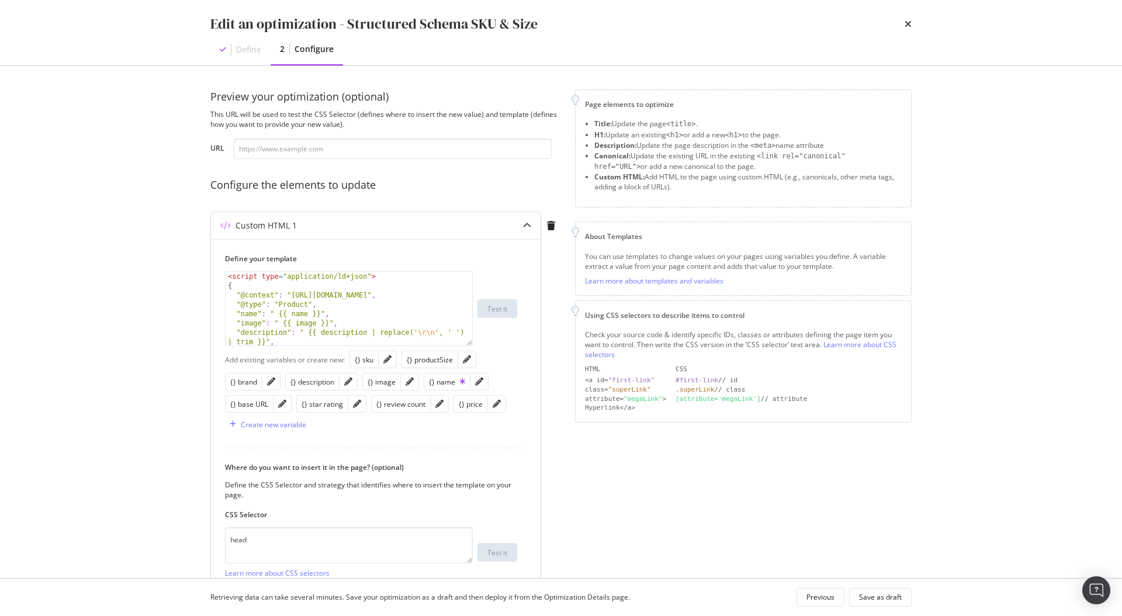
click at [393, 360] on div "modal" at bounding box center [388, 359] width 18 height 16
click at [384, 359] on icon "pencil" at bounding box center [388, 359] width 8 height 8
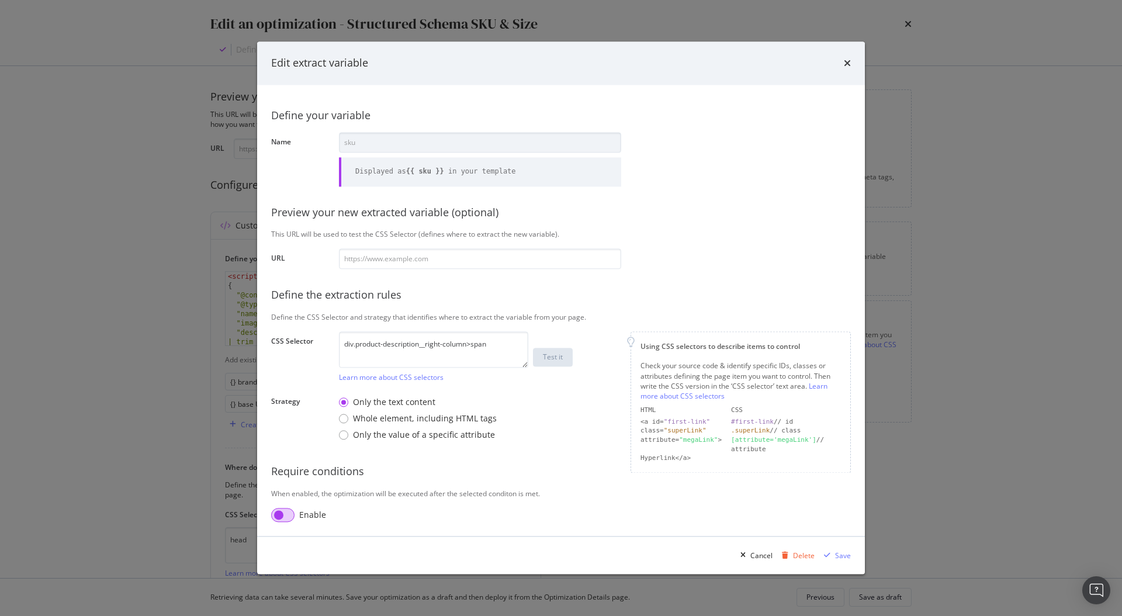
click at [289, 518] on input "modal" at bounding box center [282, 516] width 23 height 14
checkbox input "true"
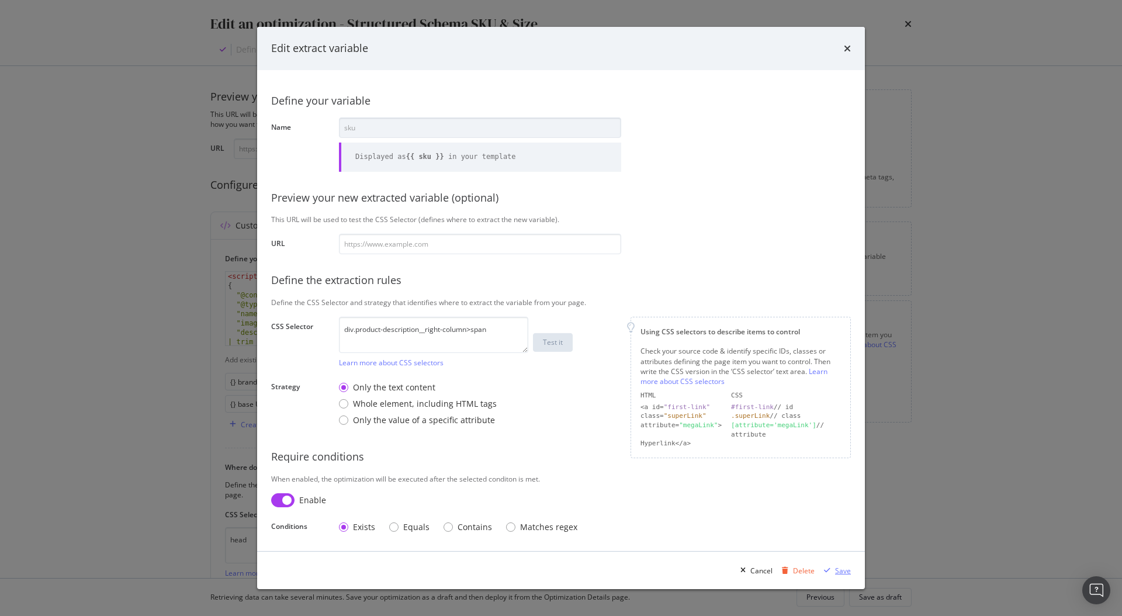
click at [851, 570] on div "Save" at bounding box center [843, 571] width 16 height 10
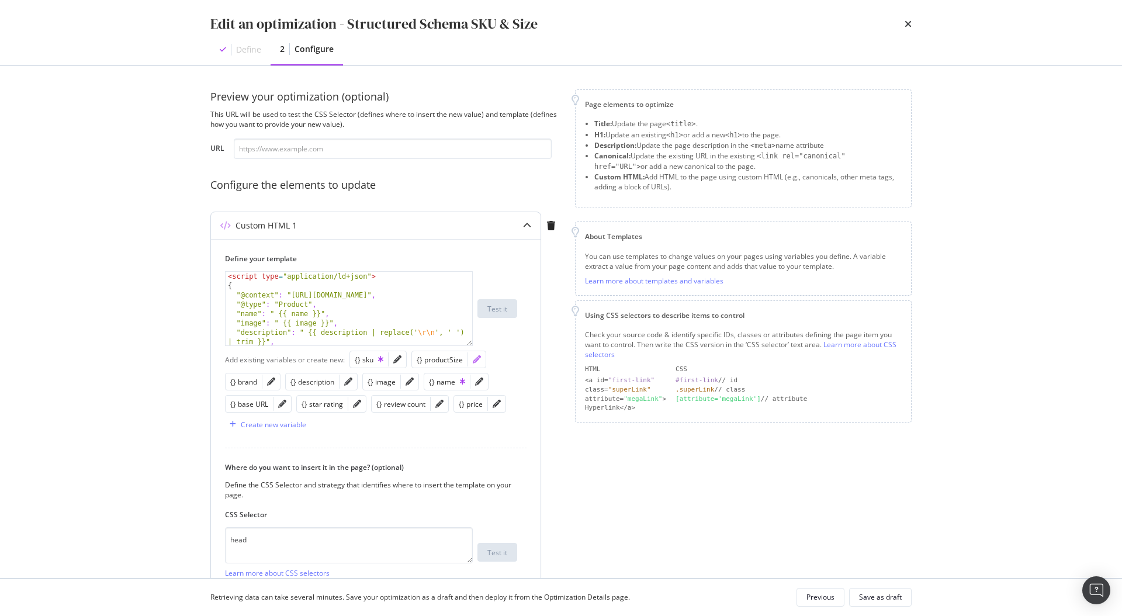
click at [474, 361] on icon "pencil" at bounding box center [477, 359] width 8 height 8
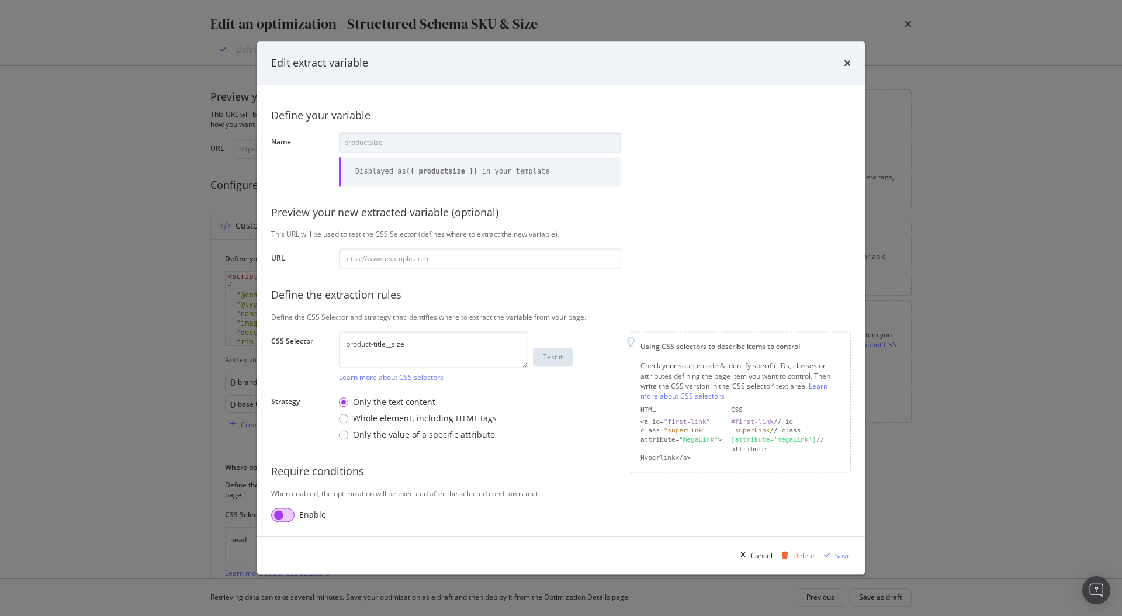
click at [282, 520] on input "modal" at bounding box center [282, 516] width 23 height 14
checkbox input "true"
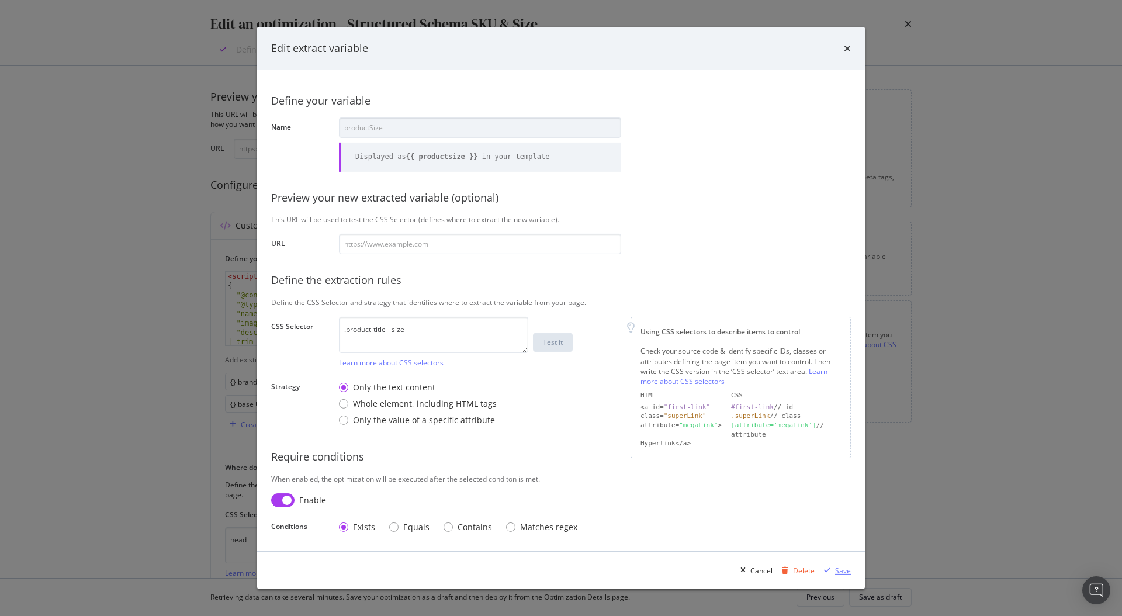
click at [844, 572] on div "Save" at bounding box center [843, 571] width 16 height 10
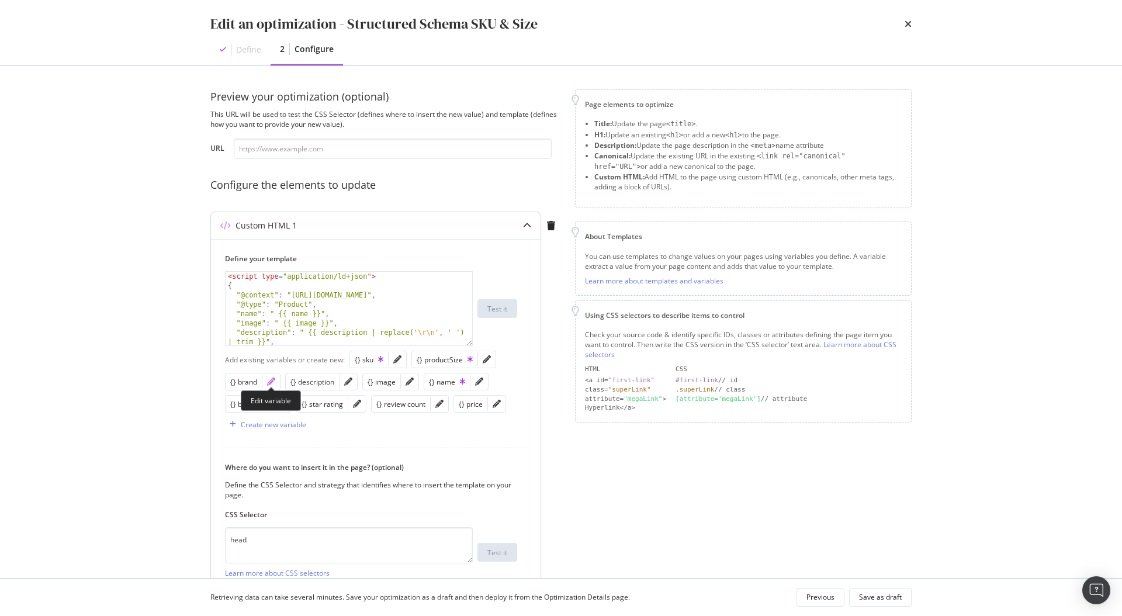
click at [267, 381] on icon "pencil" at bounding box center [271, 382] width 8 height 8
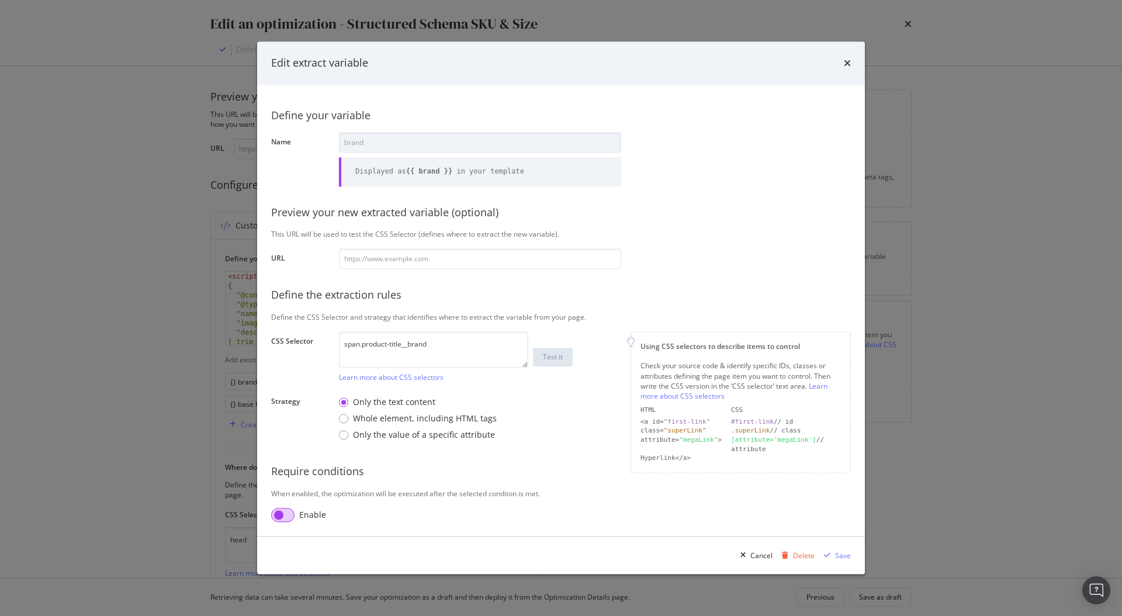
click at [285, 516] on input "modal" at bounding box center [282, 516] width 23 height 14
checkbox input "true"
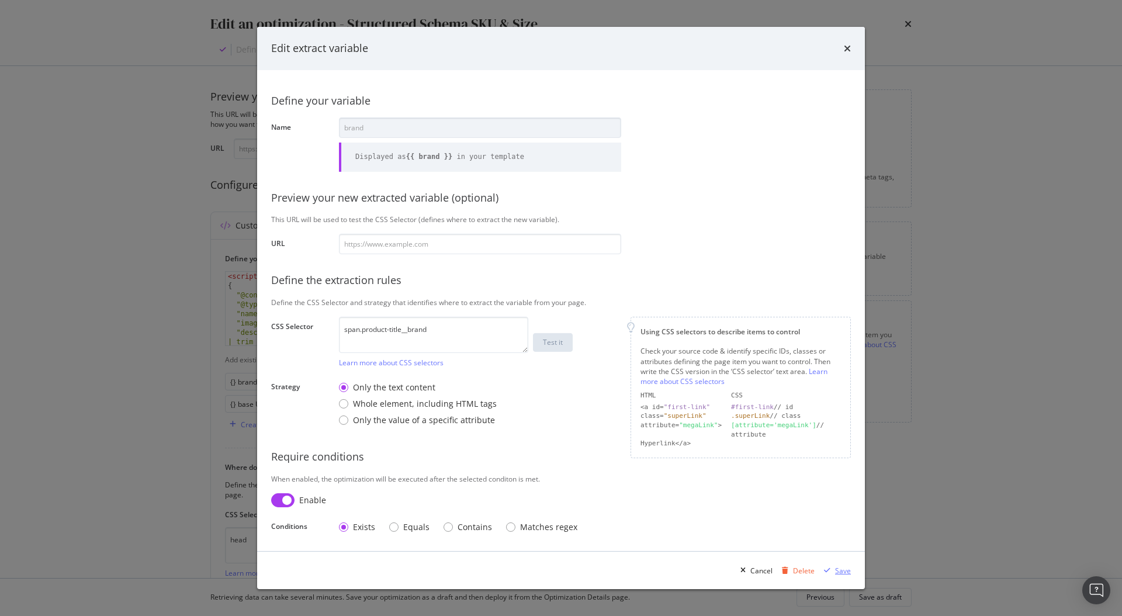
click at [832, 569] on div "modal" at bounding box center [828, 570] width 16 height 7
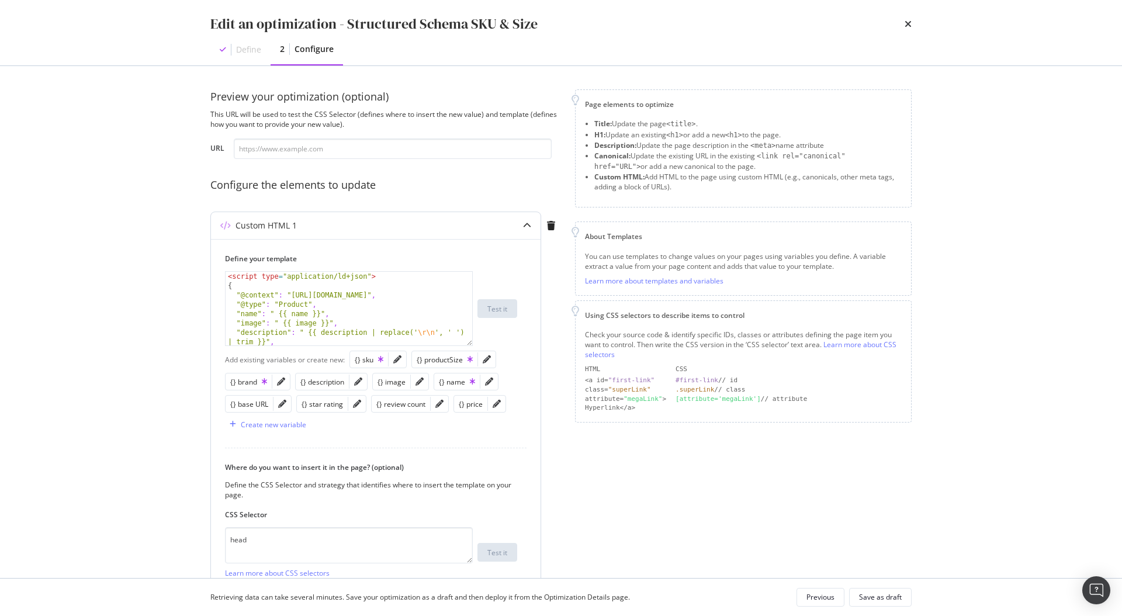
click at [358, 386] on div "modal" at bounding box center [359, 382] width 18 height 16
click at [358, 382] on icon "pencil" at bounding box center [358, 382] width 8 height 8
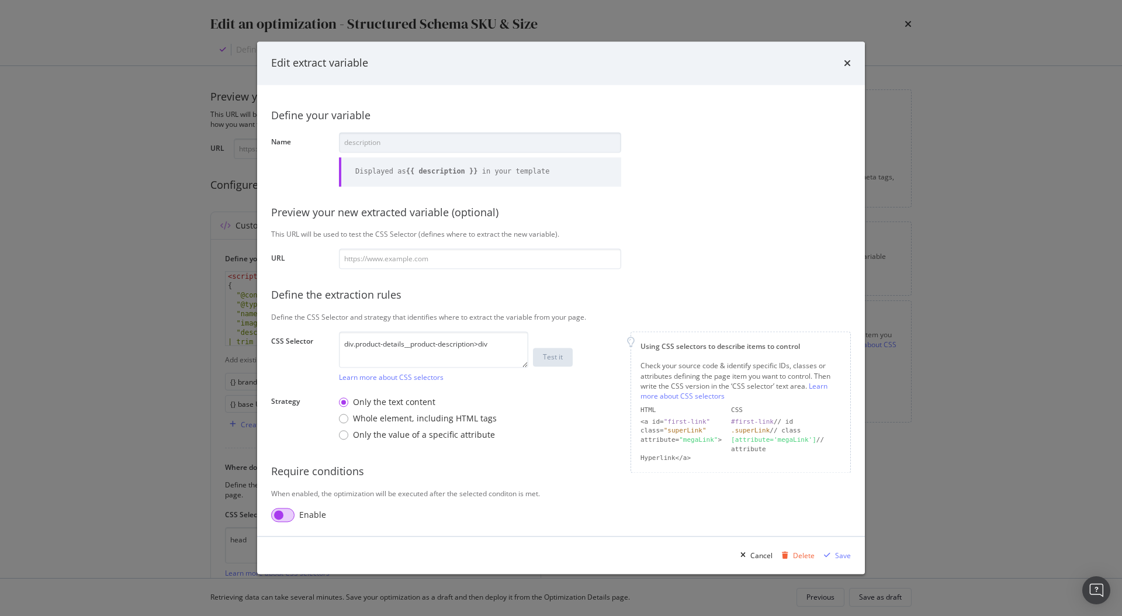
click at [287, 512] on input "modal" at bounding box center [282, 516] width 23 height 14
checkbox input "true"
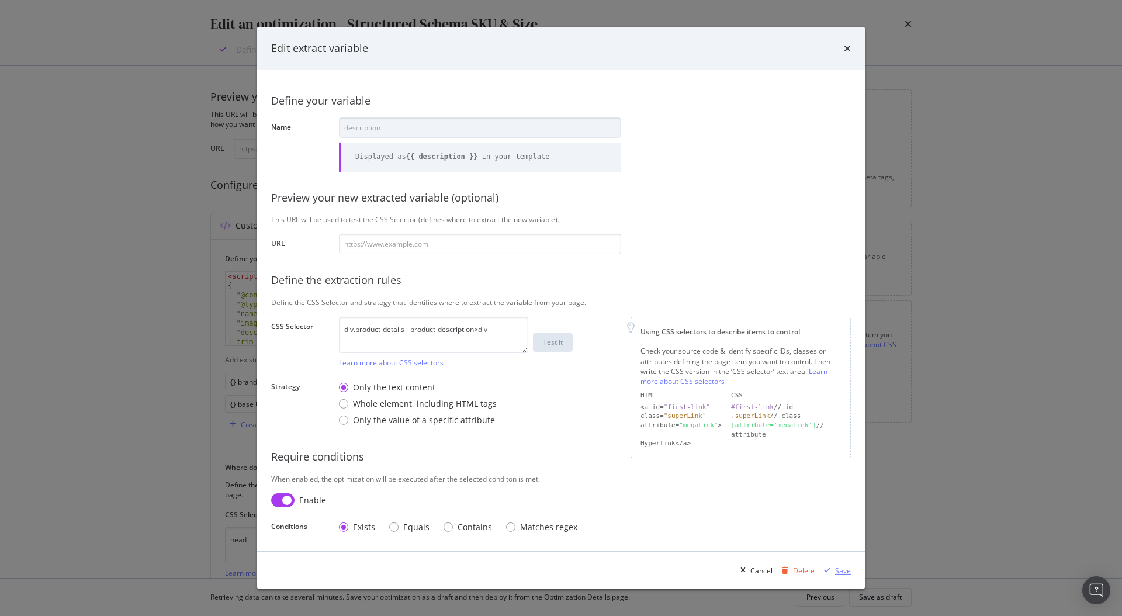
click at [837, 569] on div "Save" at bounding box center [843, 571] width 16 height 10
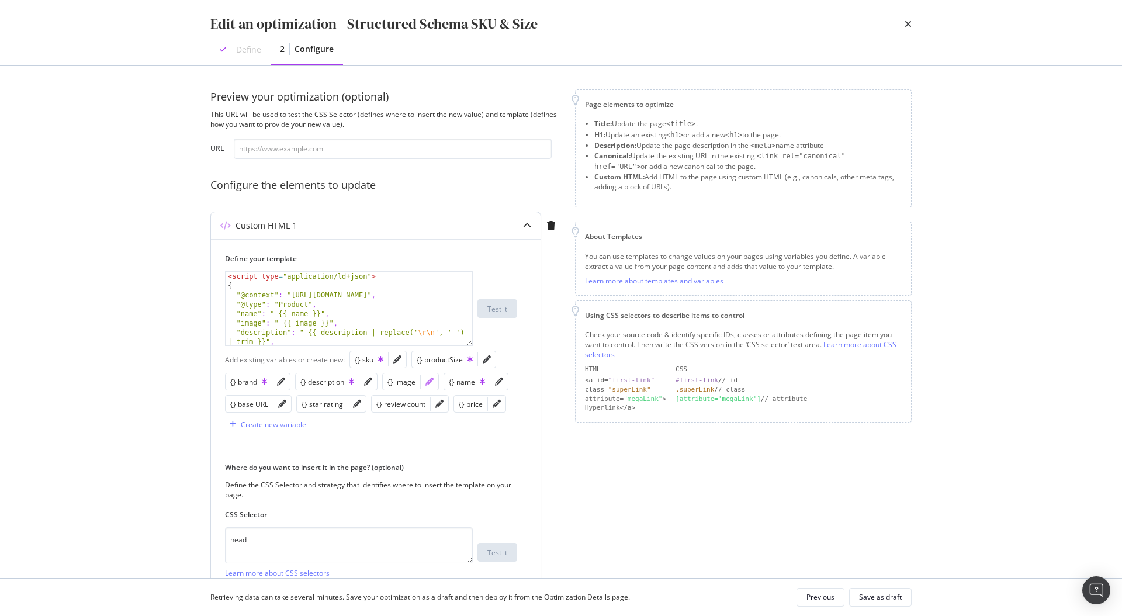
click at [428, 385] on icon "pencil" at bounding box center [430, 382] width 8 height 8
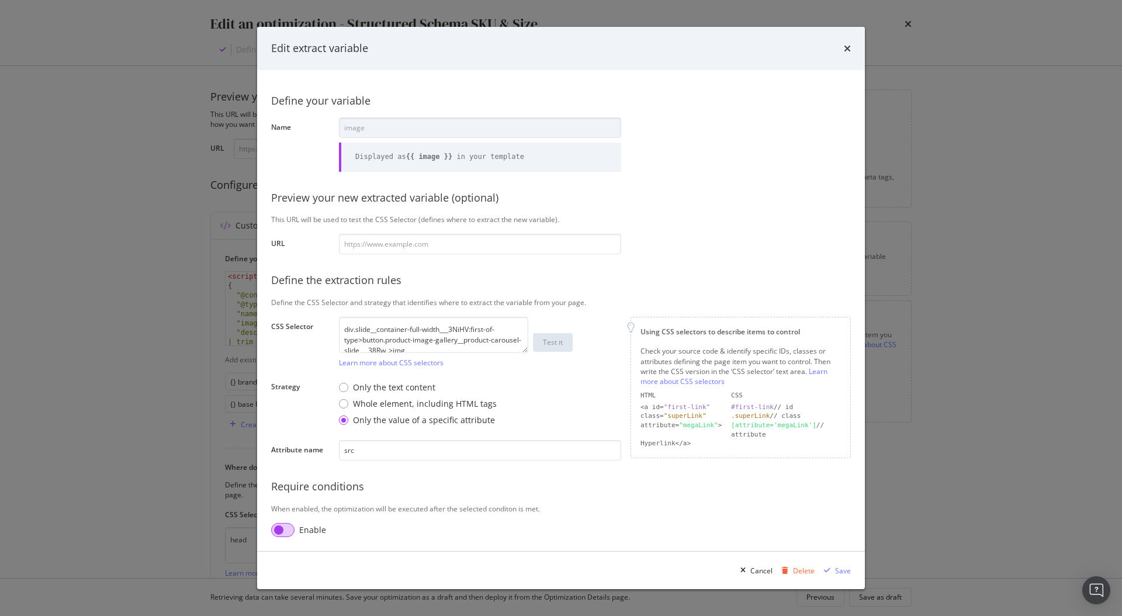
click at [280, 529] on input "modal" at bounding box center [282, 530] width 23 height 14
checkbox input "true"
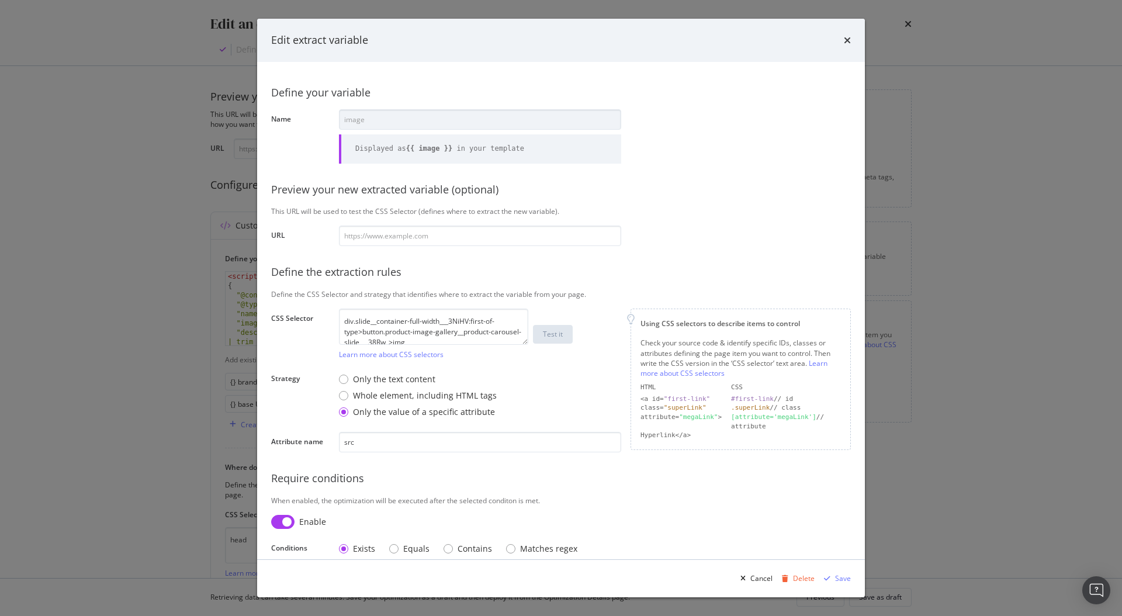
scroll to position [13, 0]
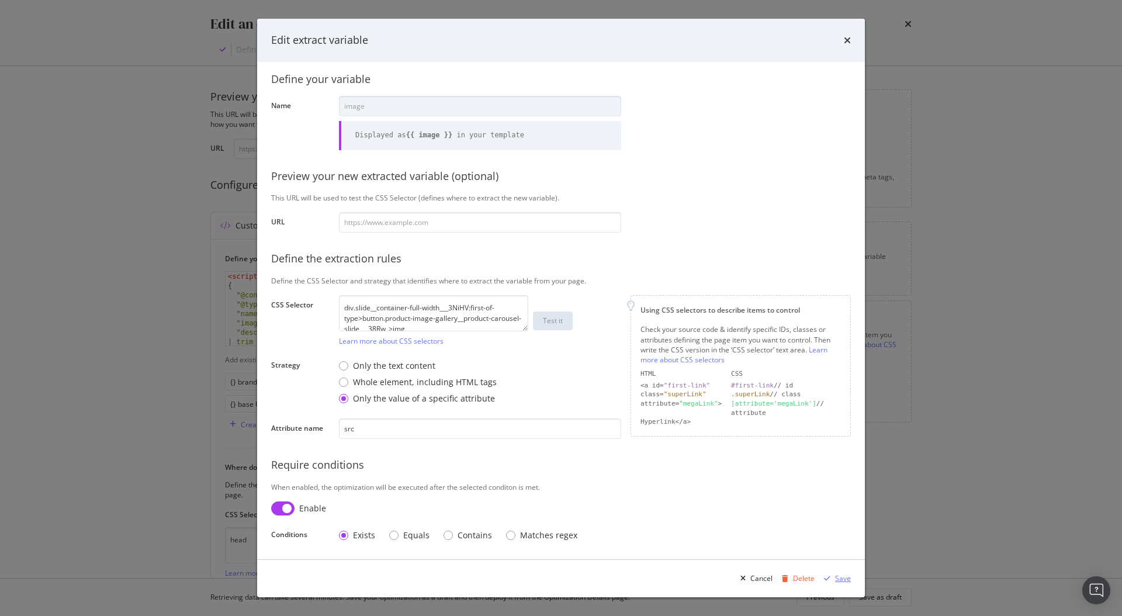
click at [840, 574] on div "Save" at bounding box center [843, 579] width 16 height 10
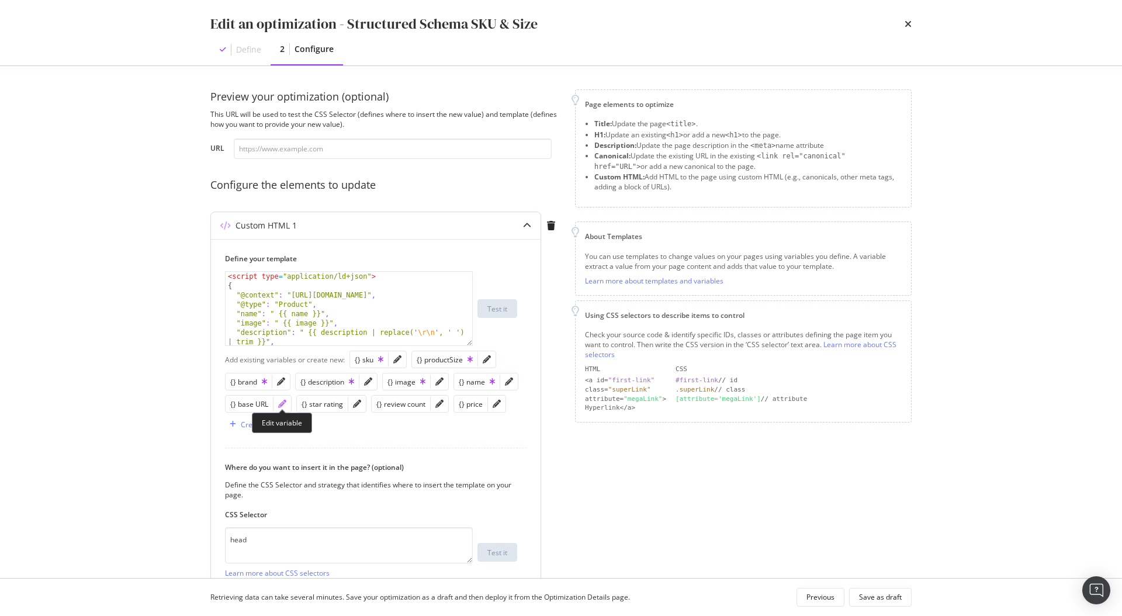
click at [281, 403] on icon "pencil" at bounding box center [282, 404] width 8 height 8
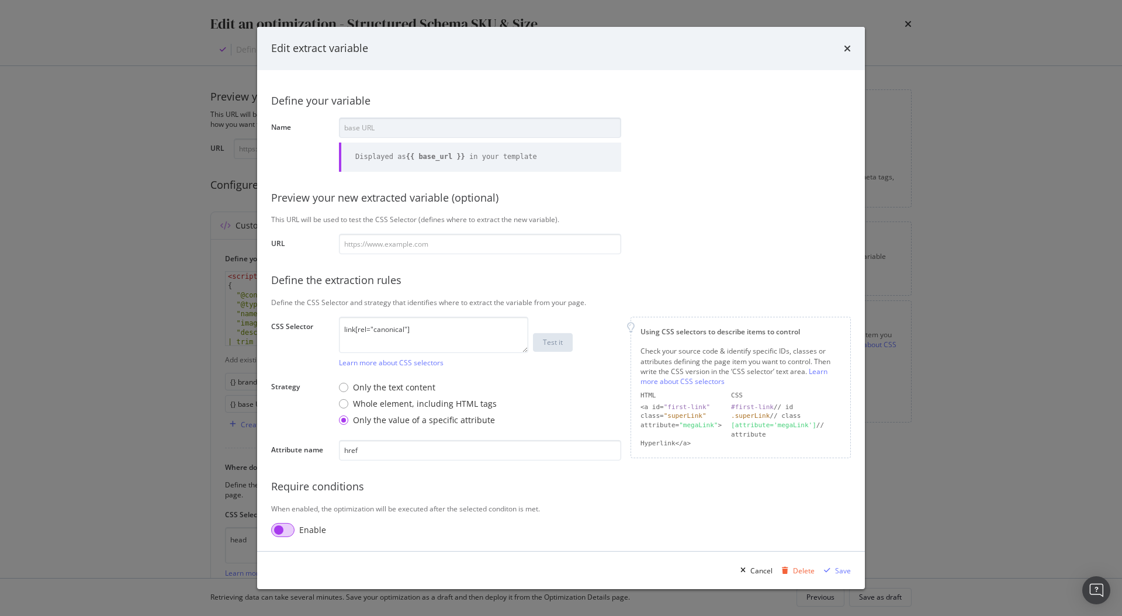
click at [292, 524] on input "modal" at bounding box center [282, 530] width 23 height 14
checkbox input "true"
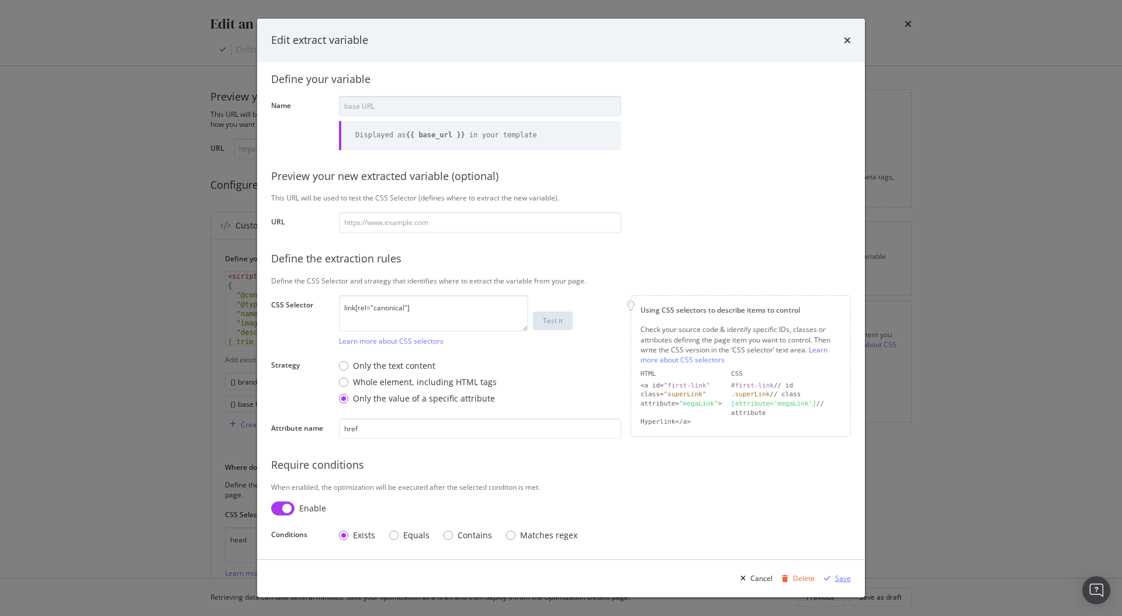
click at [848, 577] on div "Save" at bounding box center [843, 579] width 16 height 10
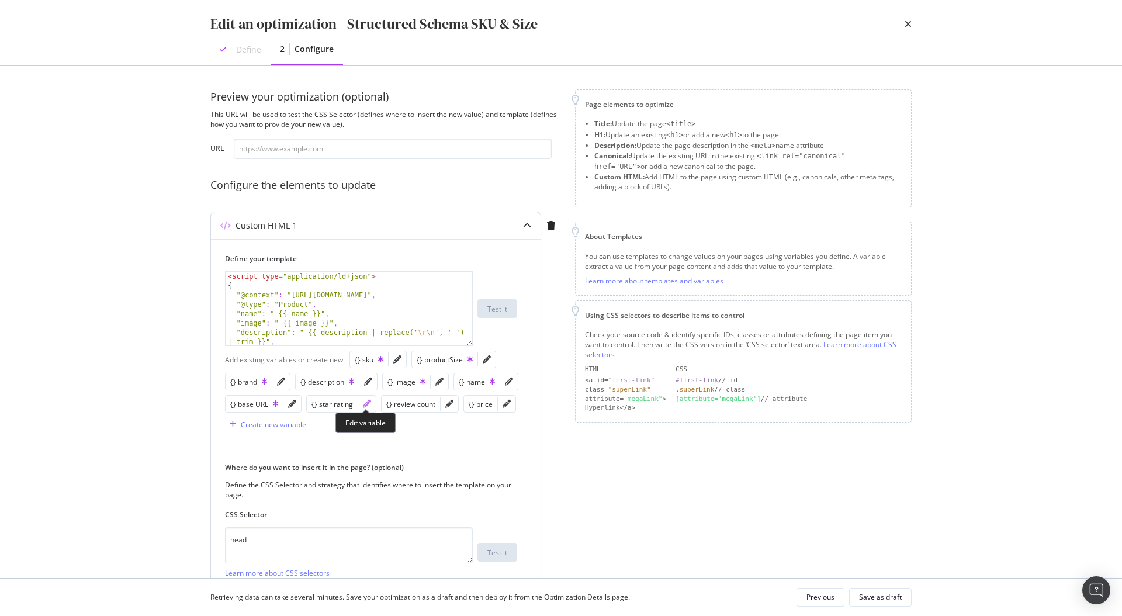
click at [363, 403] on icon "pencil" at bounding box center [367, 404] width 8 height 8
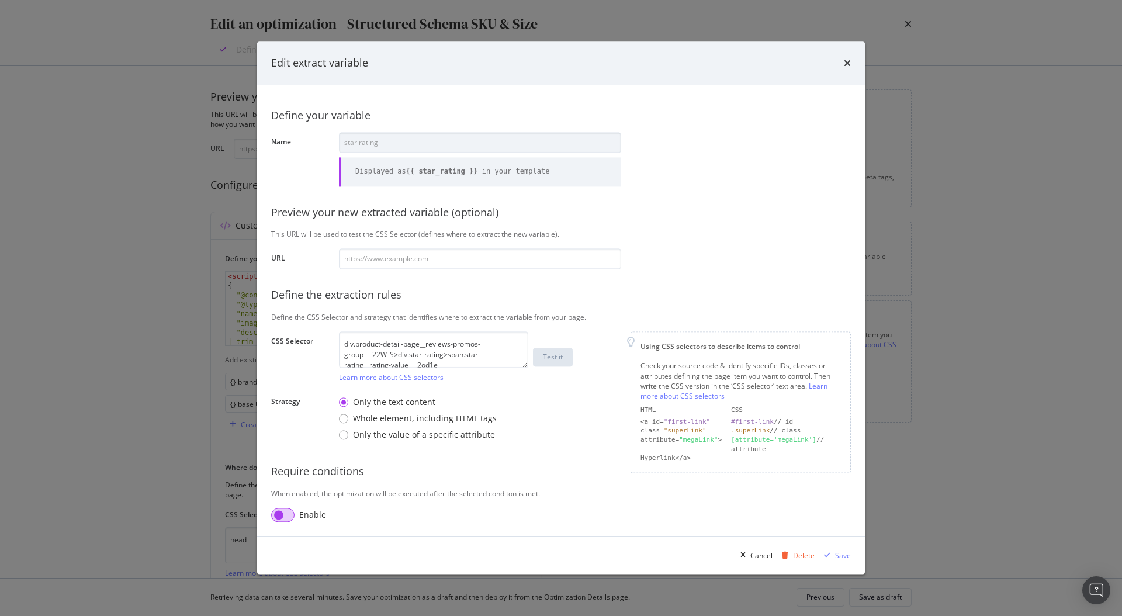
click at [284, 520] on input "modal" at bounding box center [282, 516] width 23 height 14
checkbox input "true"
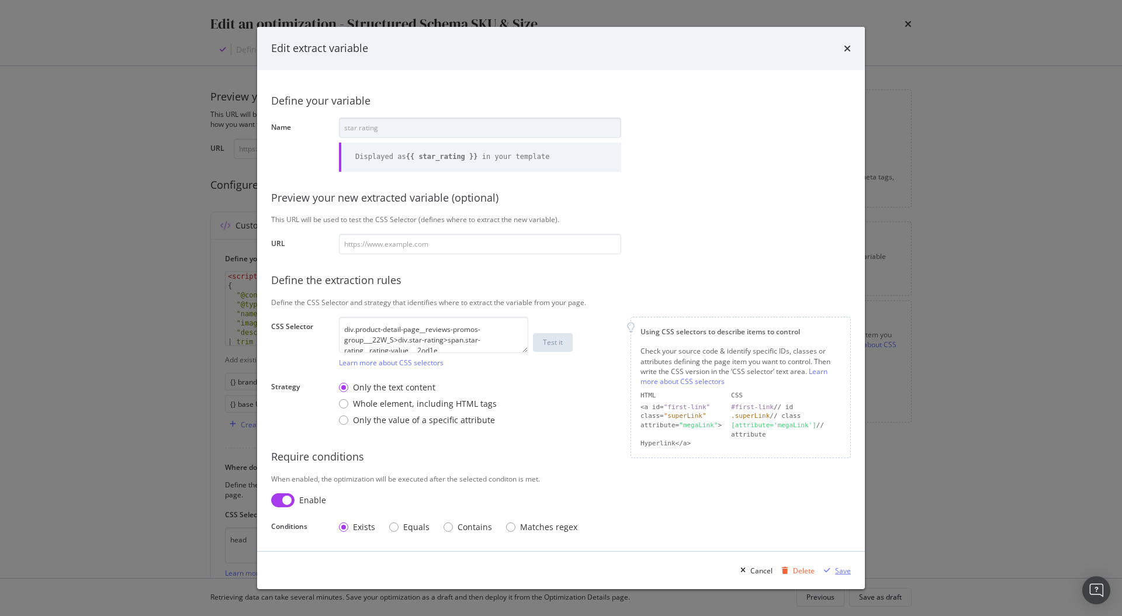
click at [841, 575] on div "Save" at bounding box center [843, 571] width 16 height 10
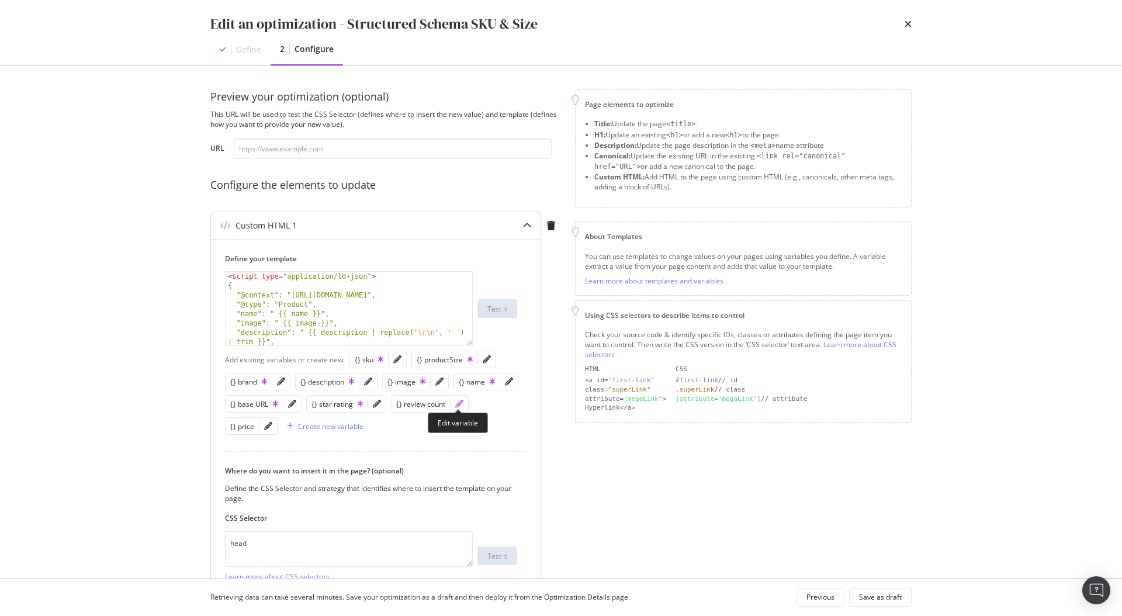
click at [455, 405] on icon "pencil" at bounding box center [459, 404] width 8 height 8
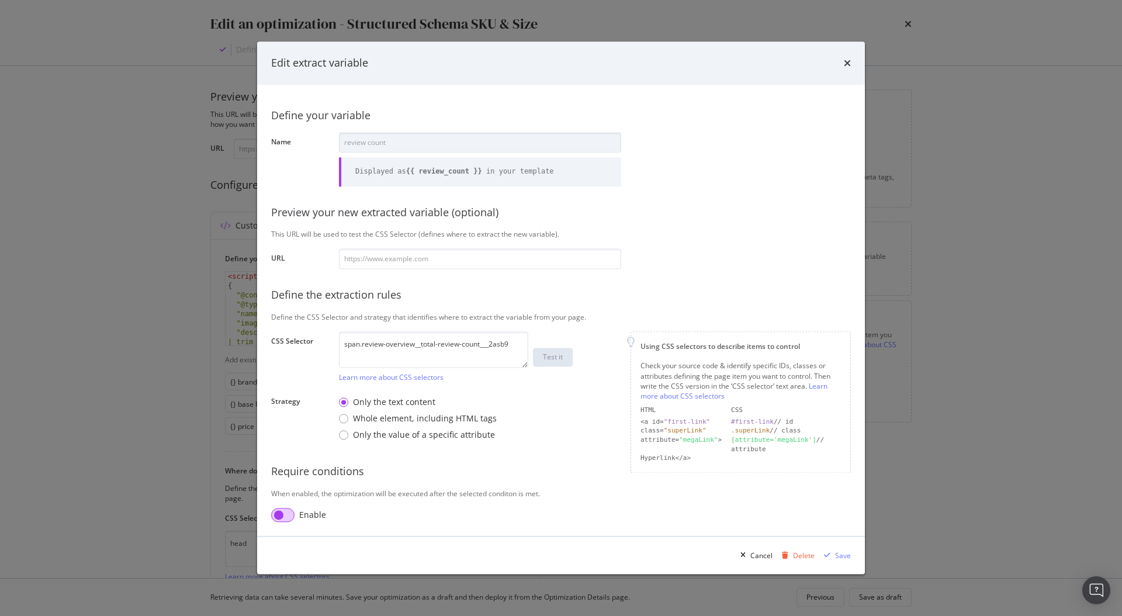
click at [289, 512] on input "modal" at bounding box center [282, 516] width 23 height 14
checkbox input "true"
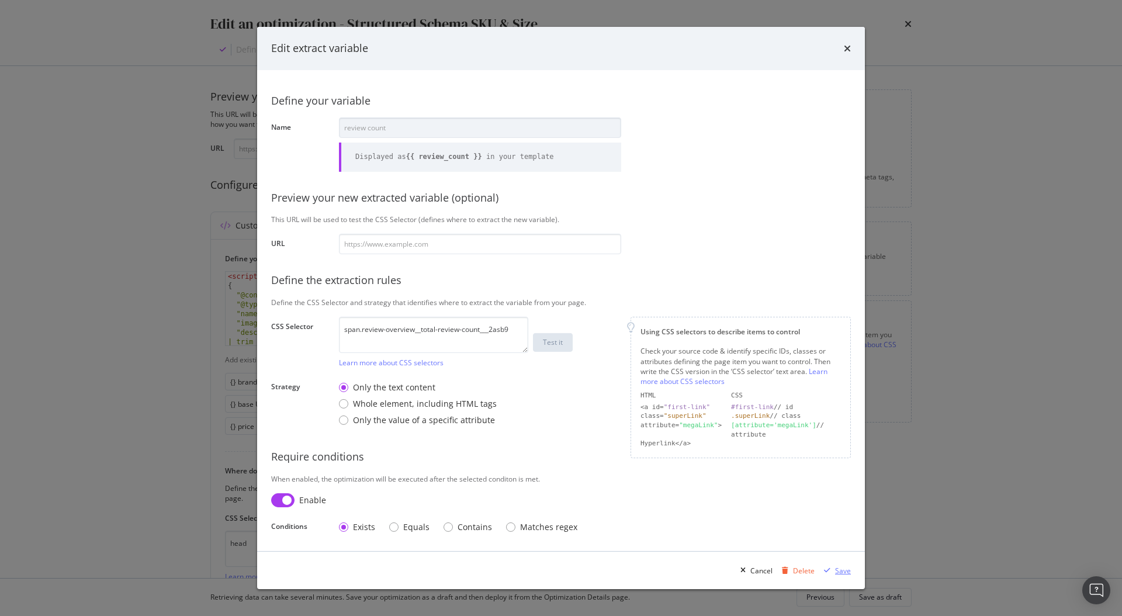
click at [838, 568] on div "Save" at bounding box center [843, 571] width 16 height 10
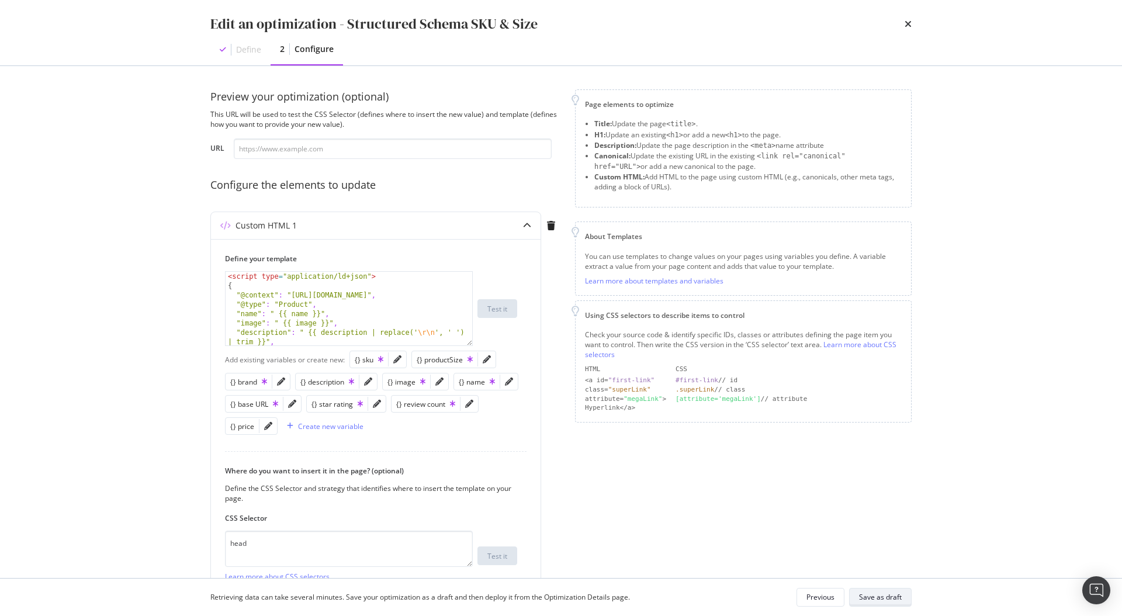
click at [892, 595] on div "Save as draft" at bounding box center [880, 597] width 43 height 10
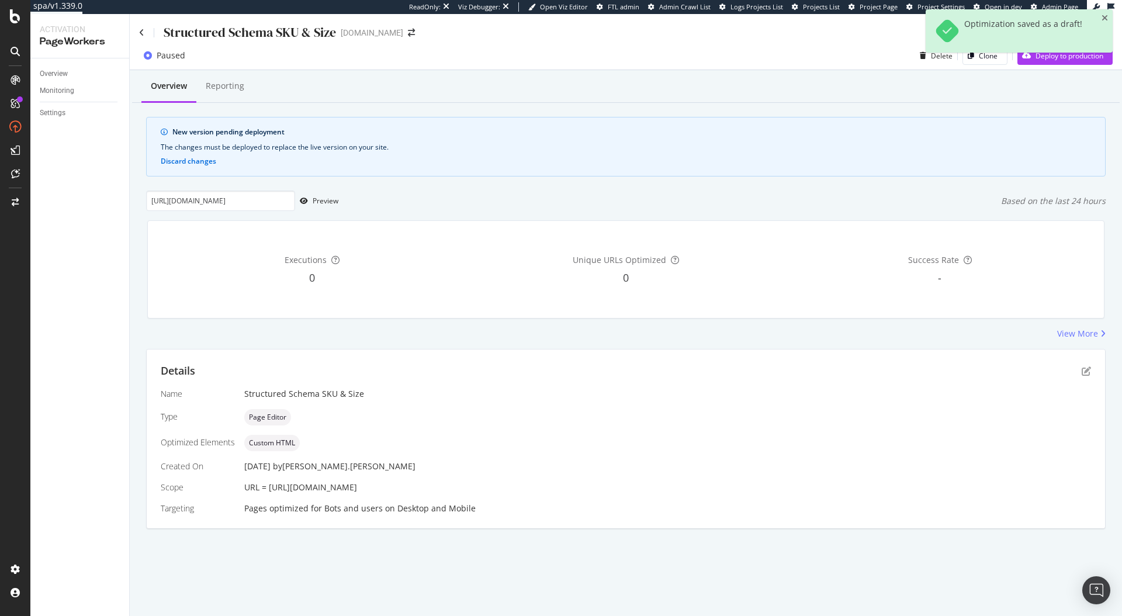
click at [417, 204] on div "https://www.discounttire.com/buy-tires/arizonian-silver-edition-all-season/p/88…" at bounding box center [626, 201] width 960 height 20
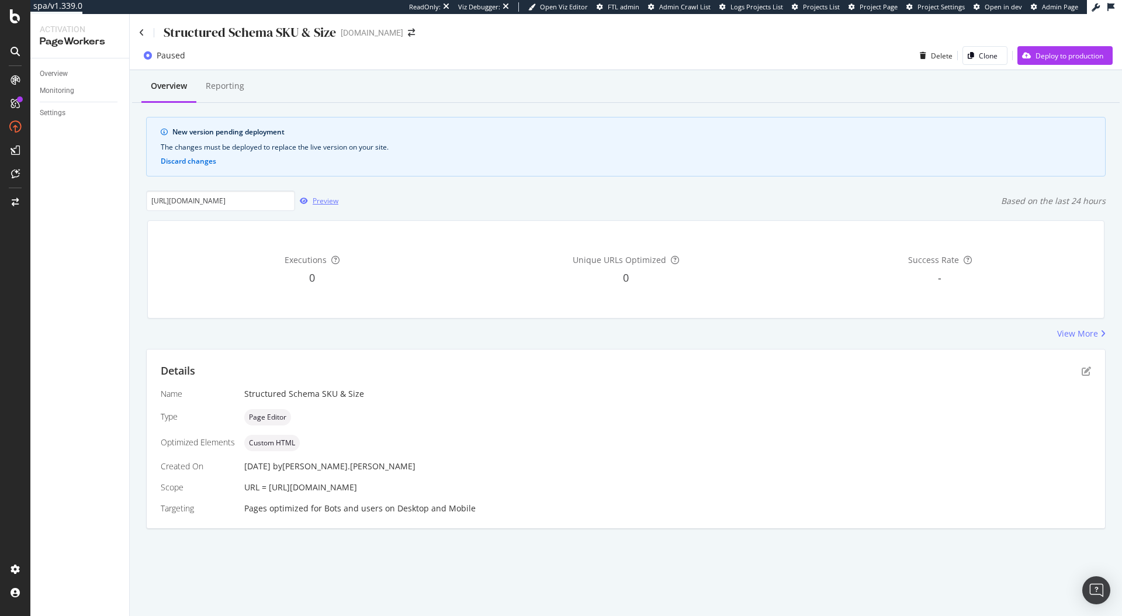
click at [330, 203] on div "Preview" at bounding box center [326, 201] width 26 height 10
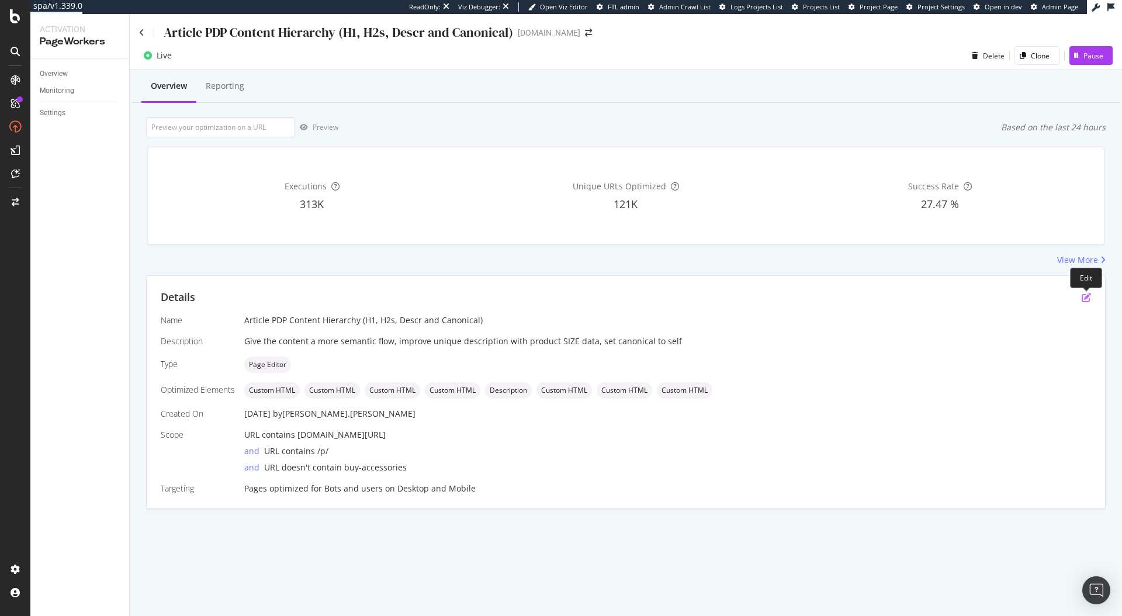
click at [1085, 298] on icon "pen-to-square" at bounding box center [1086, 297] width 9 height 9
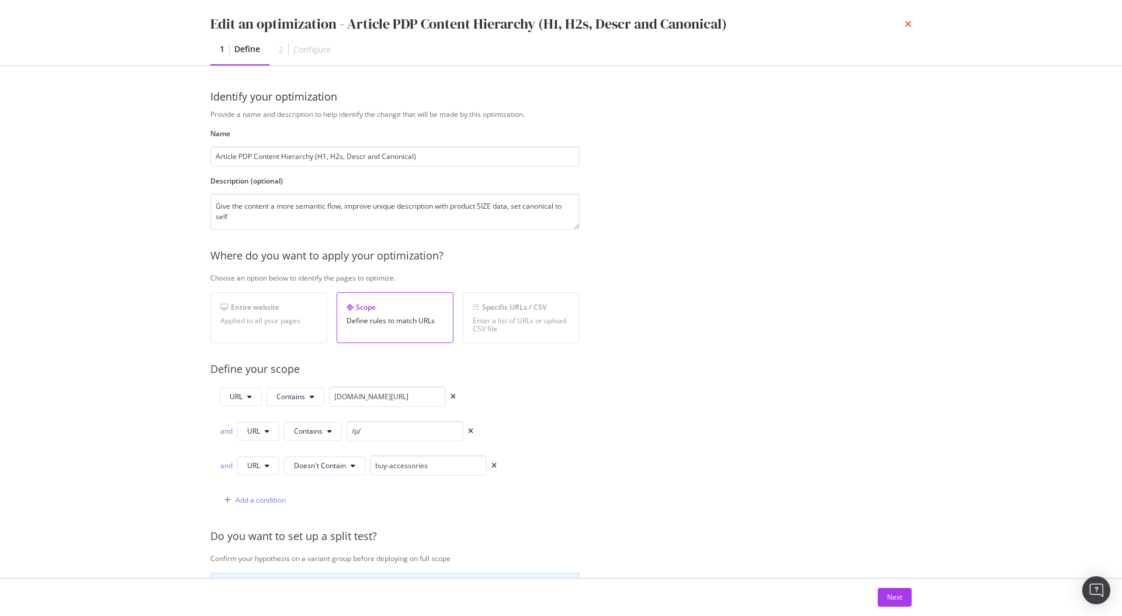
click at [909, 25] on icon "times" at bounding box center [908, 23] width 7 height 9
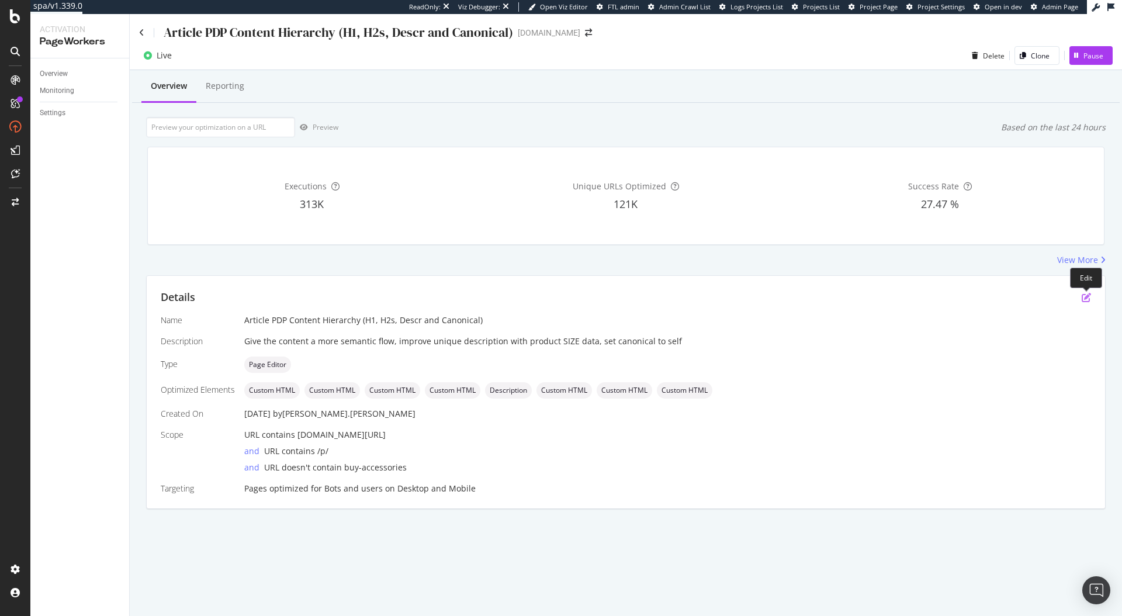
click at [1089, 300] on icon "pen-to-square" at bounding box center [1086, 297] width 9 height 9
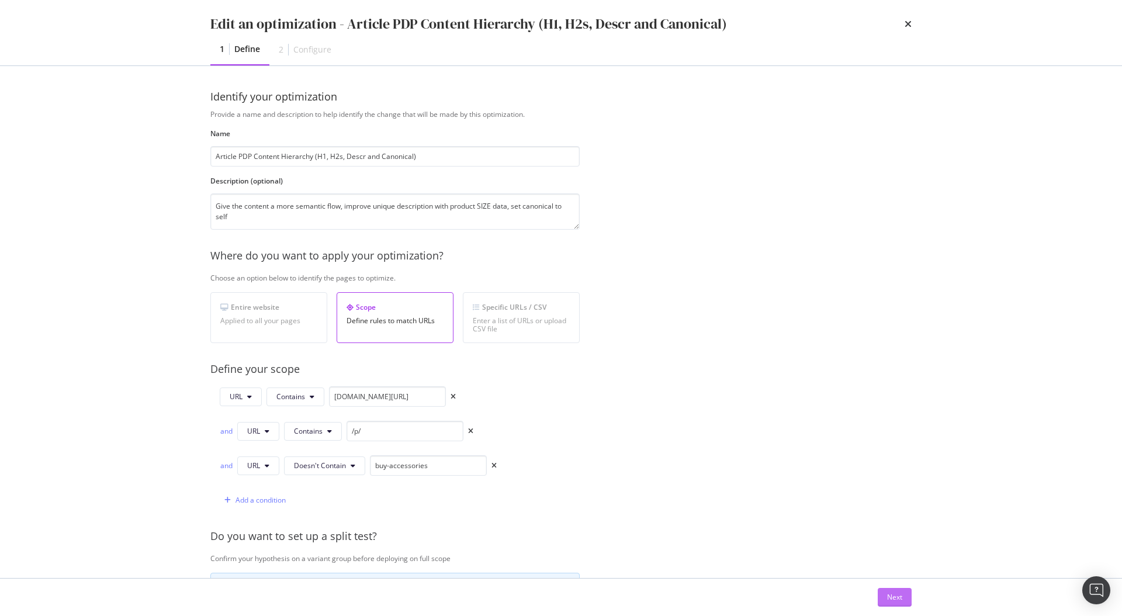
click at [891, 596] on div "Next" at bounding box center [894, 597] width 15 height 10
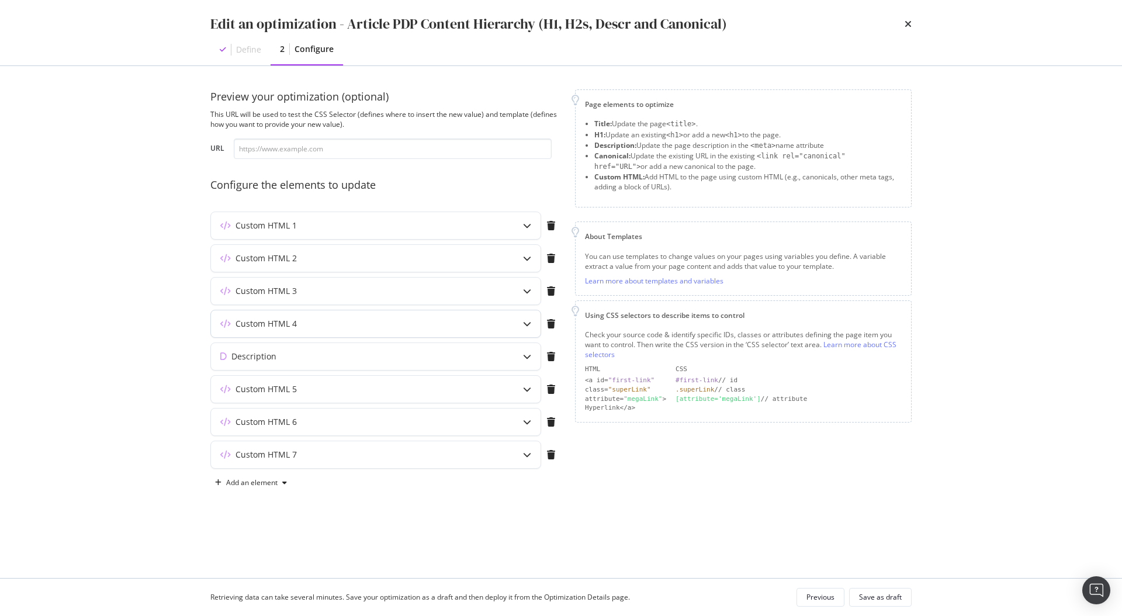
click at [526, 320] on icon "modal" at bounding box center [527, 324] width 8 height 8
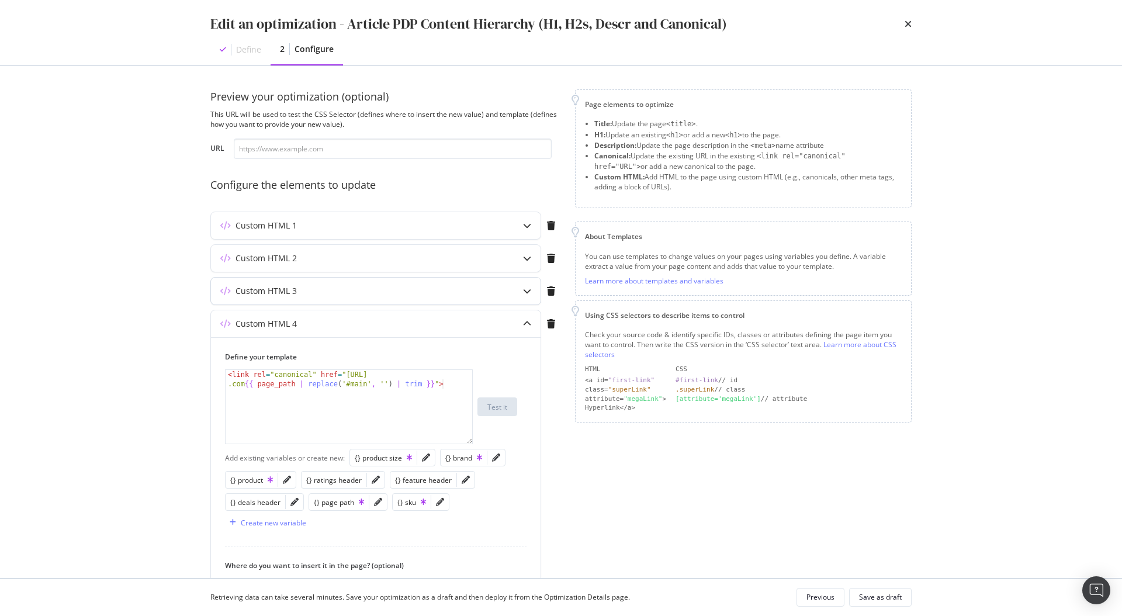
click at [527, 288] on icon "modal" at bounding box center [527, 291] width 8 height 8
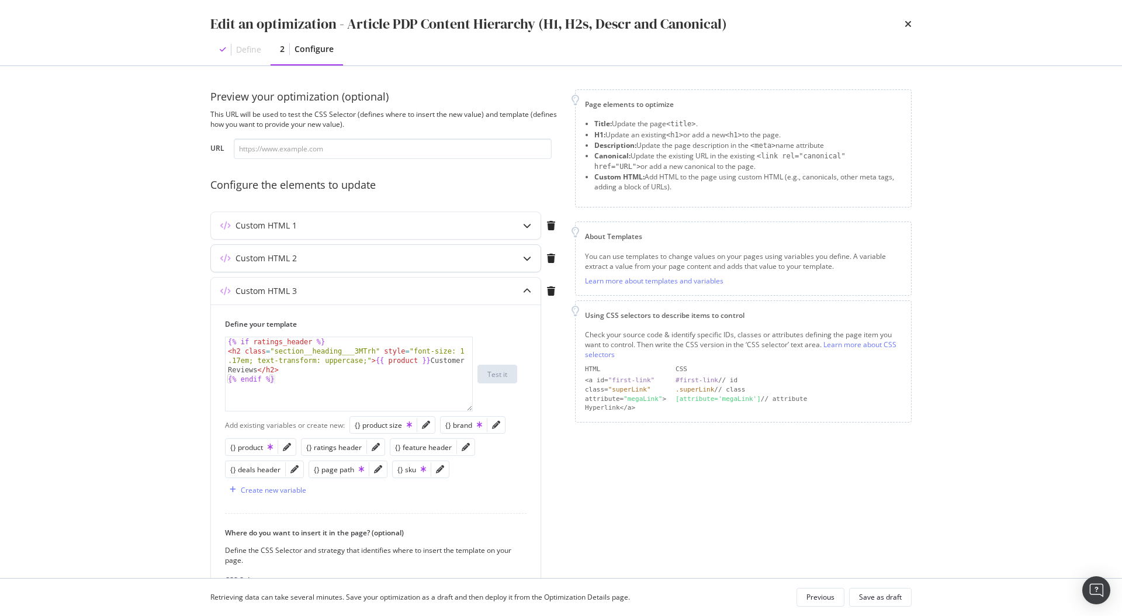
click at [526, 254] on icon "modal" at bounding box center [527, 258] width 8 height 8
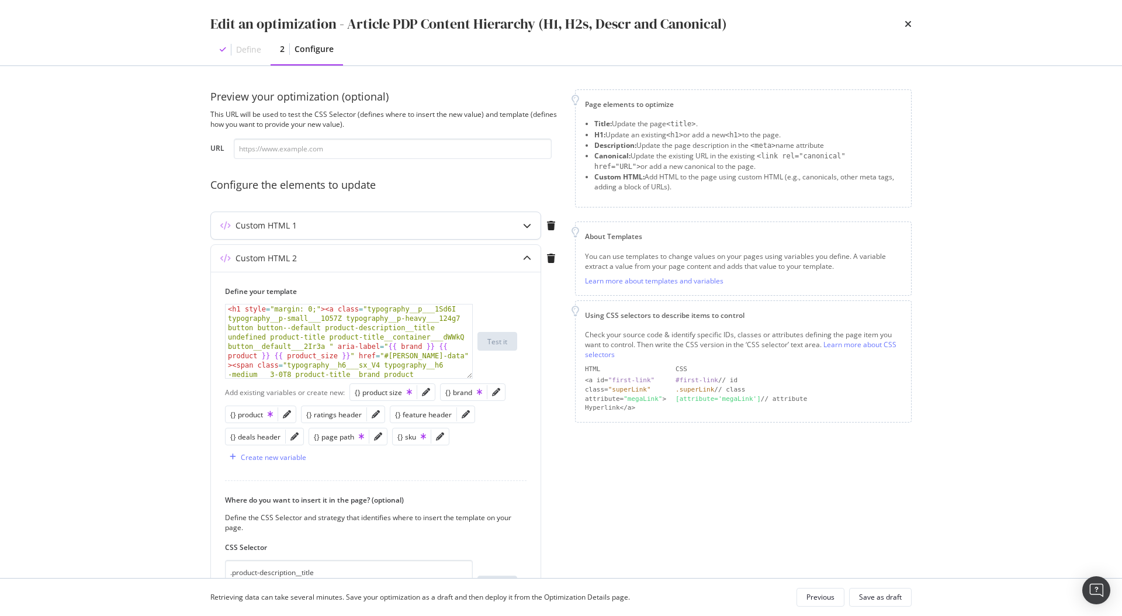
click at [527, 228] on icon "modal" at bounding box center [527, 226] width 8 height 8
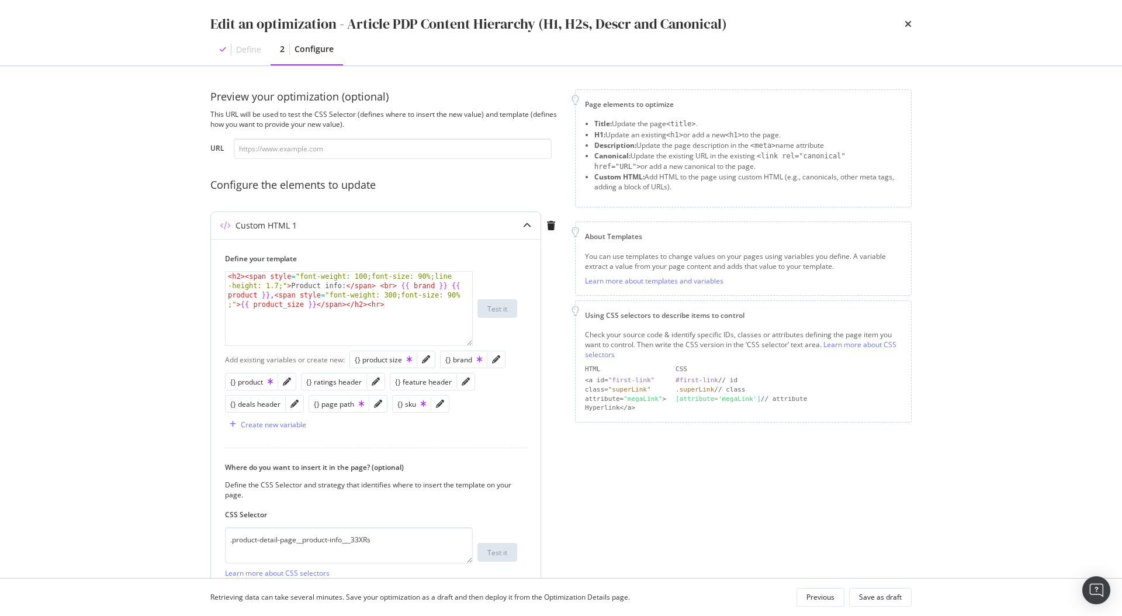
click at [527, 228] on icon "modal" at bounding box center [527, 226] width 8 height 8
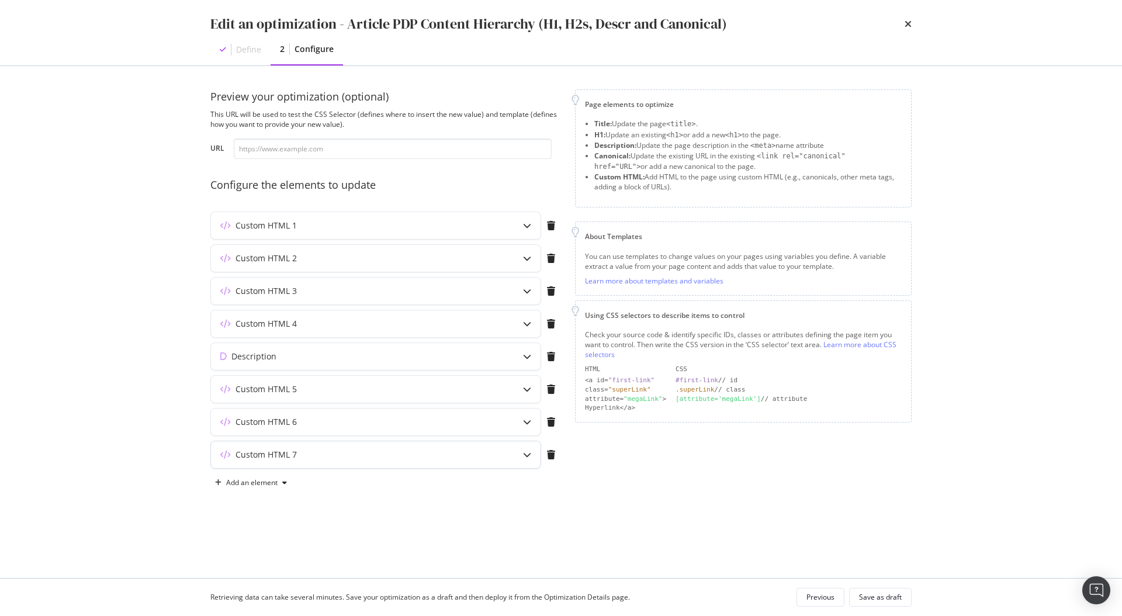
click at [523, 449] on div "modal" at bounding box center [527, 454] width 27 height 27
click at [529, 424] on icon "modal" at bounding box center [527, 422] width 8 height 8
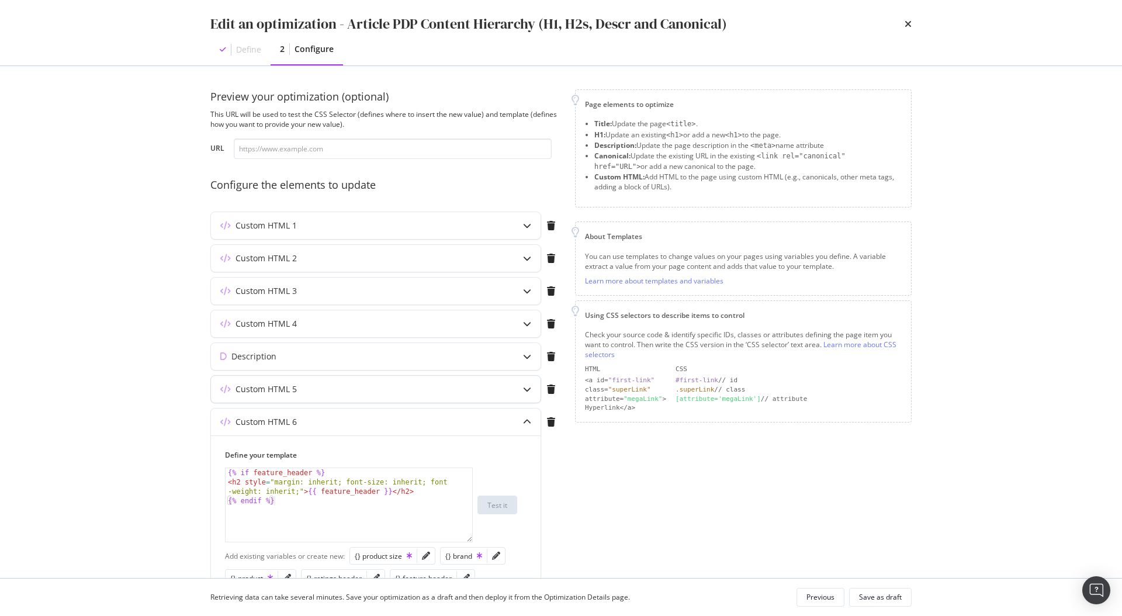
click at [526, 389] on icon "modal" at bounding box center [527, 389] width 8 height 8
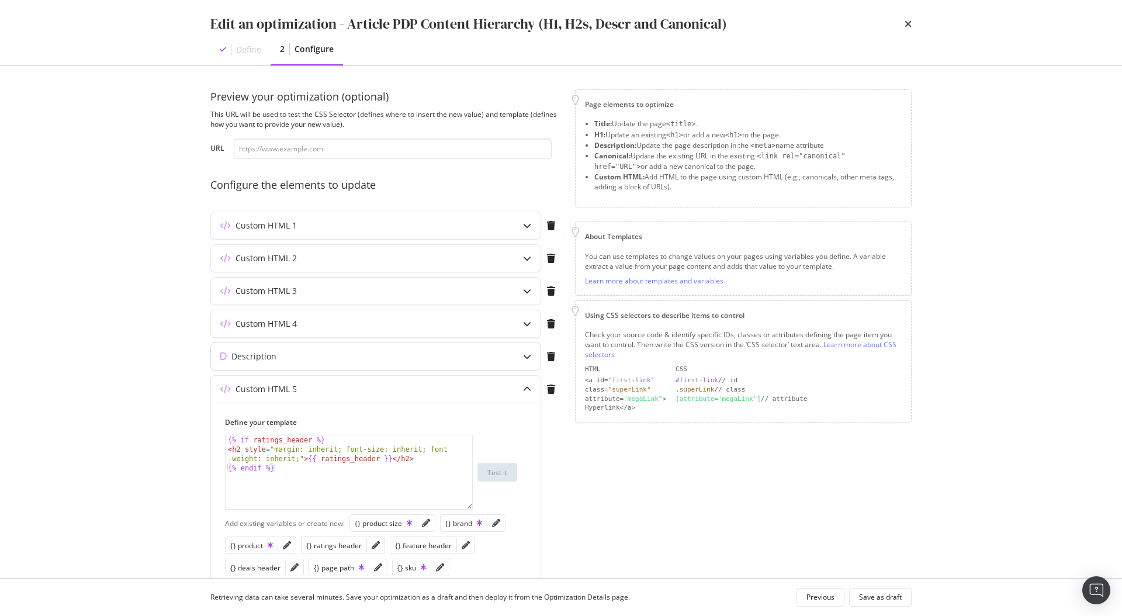
click at [526, 361] on div "modal" at bounding box center [527, 356] width 27 height 27
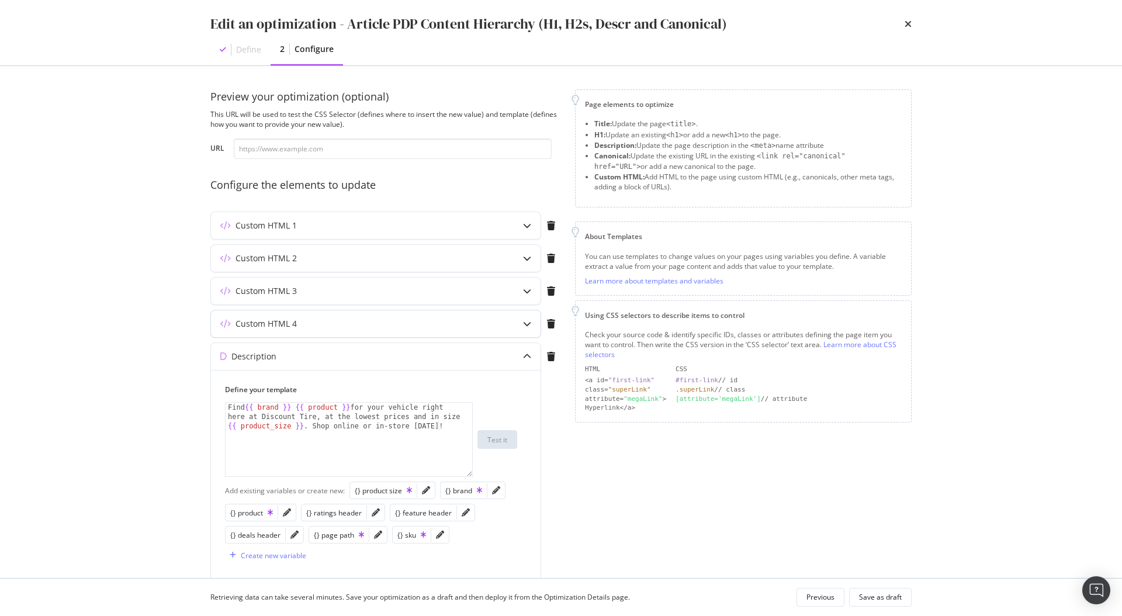
click at [524, 333] on div "modal" at bounding box center [527, 323] width 27 height 27
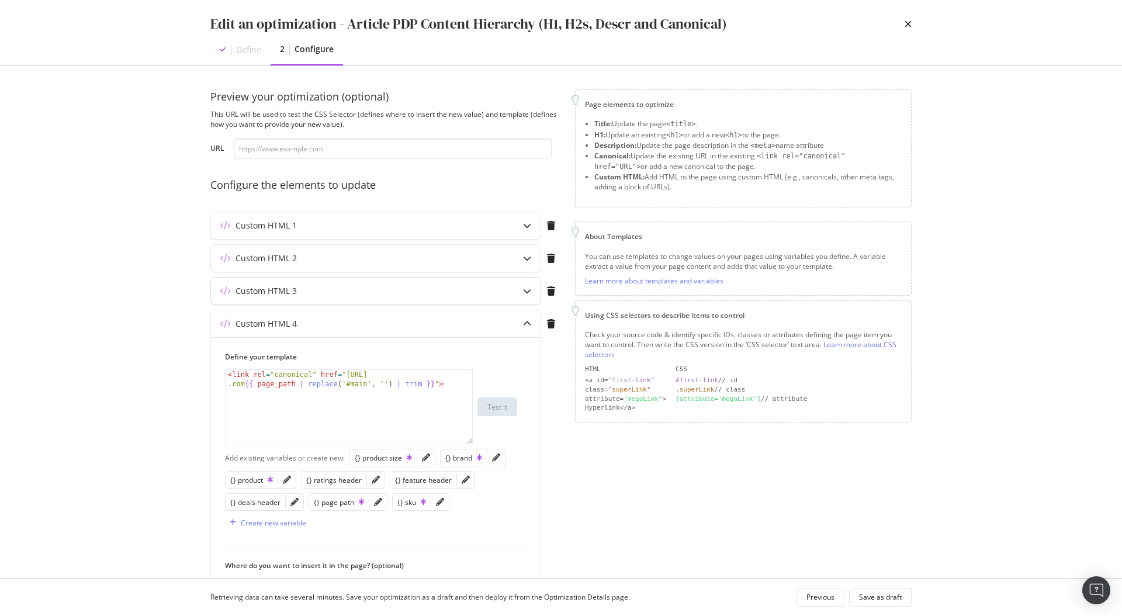
click at [528, 296] on div "modal" at bounding box center [527, 291] width 27 height 27
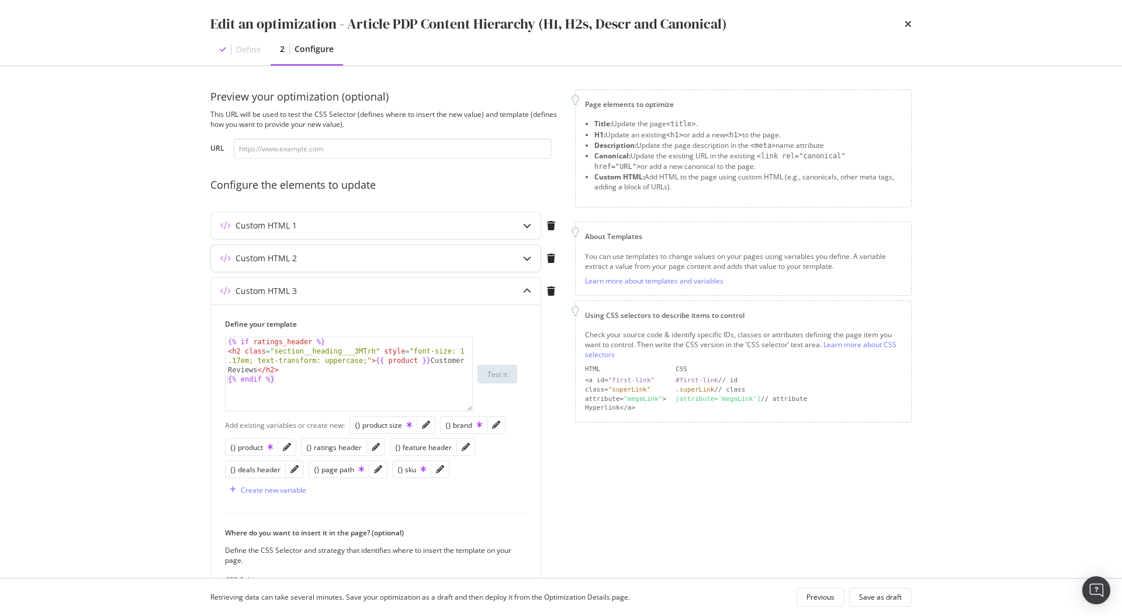
click at [526, 258] on icon "modal" at bounding box center [527, 258] width 8 height 8
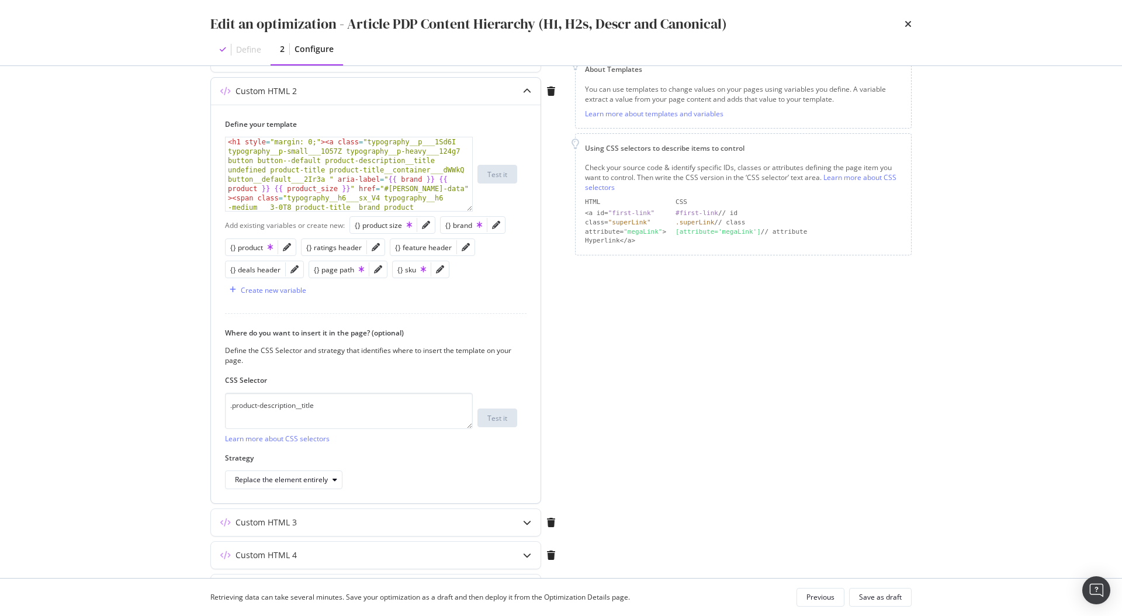
scroll to position [336, 0]
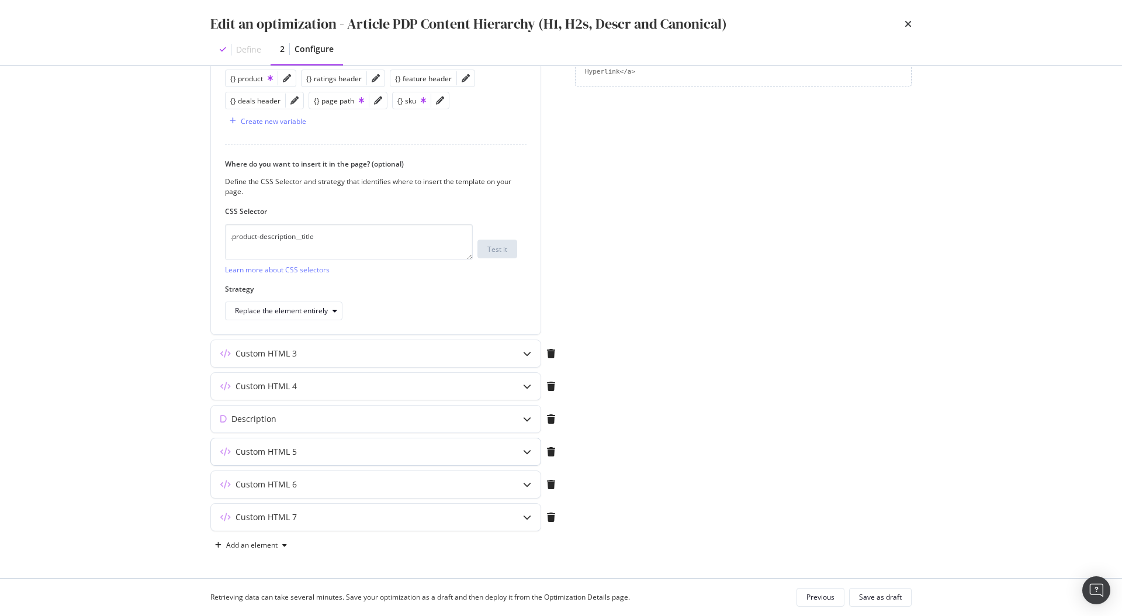
click at [528, 456] on div "modal" at bounding box center [527, 451] width 27 height 27
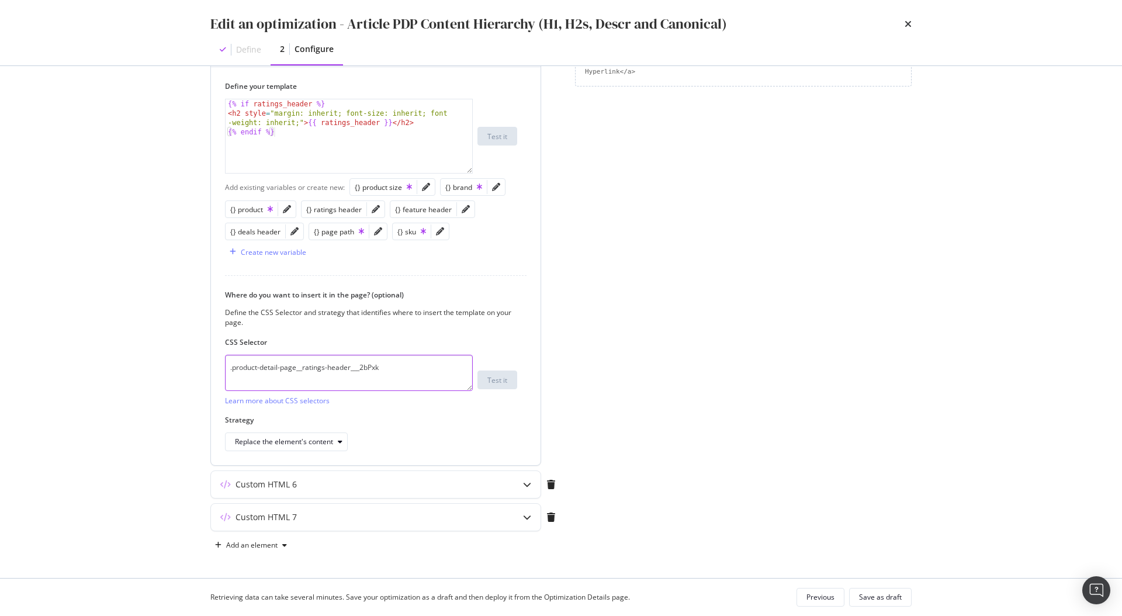
click at [369, 372] on textarea ".product-detail-page__ratings-header___2bPxk" at bounding box center [349, 373] width 248 height 36
click at [388, 372] on textarea ".product-detail-page__ratings-header___2bPxk" at bounding box center [349, 373] width 248 height 36
click at [906, 23] on icon "times" at bounding box center [908, 23] width 7 height 9
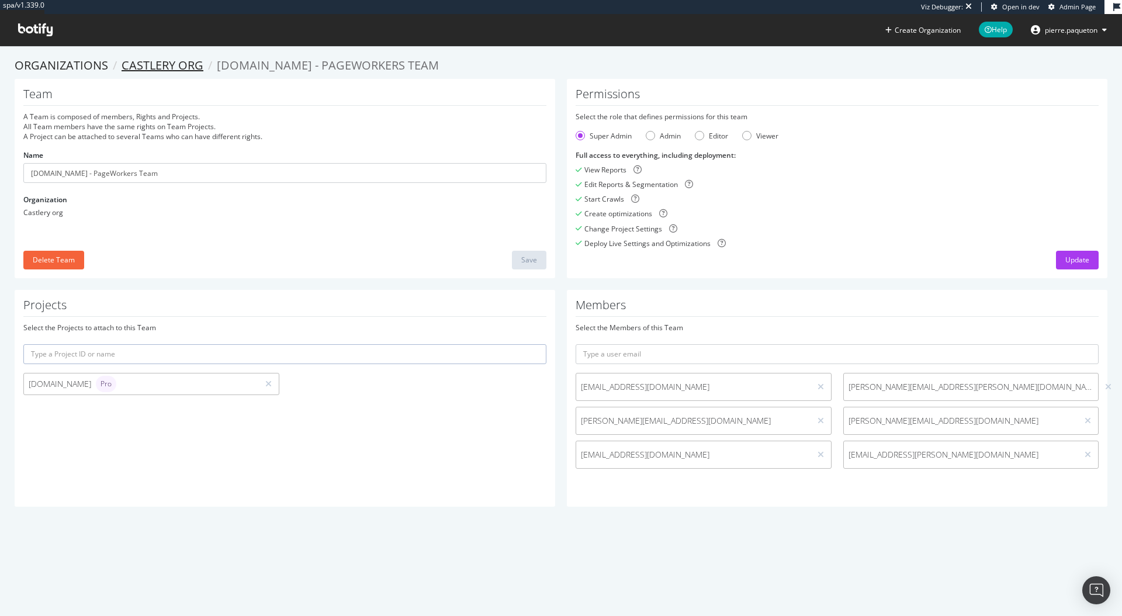
click at [174, 70] on link "Castlery org" at bounding box center [163, 65] width 82 height 16
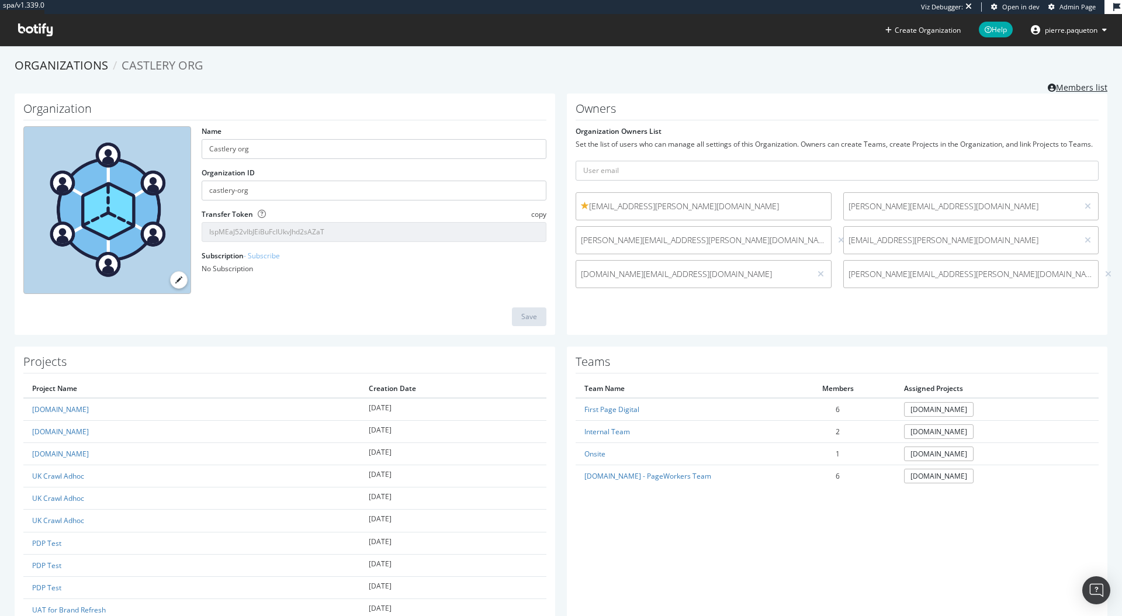
click at [1093, 89] on link "Members list" at bounding box center [1078, 86] width 60 height 15
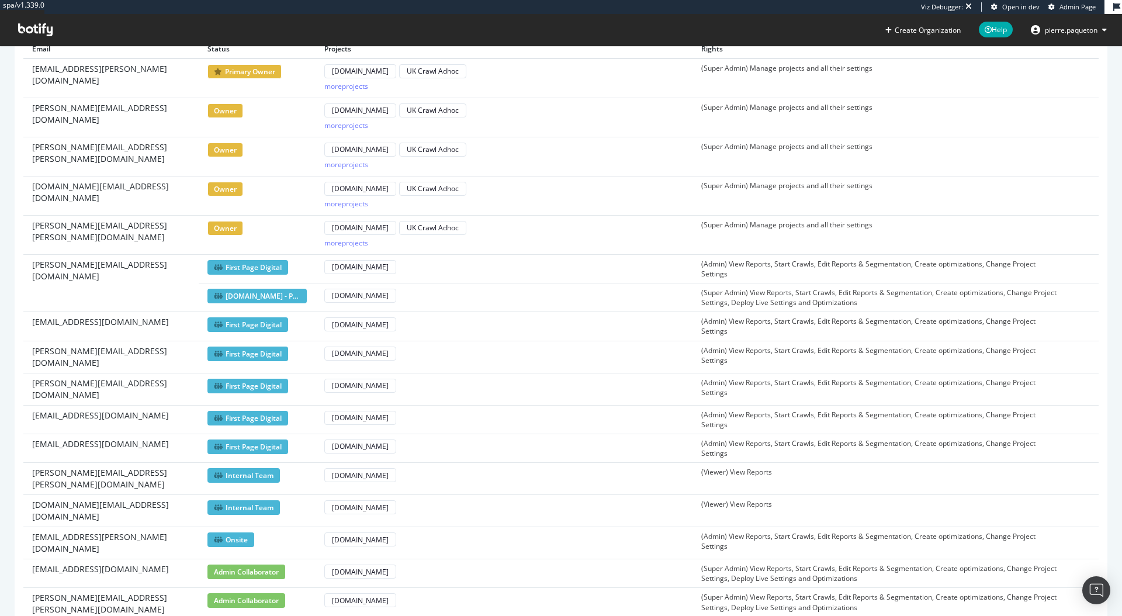
scroll to position [327, 0]
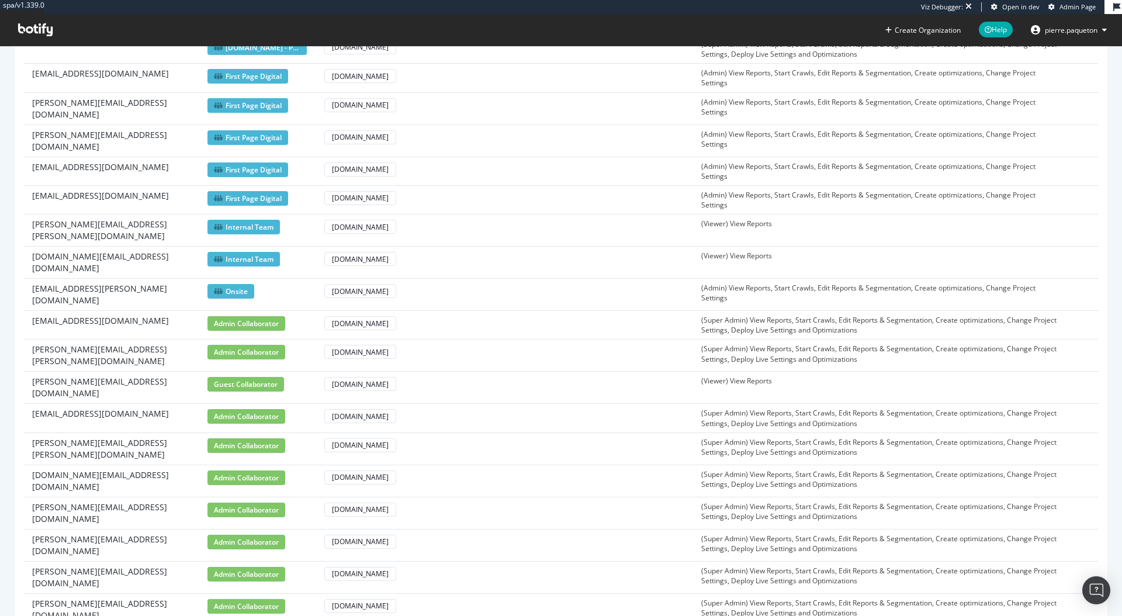
click at [106, 372] on td "wilson@firstpagedigital.sg" at bounding box center [110, 388] width 175 height 32
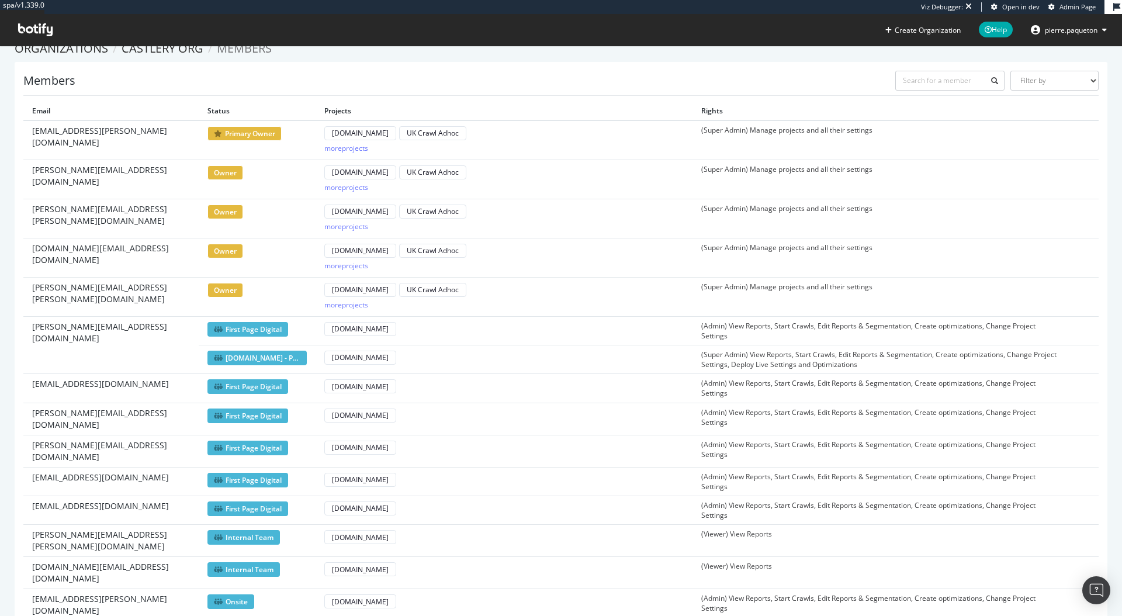
scroll to position [16, 0]
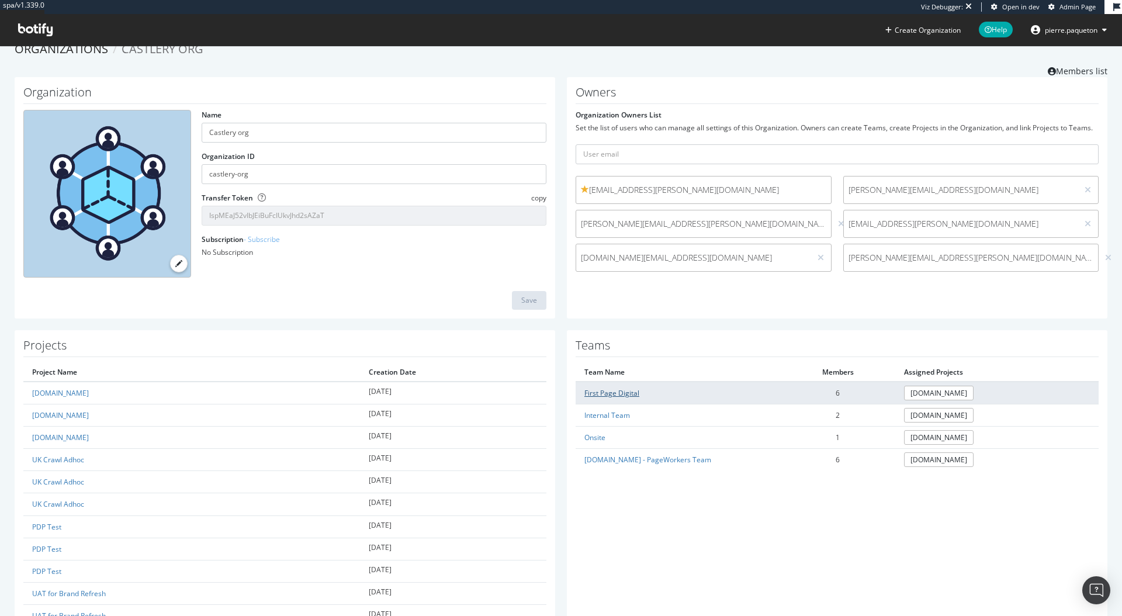
click at [600, 392] on link "First Page Digital" at bounding box center [612, 393] width 55 height 10
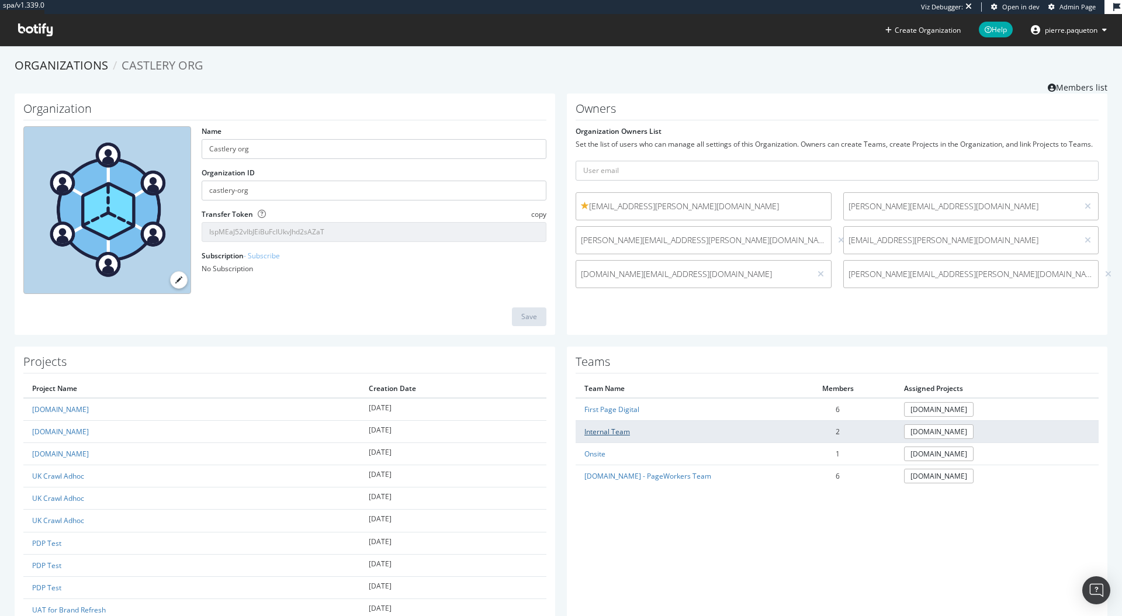
click at [603, 434] on link "Internal Team" at bounding box center [608, 432] width 46 height 10
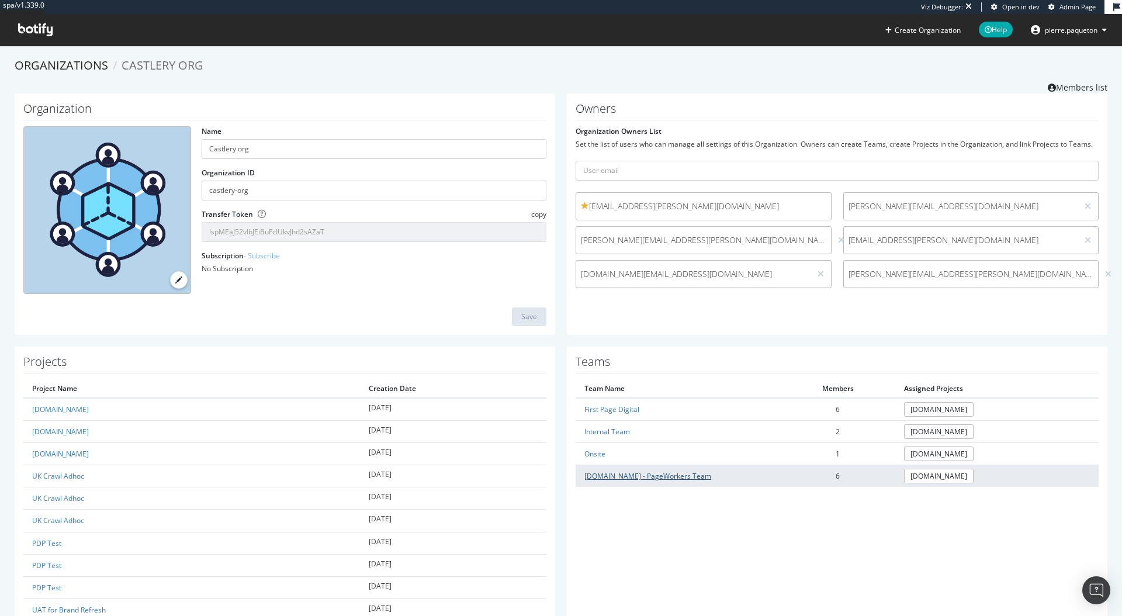
click at [620, 479] on link "www.castlery.com - PageWorkers Team" at bounding box center [648, 476] width 127 height 10
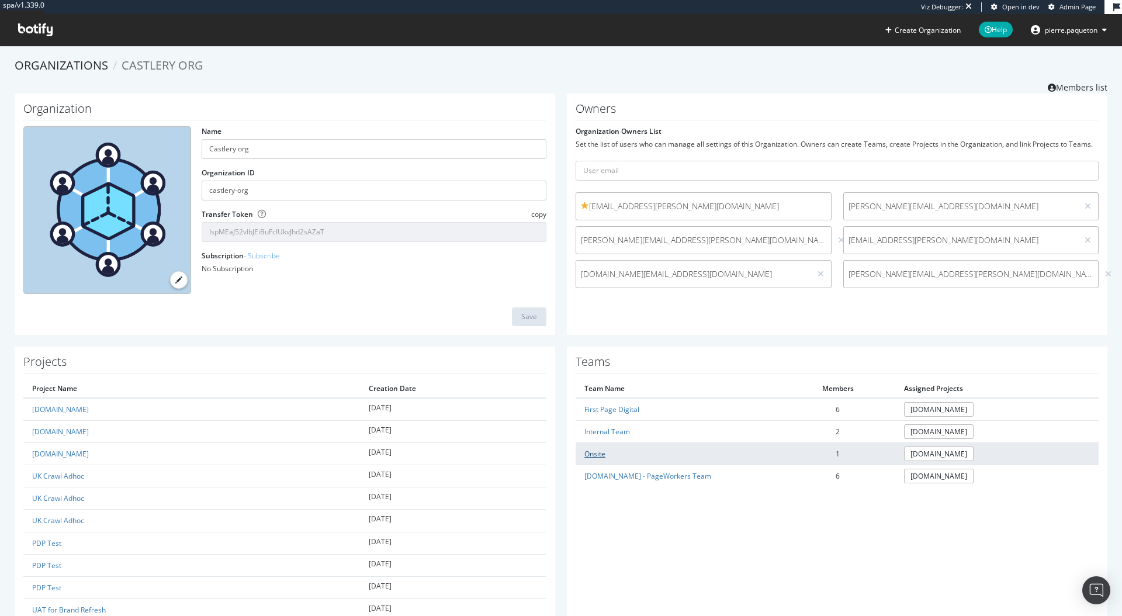
click at [592, 451] on link "Onsite" at bounding box center [595, 454] width 21 height 10
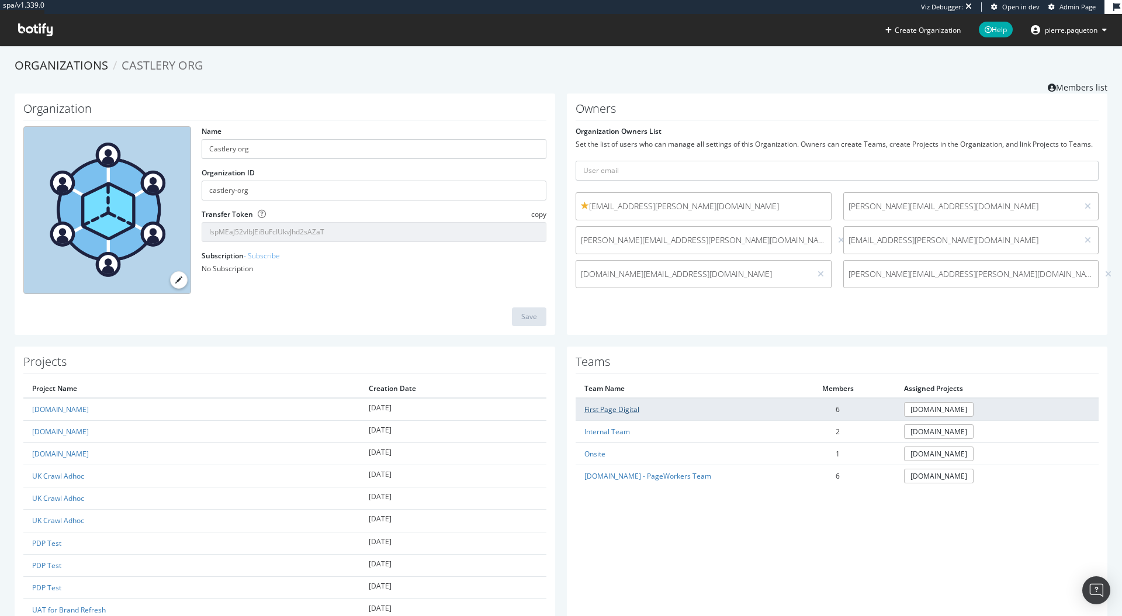
click at [626, 410] on link "First Page Digital" at bounding box center [612, 410] width 55 height 10
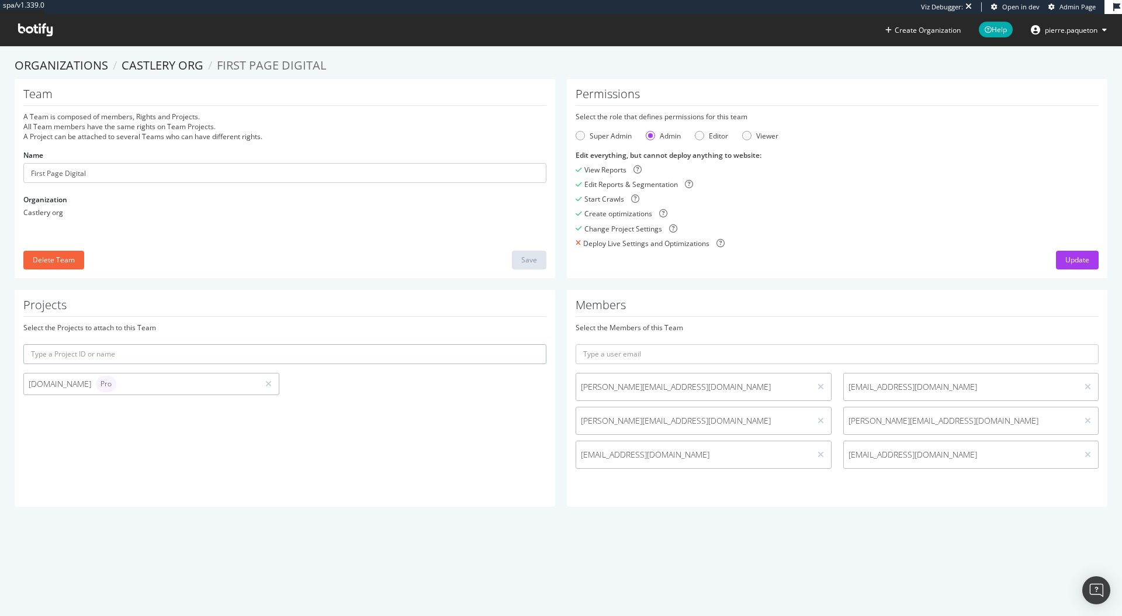
click at [349, 270] on div "Team A Team is composed of members, Rights and Projects. All Team members have …" at bounding box center [285, 178] width 541 height 199
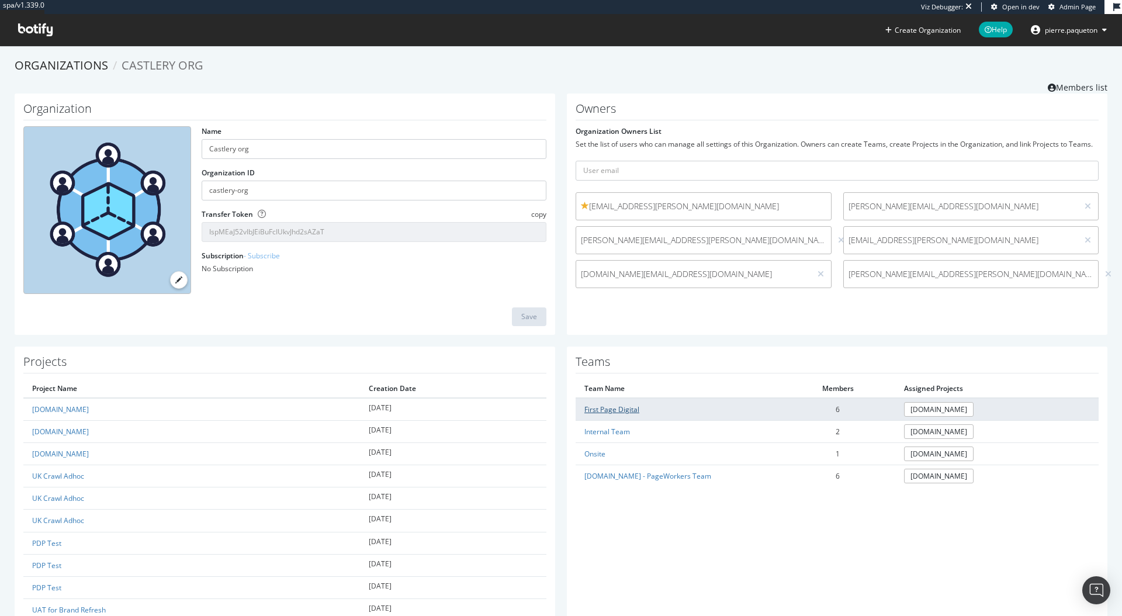
click at [599, 409] on link "First Page Digital" at bounding box center [612, 410] width 55 height 10
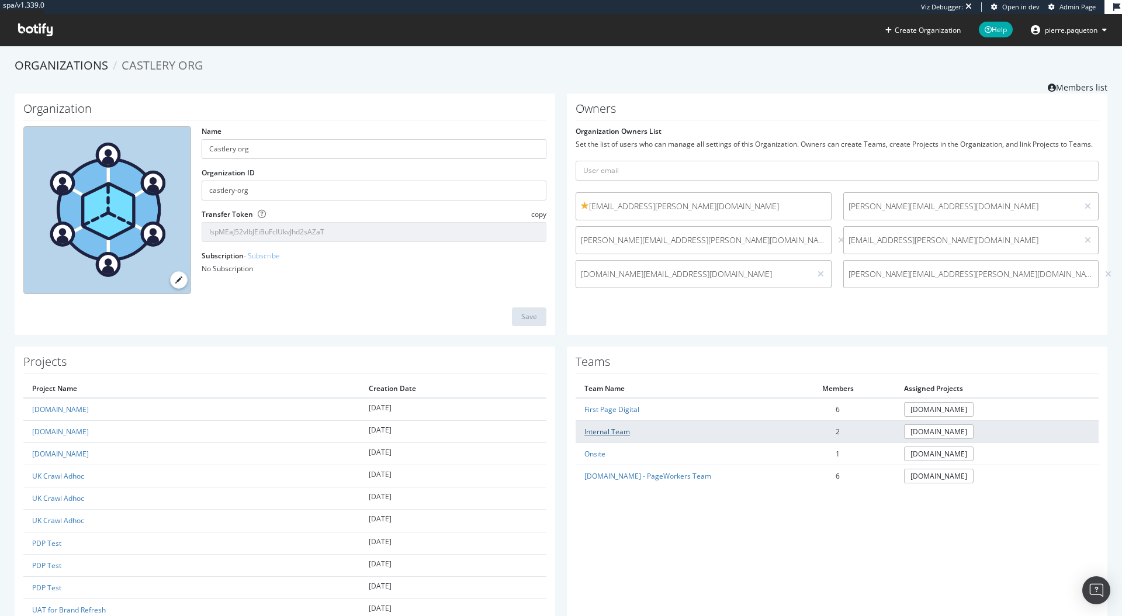
click at [606, 432] on link "Internal Team" at bounding box center [608, 432] width 46 height 10
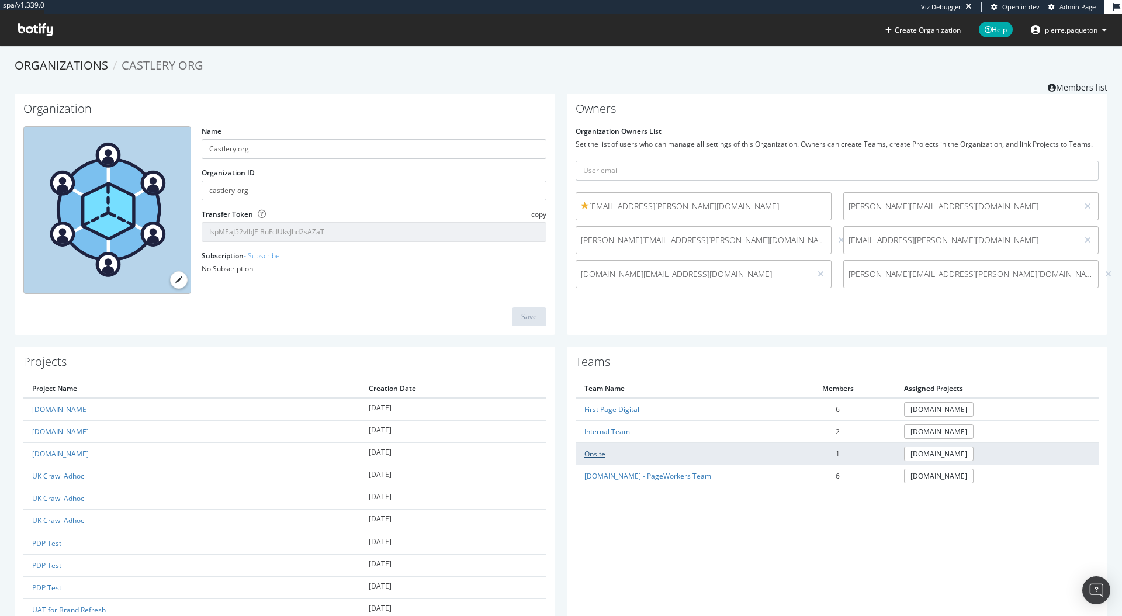
click at [593, 450] on link "Onsite" at bounding box center [595, 454] width 21 height 10
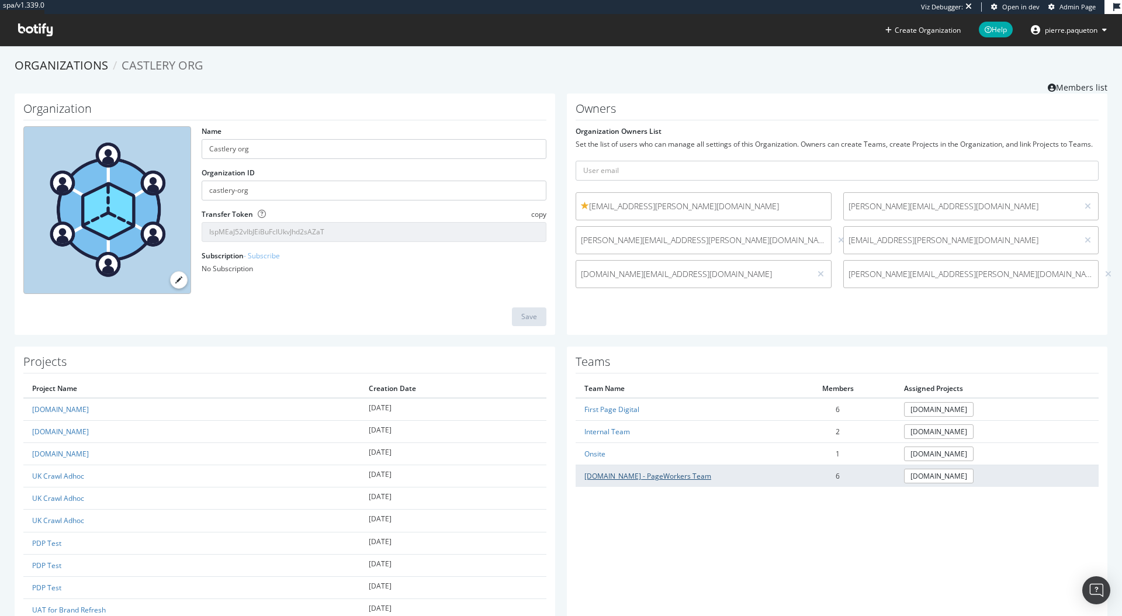
click at [629, 471] on link "www.castlery.com - PageWorkers Team" at bounding box center [648, 476] width 127 height 10
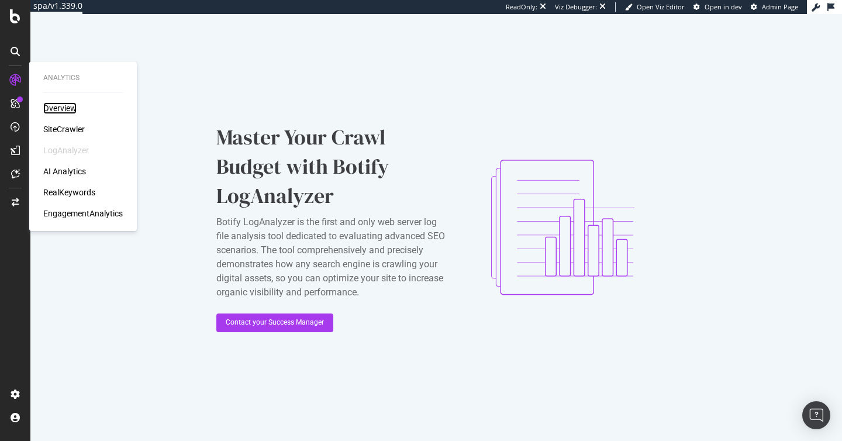
click at [57, 105] on div "Overview" at bounding box center [59, 108] width 33 height 12
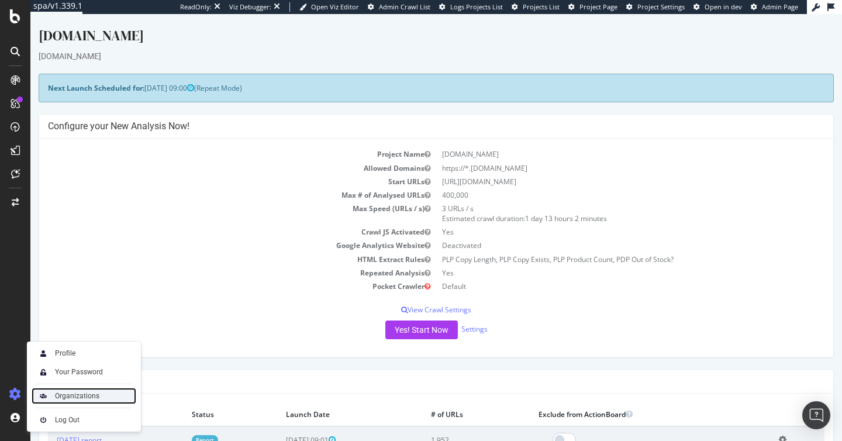
click at [81, 403] on div "Organizations" at bounding box center [84, 396] width 105 height 16
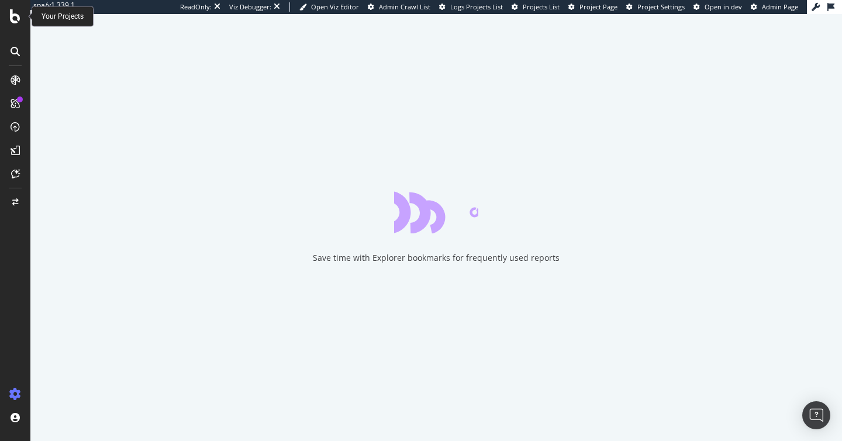
click at [16, 18] on icon at bounding box center [15, 16] width 11 height 14
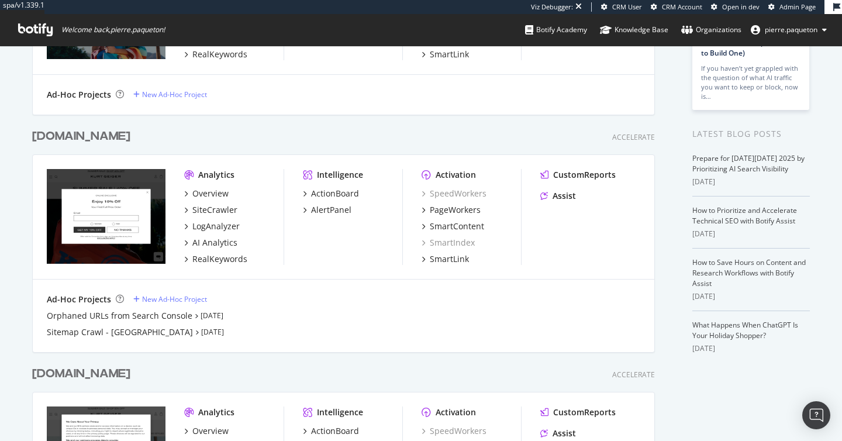
scroll to position [312, 0]
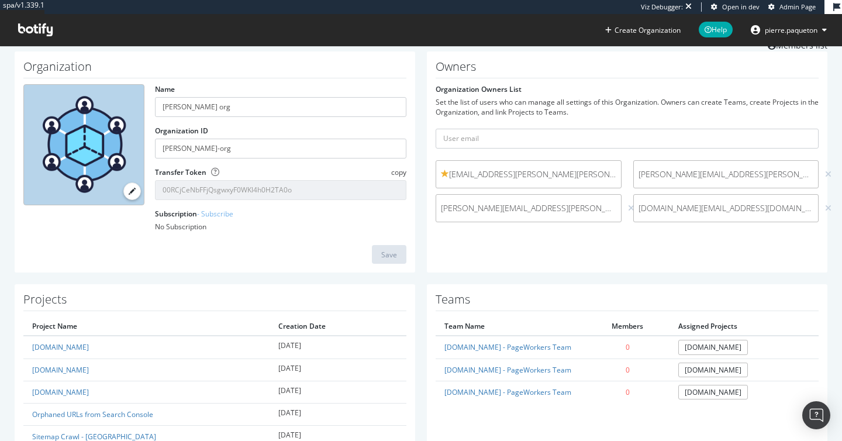
scroll to position [104, 0]
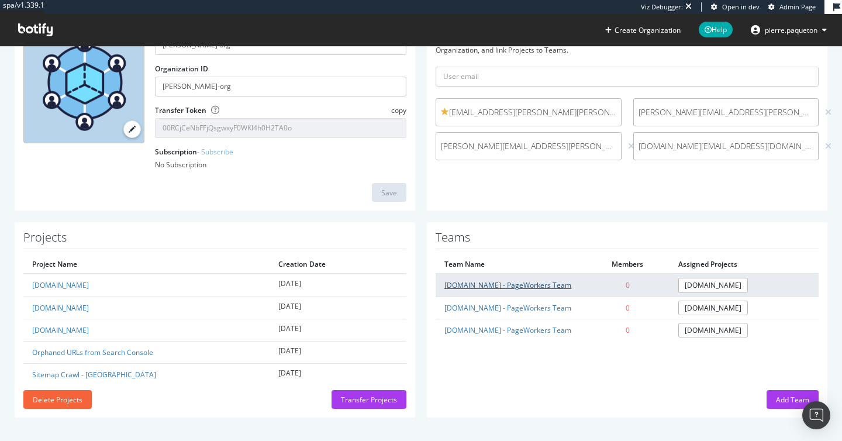
click at [495, 284] on link "[DOMAIN_NAME] - PageWorkers Team" at bounding box center [507, 285] width 127 height 10
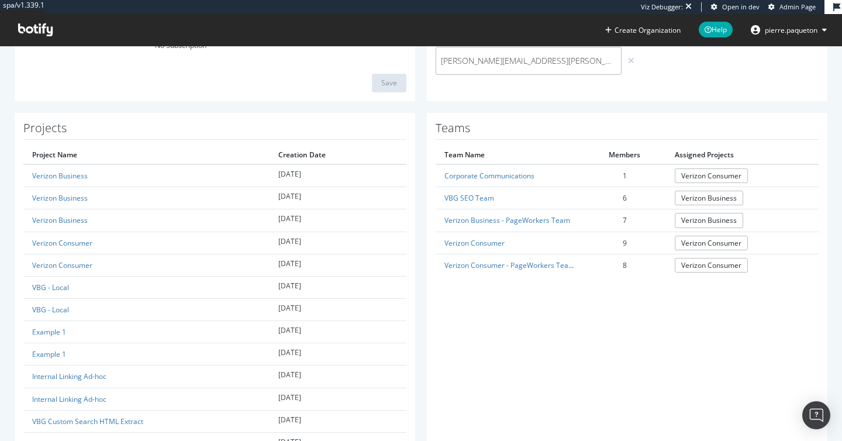
scroll to position [292, 0]
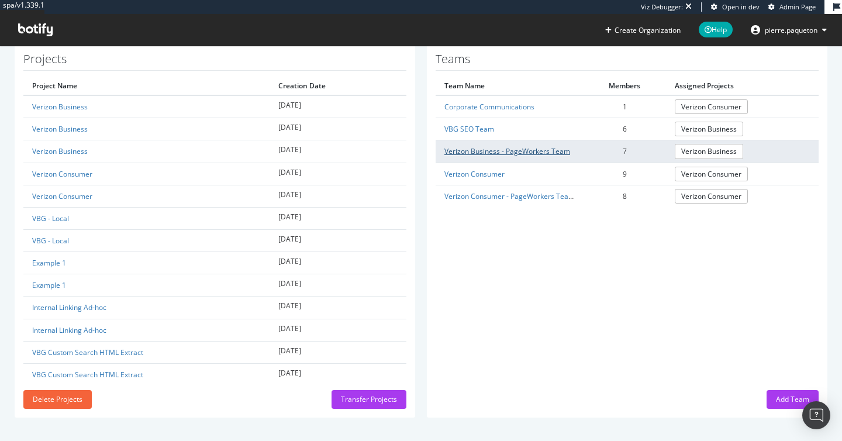
click at [483, 156] on link "Verizon Business - PageWorkers Team" at bounding box center [507, 151] width 126 height 10
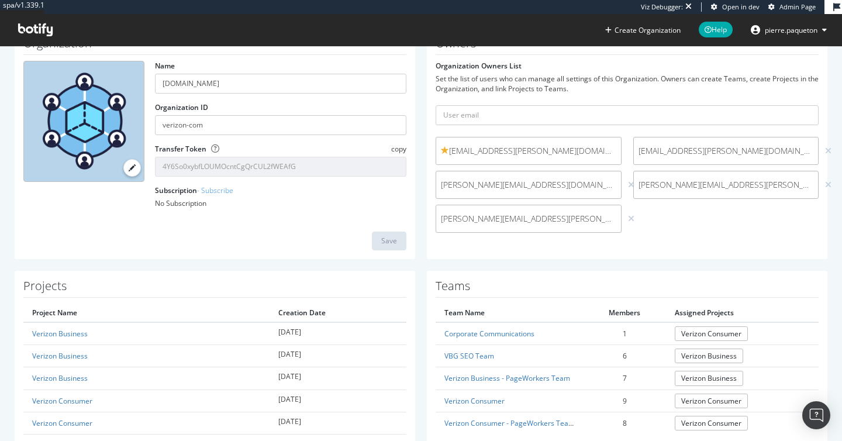
scroll to position [158, 0]
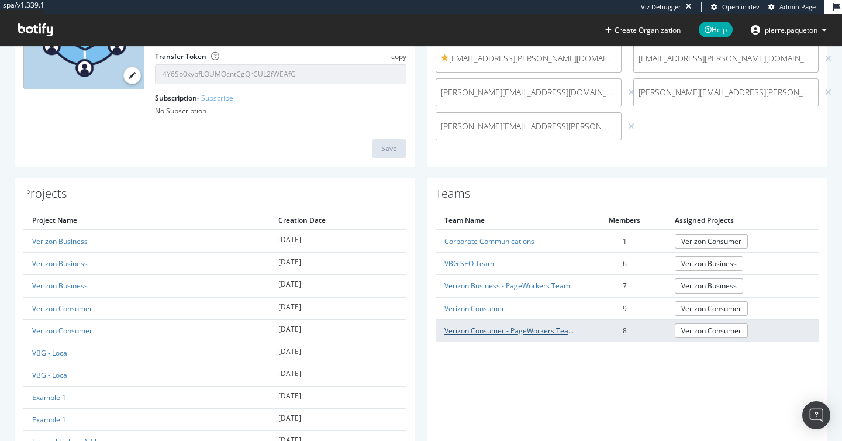
click at [483, 334] on link "Verizon Consumer - PageWorkers Team" at bounding box center [509, 331] width 130 height 10
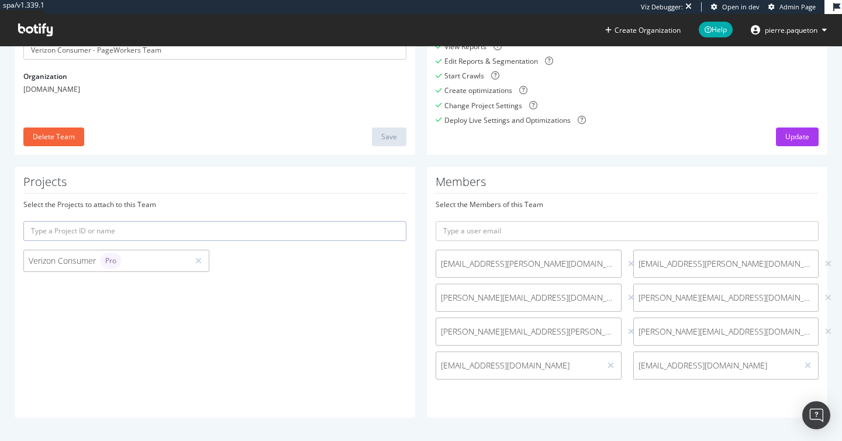
scroll to position [123, 0]
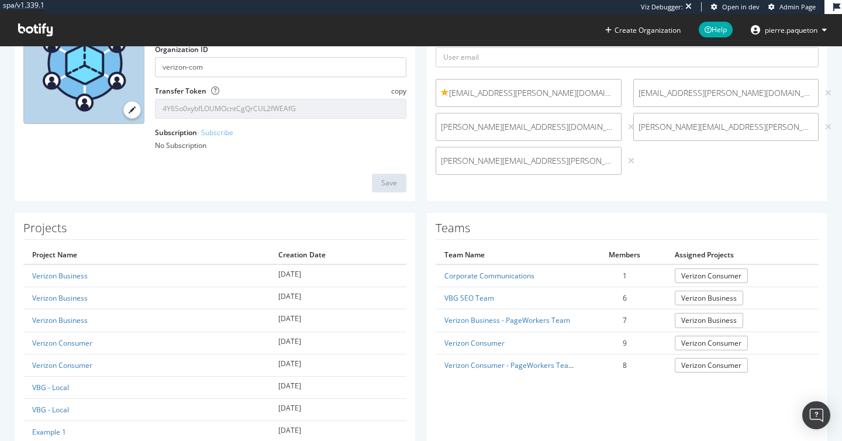
scroll to position [158, 0]
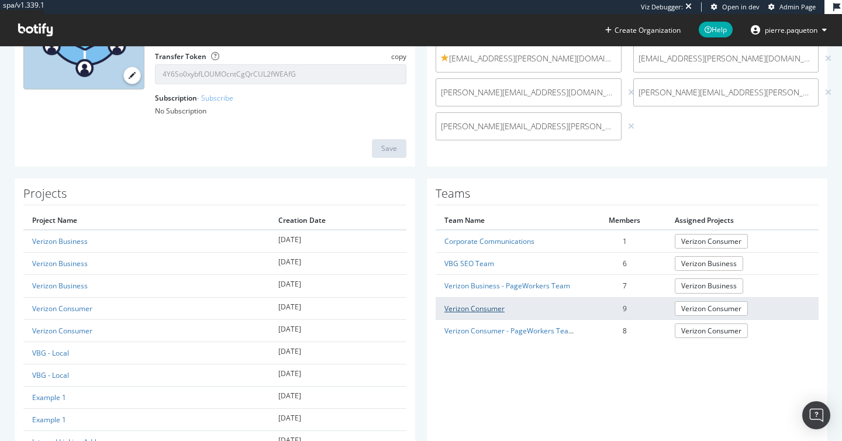
click at [474, 309] on link "Verizon Consumer" at bounding box center [474, 308] width 60 height 10
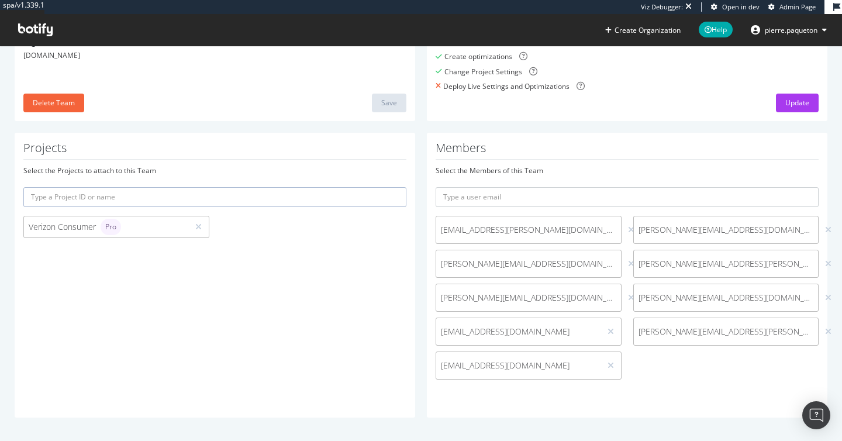
scroll to position [157, 0]
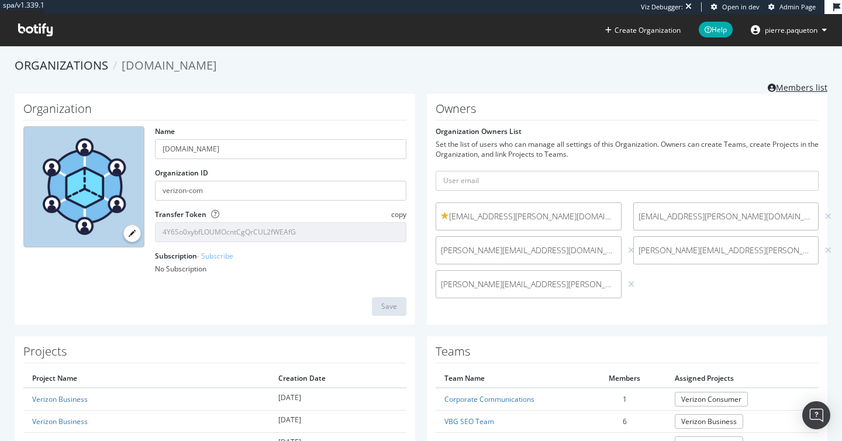
click at [807, 82] on link "Members list" at bounding box center [798, 86] width 60 height 15
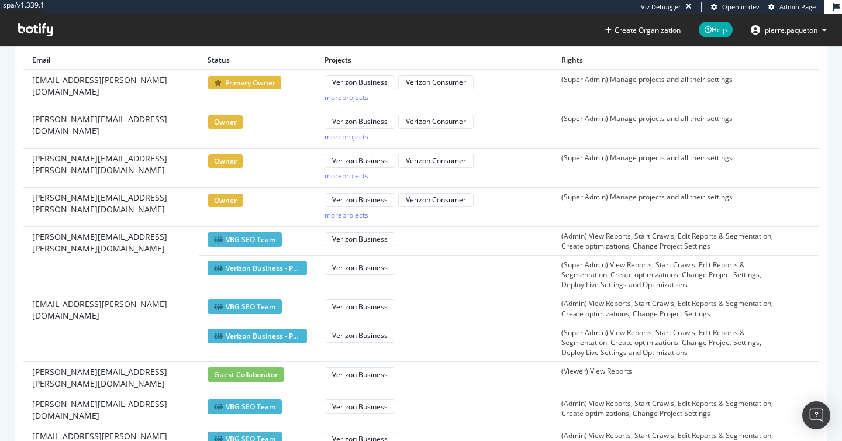
scroll to position [224, 0]
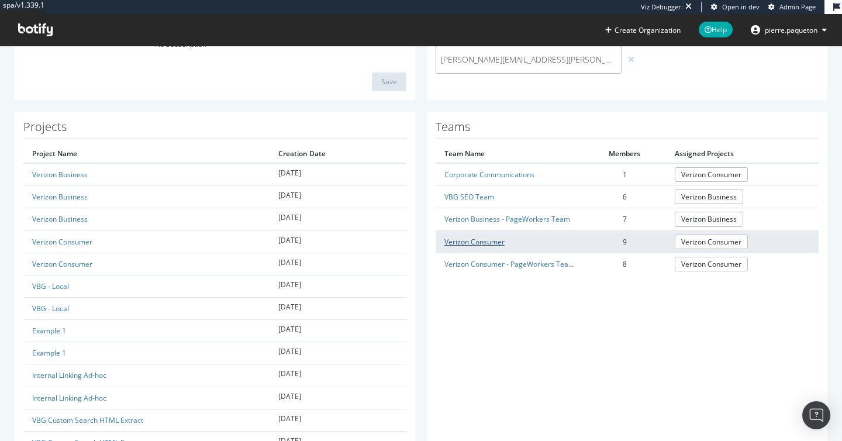
click at [488, 244] on link "Verizon Consumer" at bounding box center [474, 242] width 60 height 10
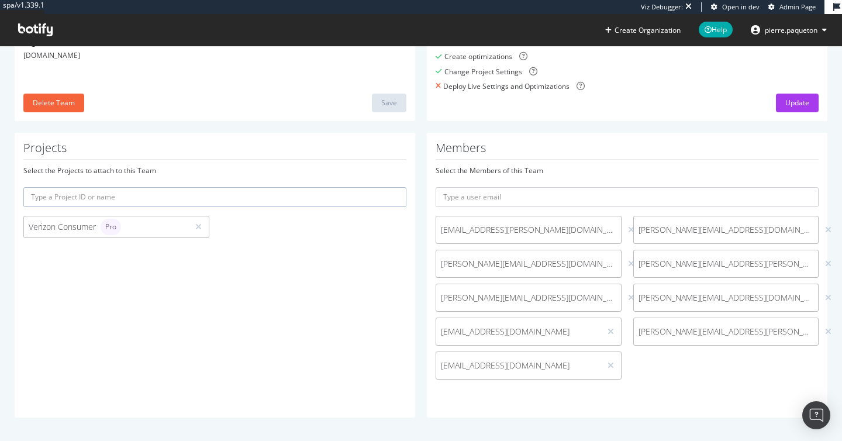
scroll to position [157, 0]
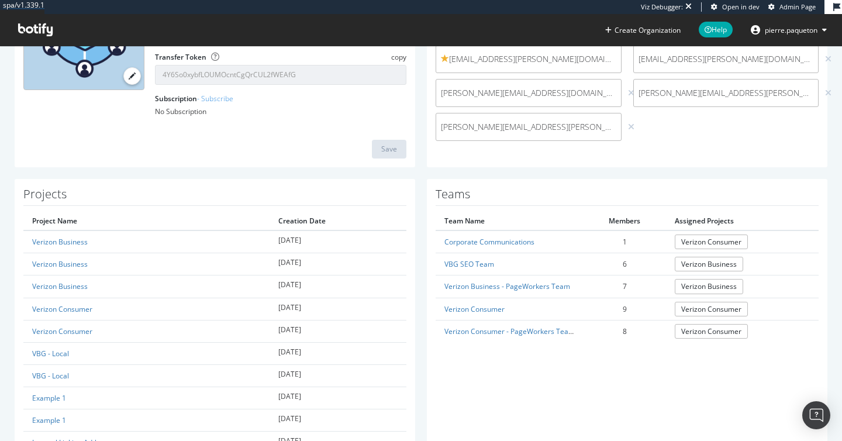
scroll to position [224, 0]
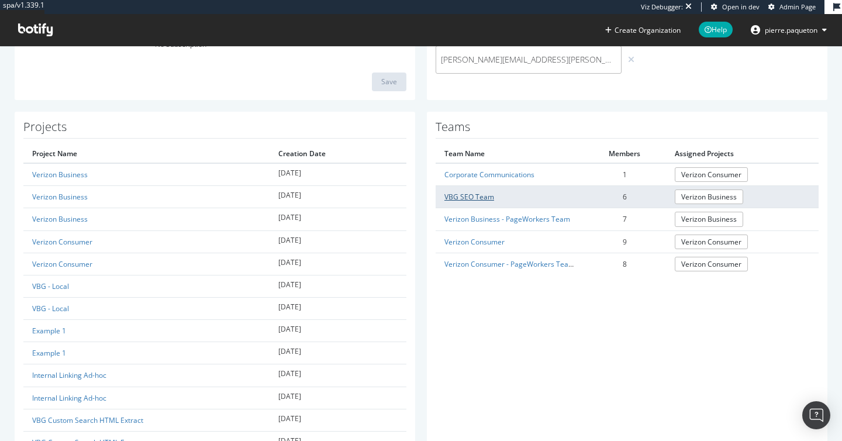
click at [475, 199] on link "VBG SEO Team" at bounding box center [469, 197] width 50 height 10
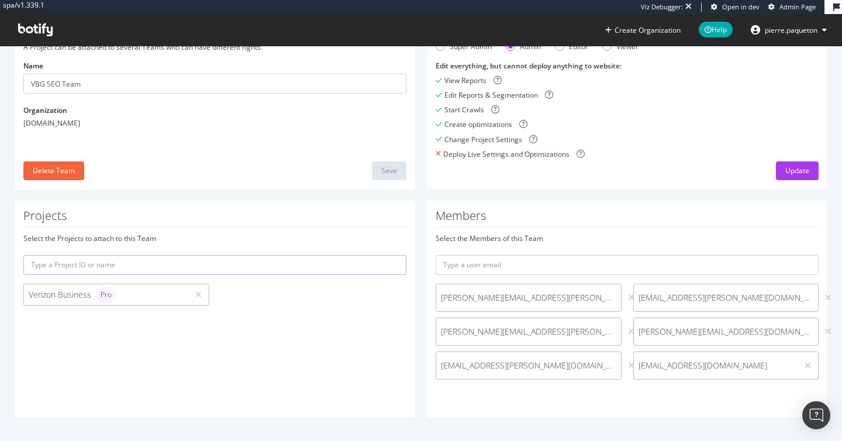
scroll to position [89, 0]
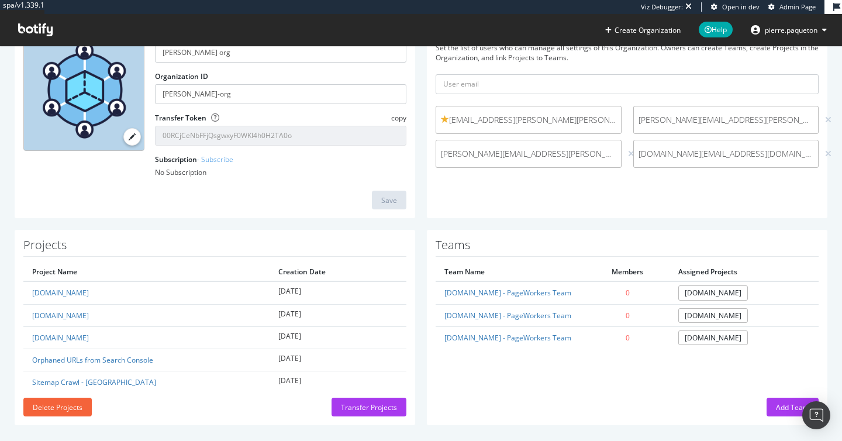
scroll to position [104, 0]
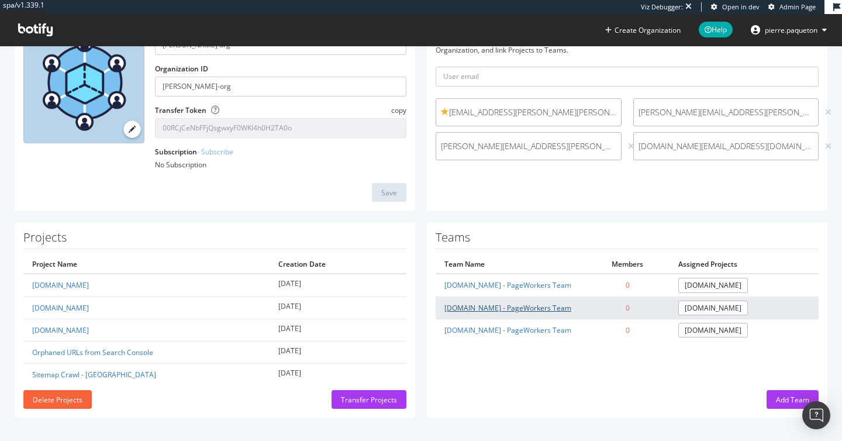
click at [532, 309] on link "[DOMAIN_NAME] - PageWorkers Team" at bounding box center [507, 308] width 127 height 10
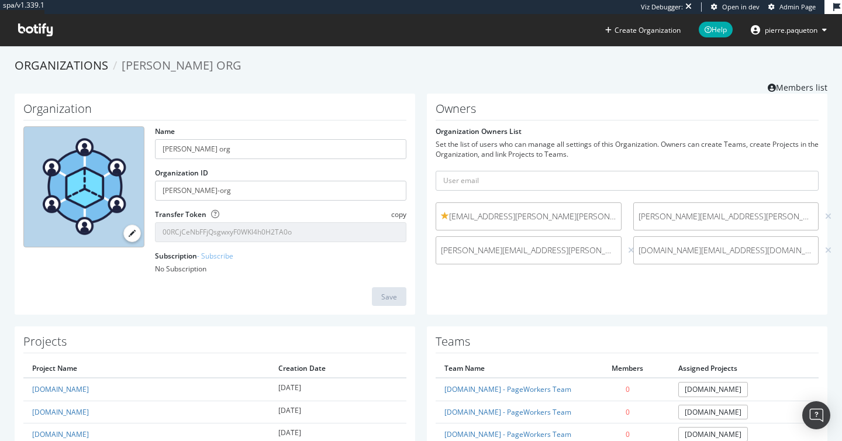
click at [42, 32] on icon at bounding box center [35, 29] width 34 height 13
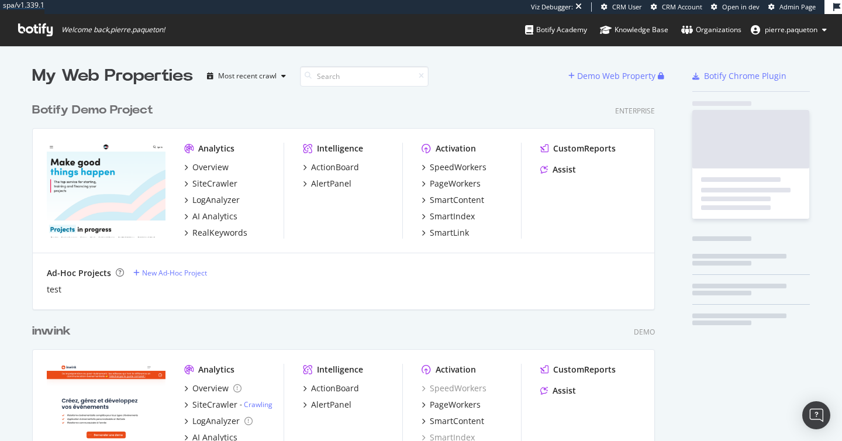
scroll to position [1039, 632]
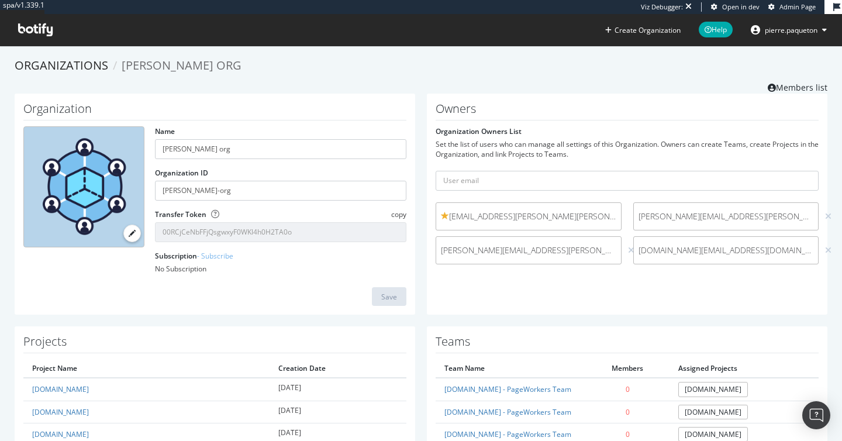
click at [164, 67] on span "[PERSON_NAME] org" at bounding box center [182, 65] width 120 height 16
click at [89, 67] on link "Organizations" at bounding box center [62, 65] width 94 height 16
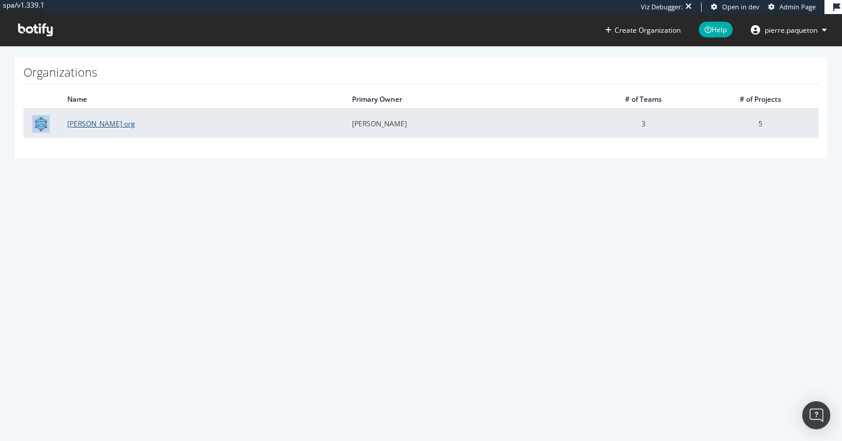
click at [95, 124] on link "[PERSON_NAME] org" at bounding box center [101, 124] width 68 height 10
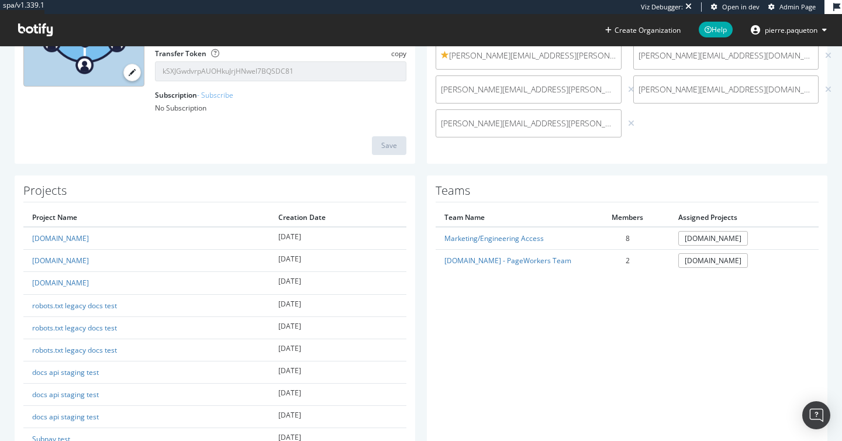
scroll to position [203, 0]
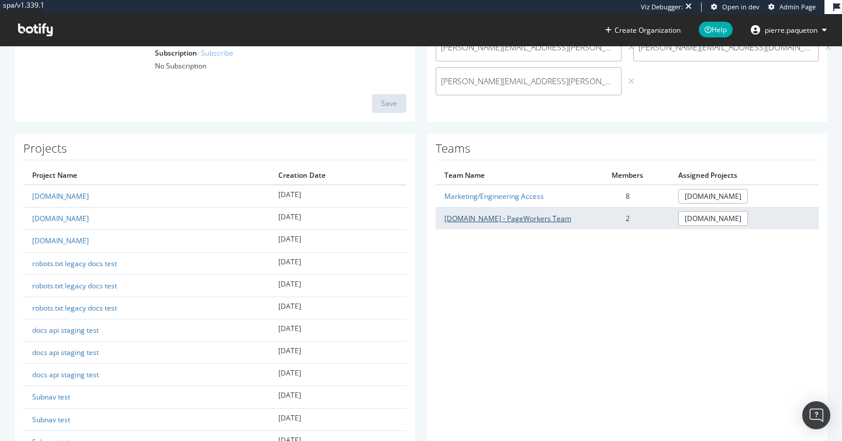
click at [532, 214] on link "[DOMAIN_NAME] - PageWorkers Team" at bounding box center [507, 218] width 127 height 10
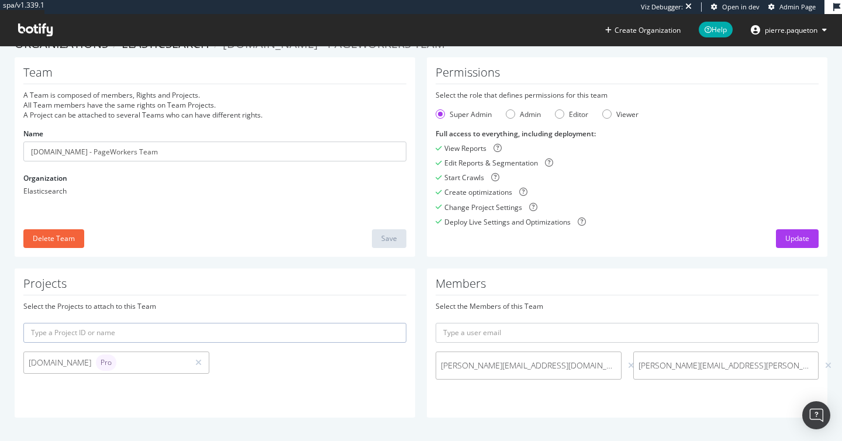
scroll to position [22, 0]
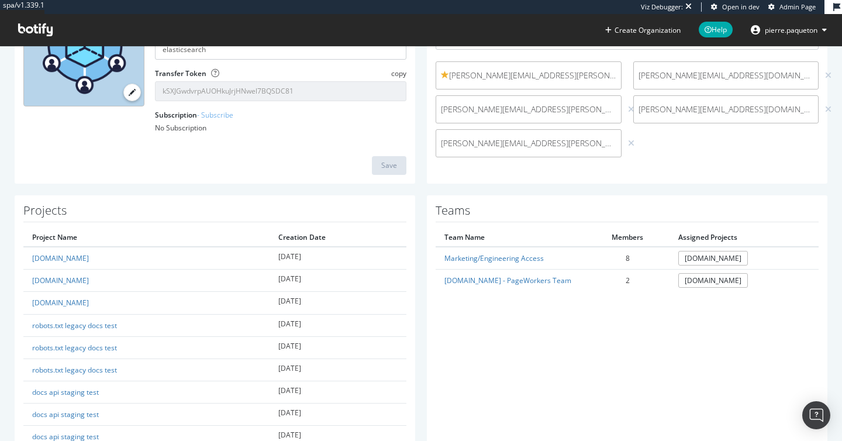
scroll to position [154, 0]
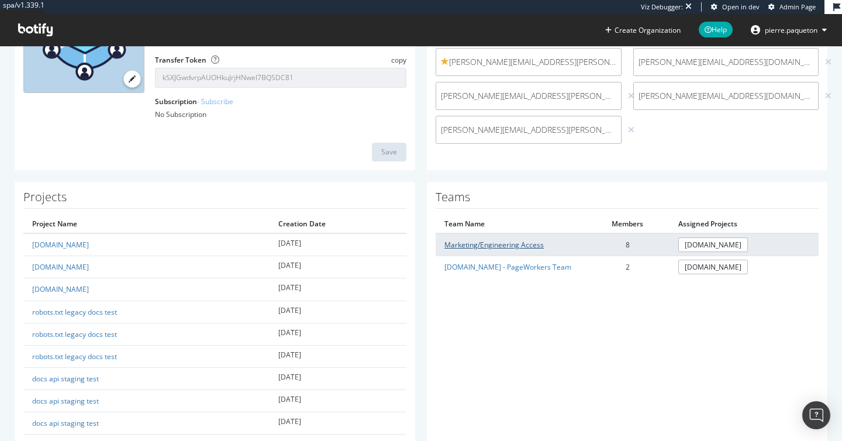
click at [526, 244] on link "Marketing/Engineering Access" at bounding box center [493, 245] width 99 height 10
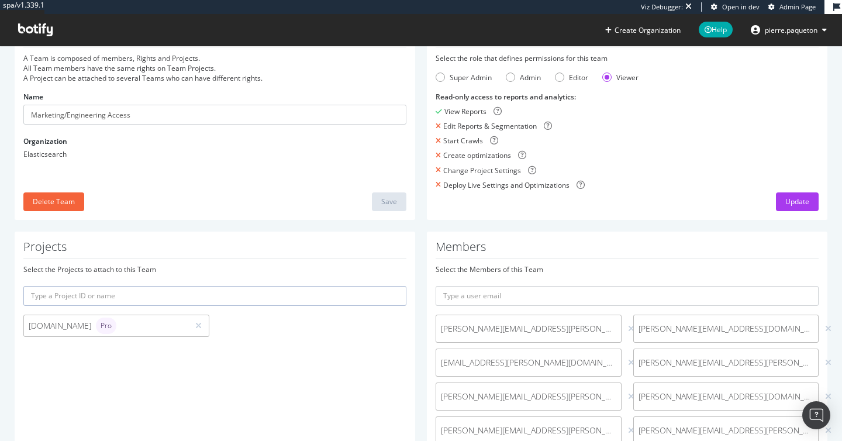
scroll to position [123, 0]
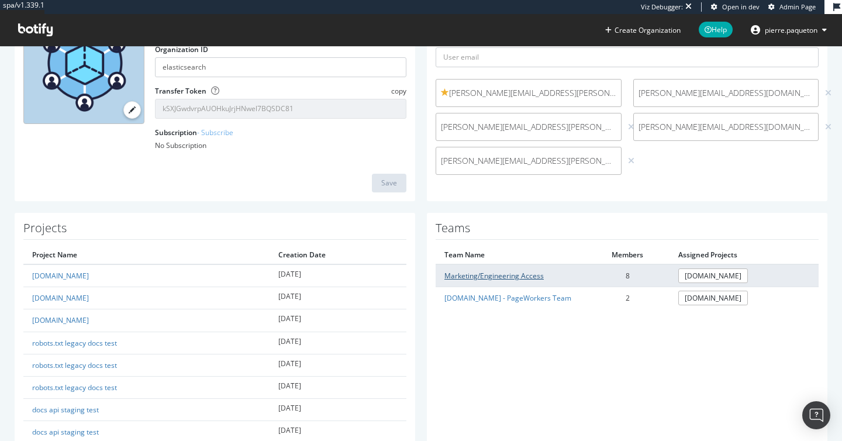
click at [523, 277] on link "Marketing/Engineering Access" at bounding box center [493, 276] width 99 height 10
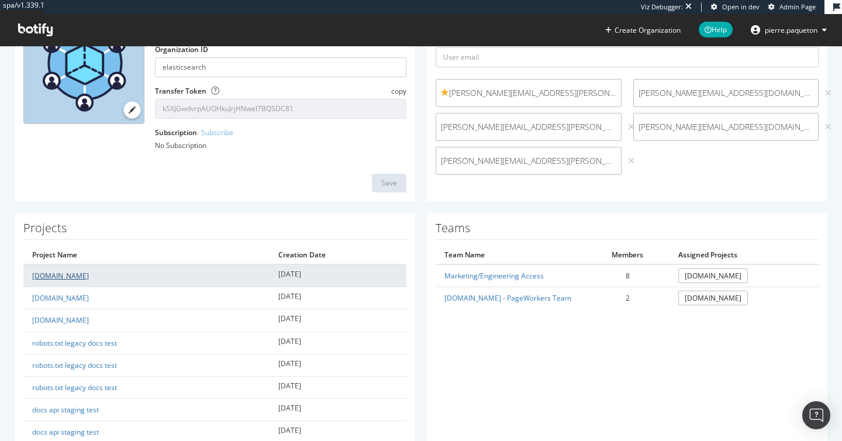
click at [54, 277] on link "[DOMAIN_NAME]" at bounding box center [60, 276] width 57 height 10
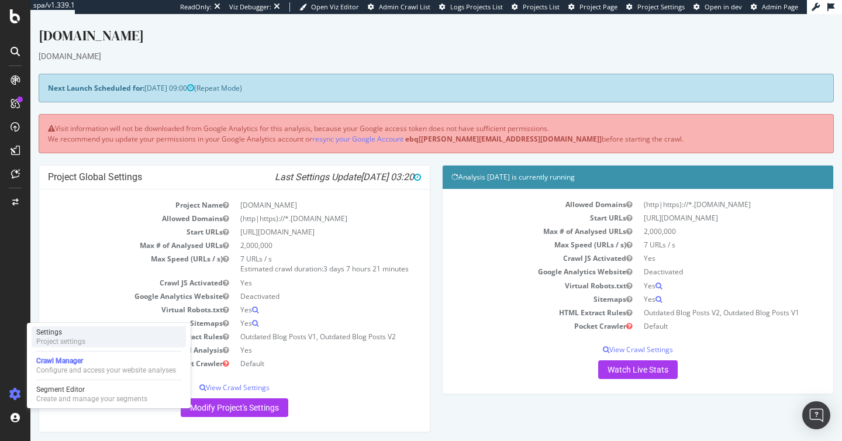
click at [84, 335] on div "Settings" at bounding box center [60, 331] width 49 height 9
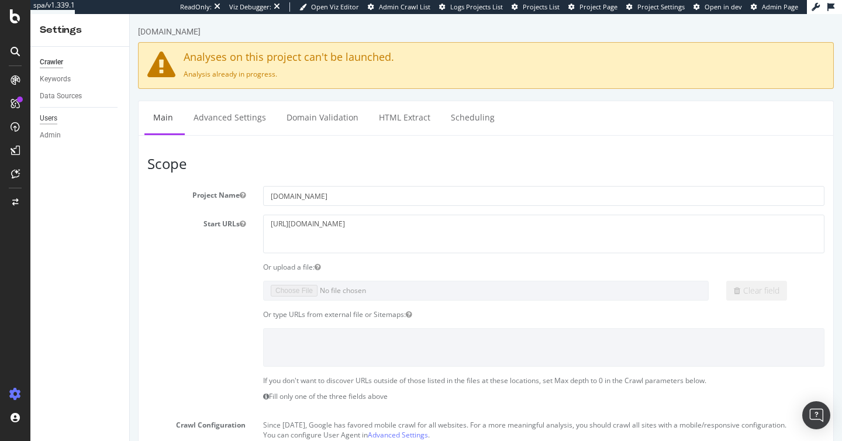
click at [52, 116] on div "Users" at bounding box center [49, 118] width 18 height 12
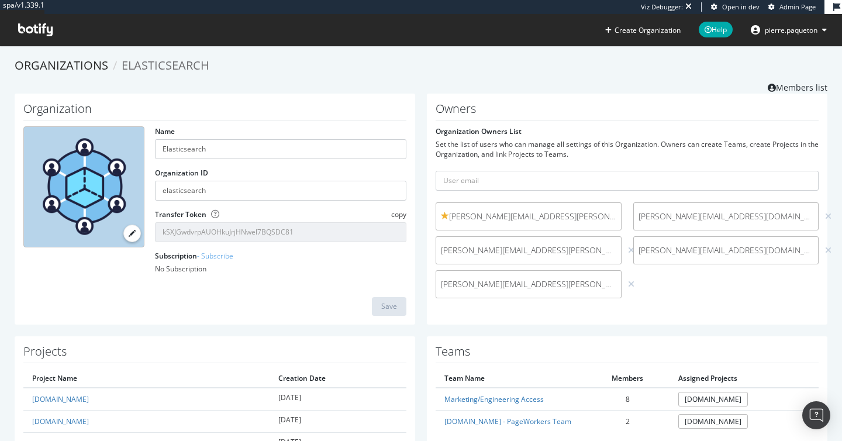
scroll to position [137, 0]
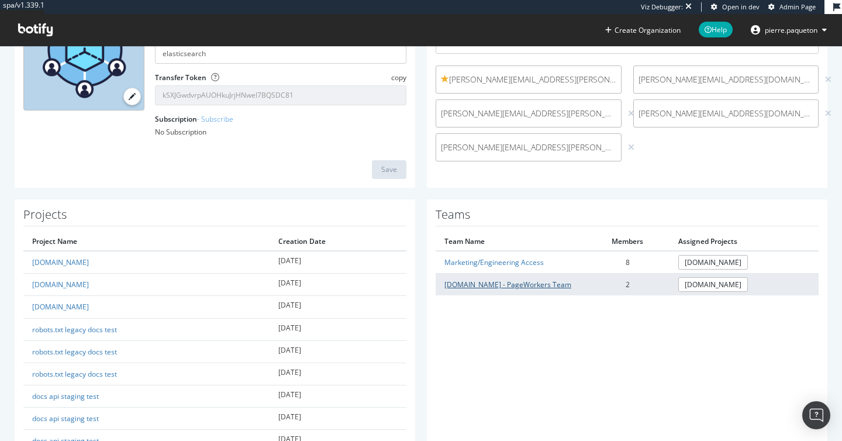
click at [505, 284] on link "[DOMAIN_NAME] - PageWorkers Team" at bounding box center [507, 284] width 127 height 10
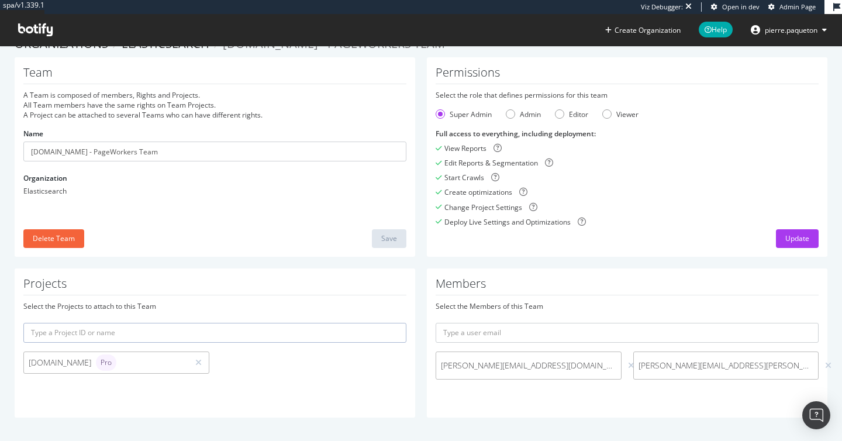
scroll to position [22, 0]
click at [520, 115] on div "Admin" at bounding box center [530, 114] width 21 height 10
click at [464, 113] on div "Super Admin" at bounding box center [471, 114] width 42 height 10
click at [581, 111] on div "Editor" at bounding box center [578, 114] width 19 height 10
click at [468, 112] on div "Super Admin" at bounding box center [471, 114] width 42 height 10
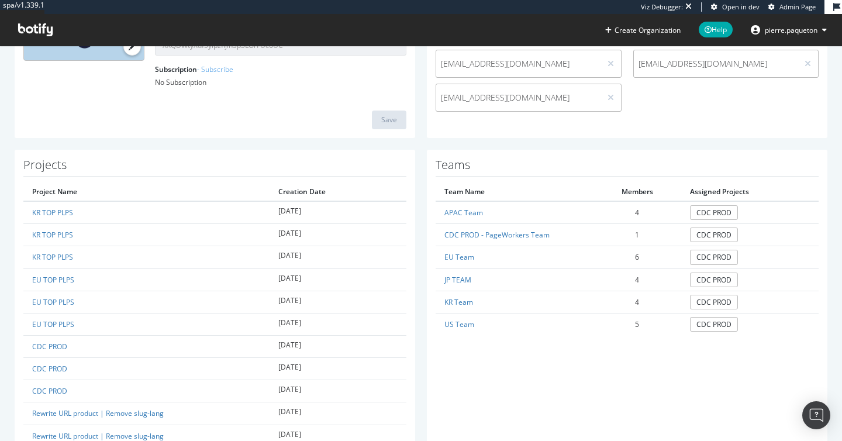
scroll to position [234, 0]
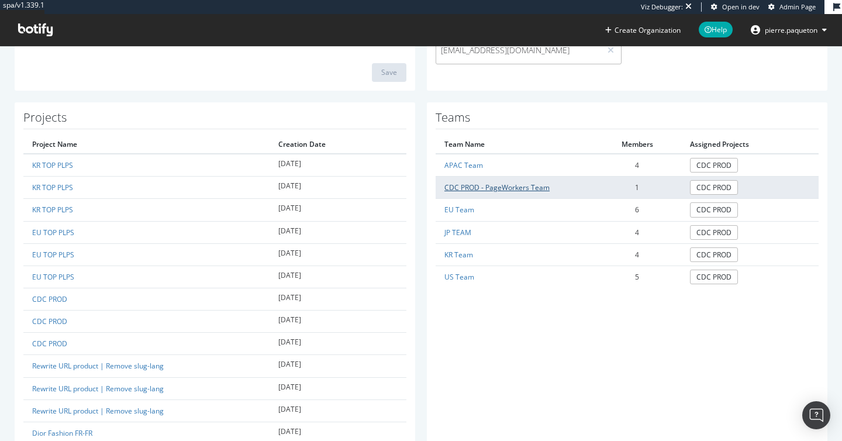
click at [538, 186] on link "CDC PROD - PageWorkers Team" at bounding box center [496, 187] width 105 height 10
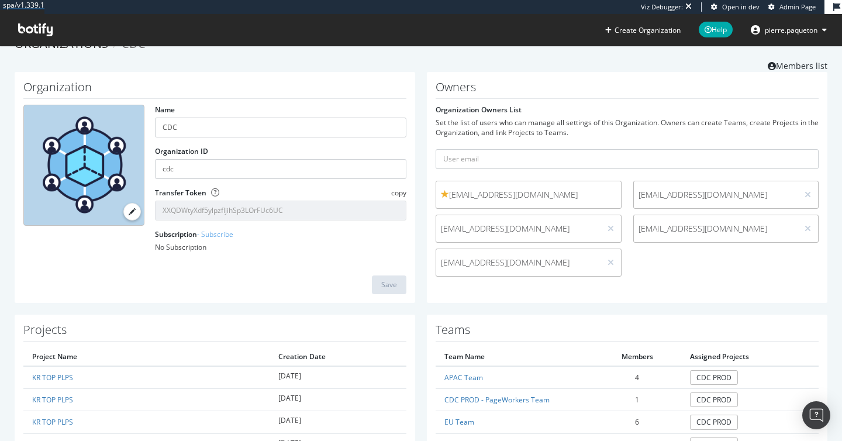
scroll to position [234, 0]
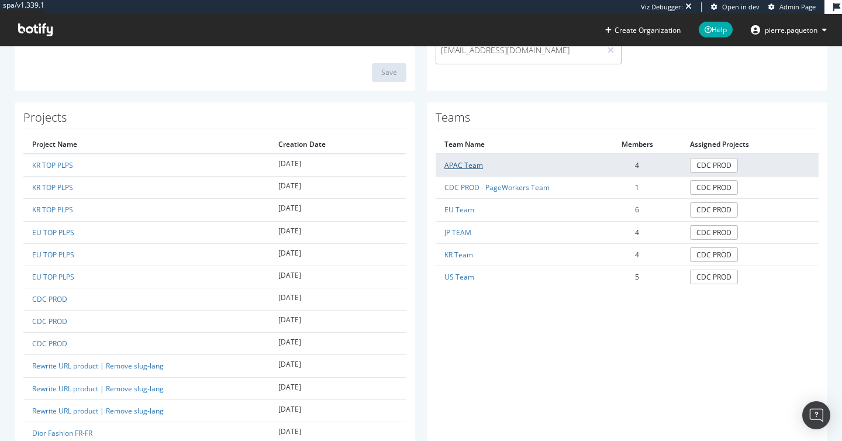
click at [457, 168] on link "APAC Team" at bounding box center [463, 165] width 39 height 10
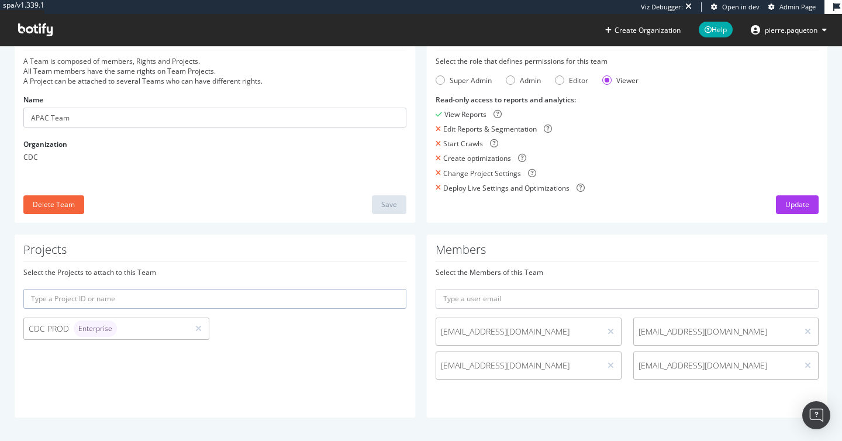
scroll to position [56, 0]
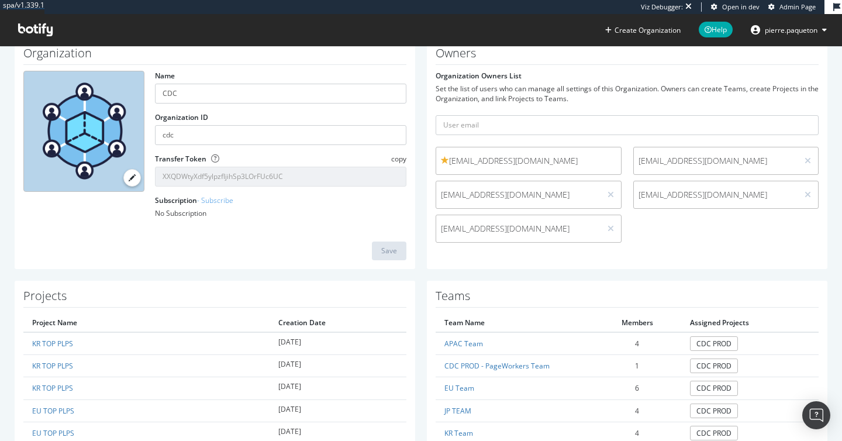
scroll to position [234, 0]
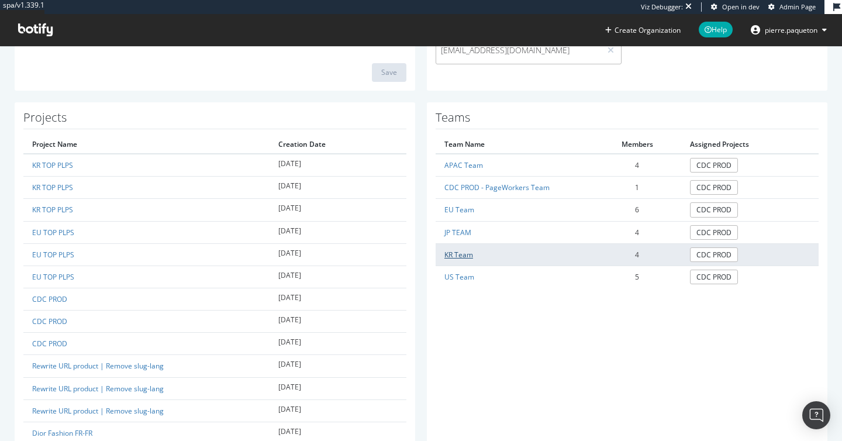
click at [457, 251] on link "KR Team" at bounding box center [458, 255] width 29 height 10
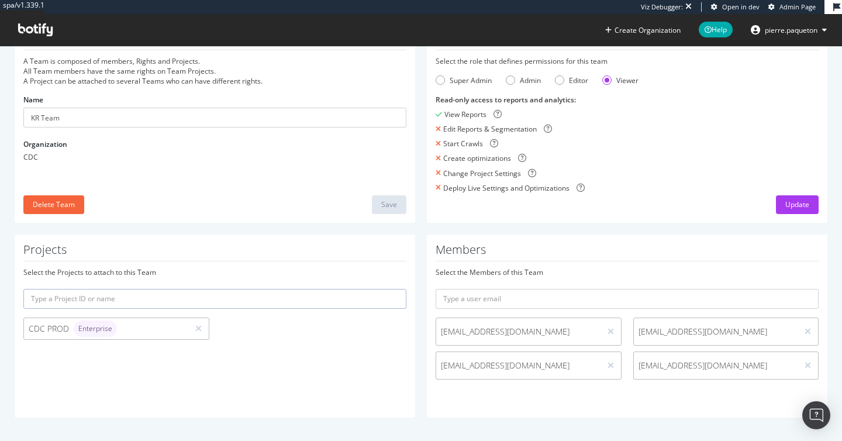
scroll to position [56, 0]
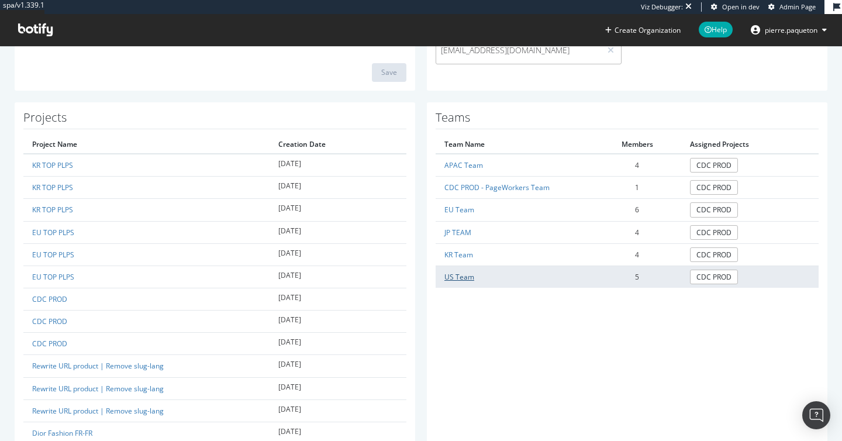
click at [456, 277] on link "US Team" at bounding box center [459, 277] width 30 height 10
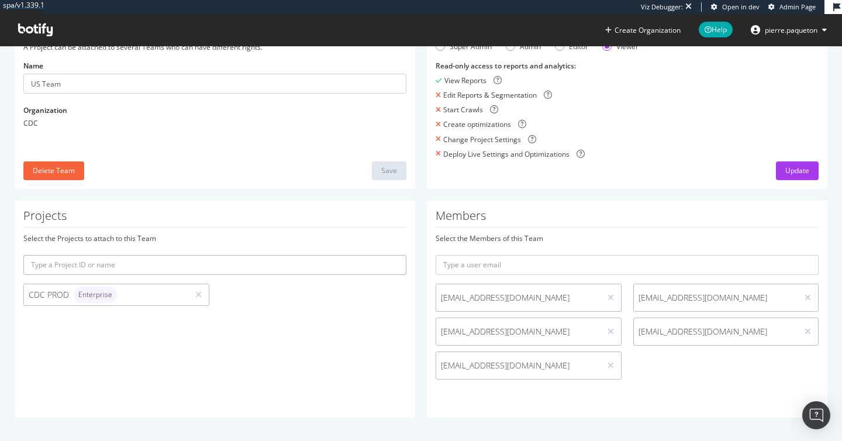
scroll to position [234, 0]
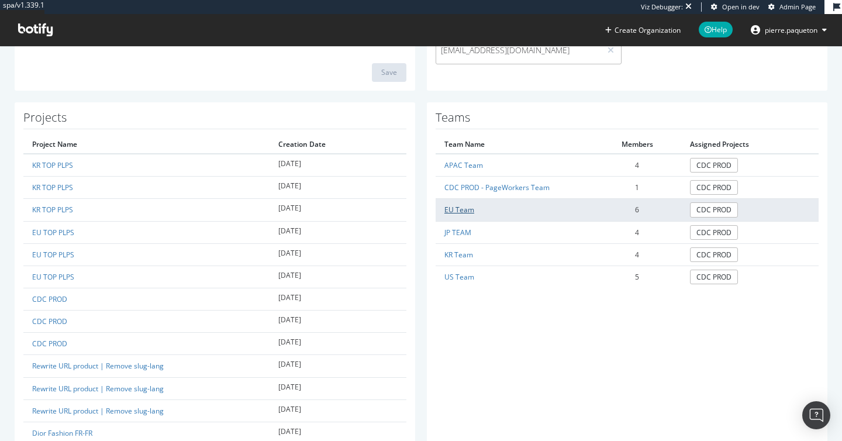
click at [462, 213] on link "EU Team" at bounding box center [459, 210] width 30 height 10
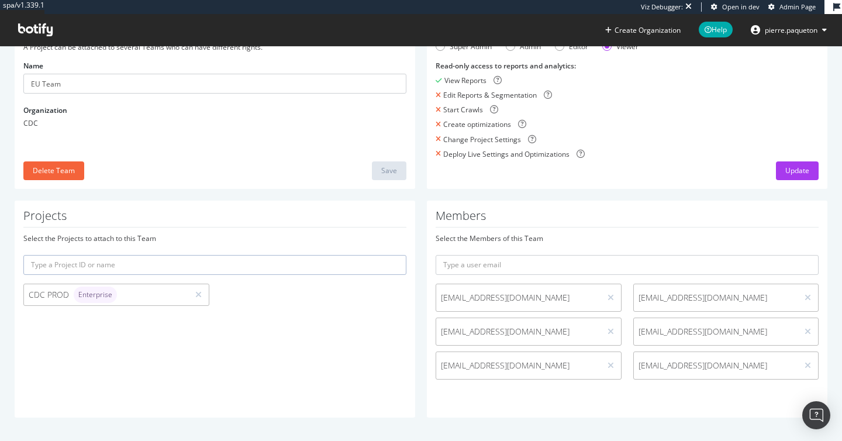
scroll to position [89, 0]
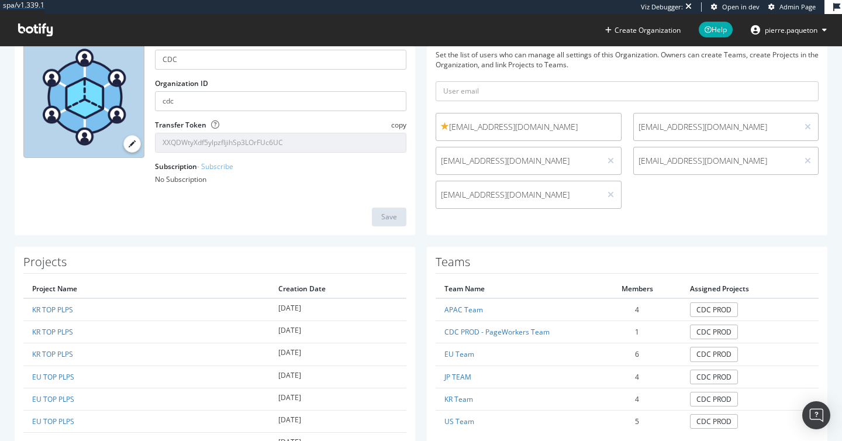
scroll to position [234, 0]
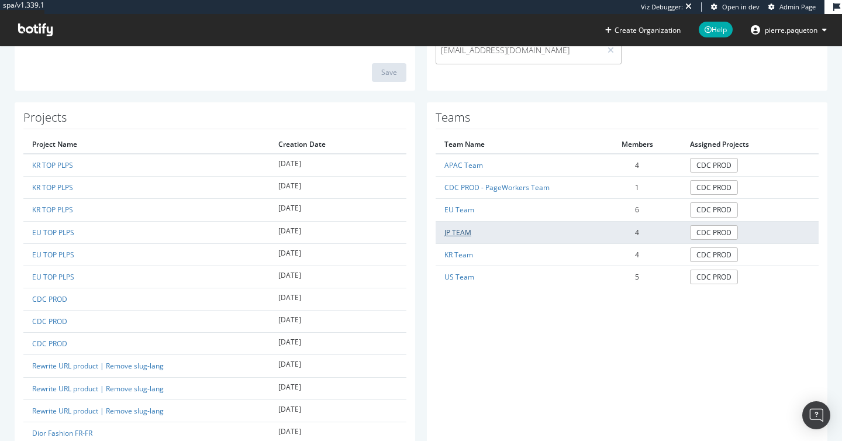
click at [458, 233] on link "JP TEAM" at bounding box center [457, 232] width 27 height 10
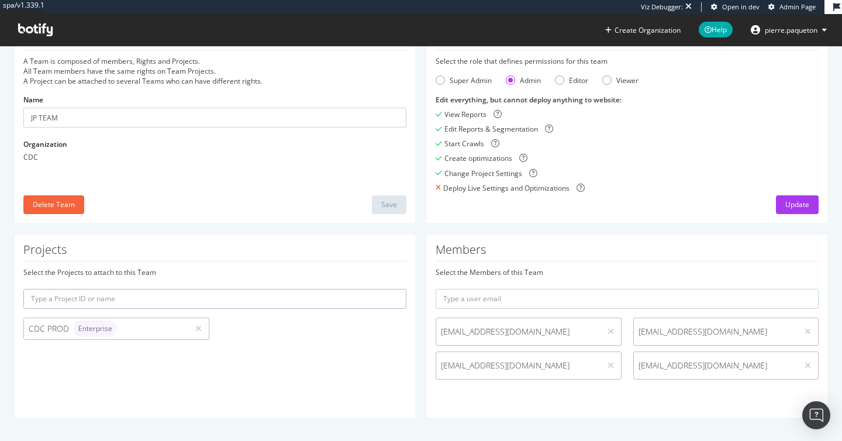
scroll to position [56, 0]
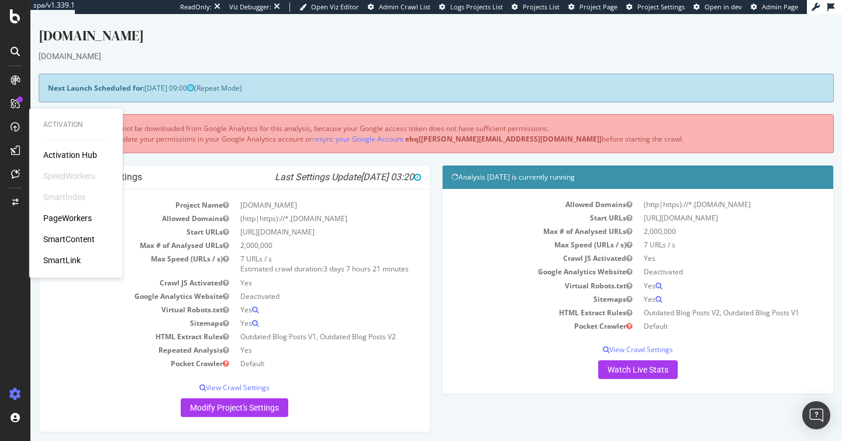
click at [57, 215] on div "PageWorkers" at bounding box center [67, 218] width 49 height 12
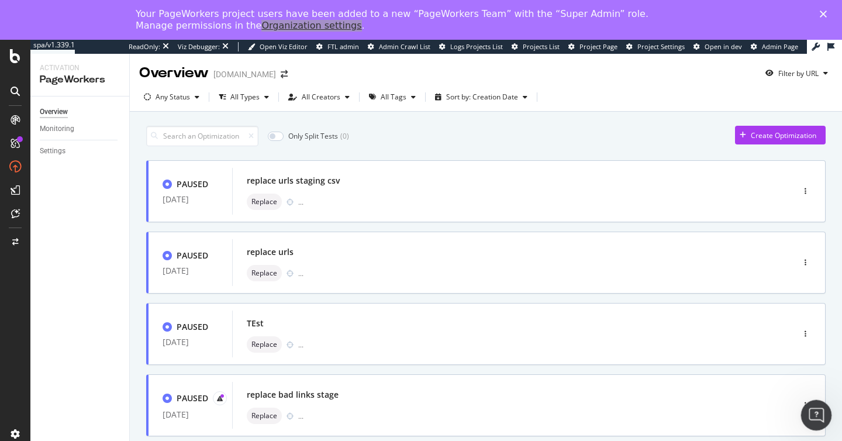
click at [809, 406] on icon "Open Intercom Messenger" at bounding box center [814, 413] width 19 height 19
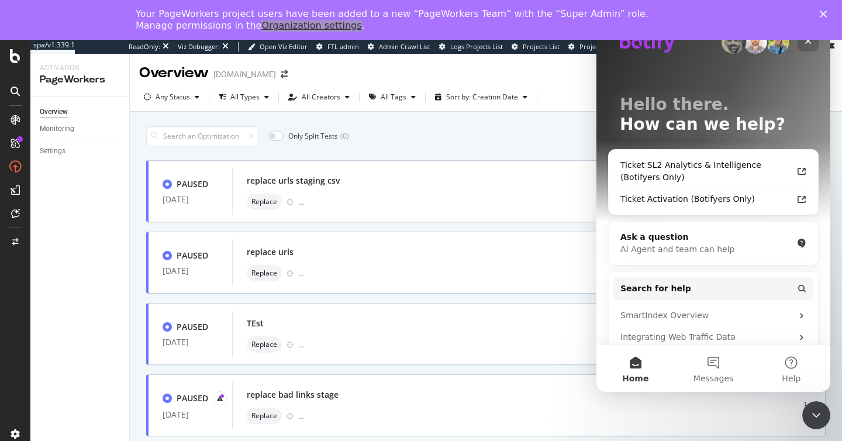
click at [809, 44] on icon "Close" at bounding box center [807, 40] width 9 height 9
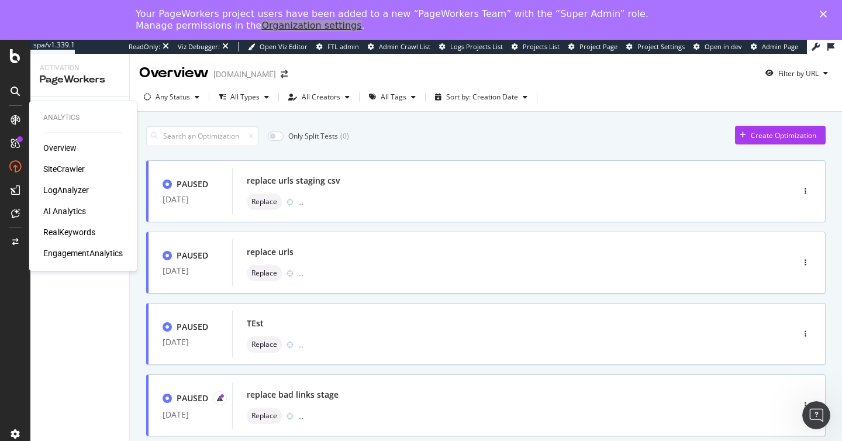
click at [61, 170] on div "SiteCrawler" at bounding box center [64, 169] width 42 height 12
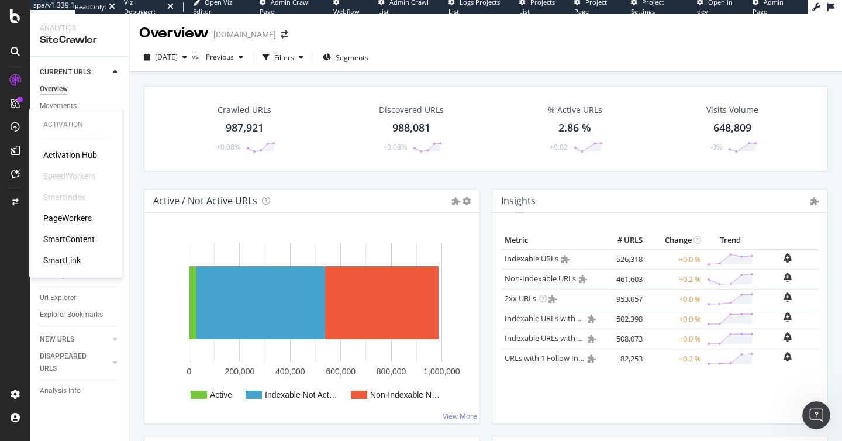
click at [83, 220] on div "PageWorkers" at bounding box center [67, 218] width 49 height 12
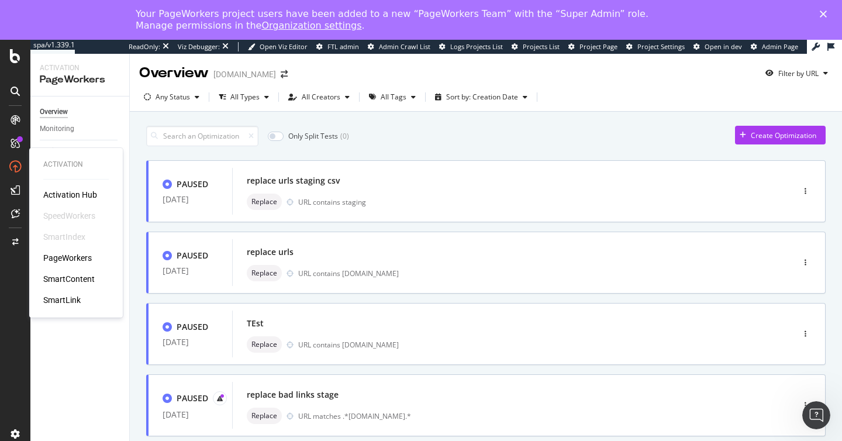
click at [75, 255] on div "PageWorkers" at bounding box center [67, 258] width 49 height 12
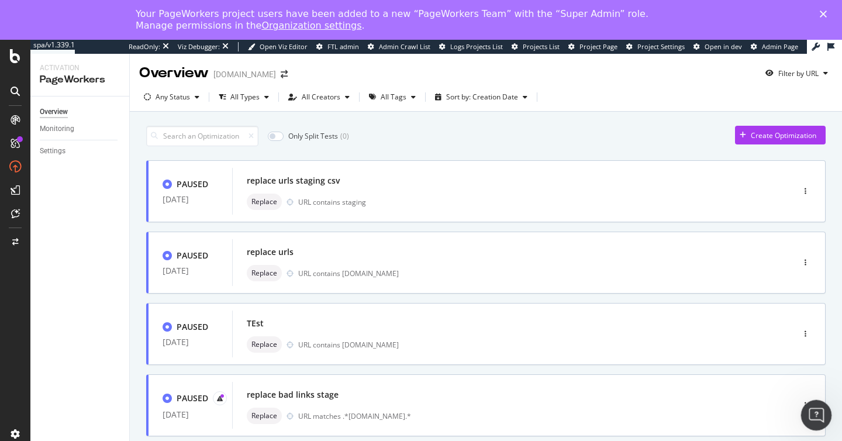
click at [811, 414] on icon "Open Intercom Messenger" at bounding box center [814, 413] width 19 height 19
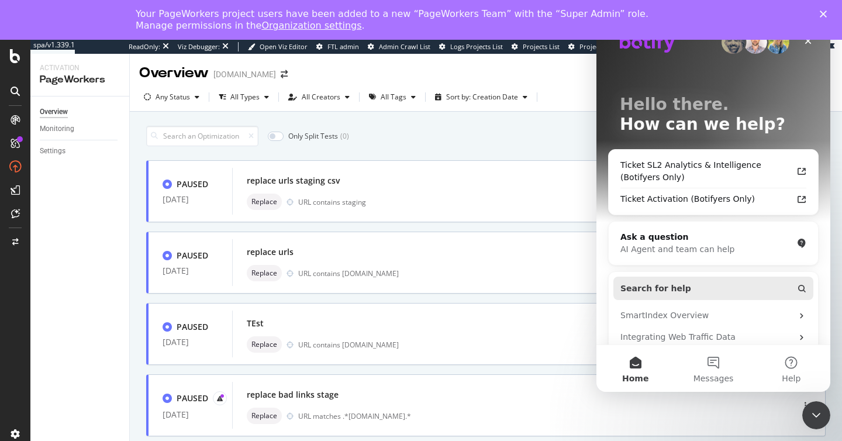
click at [706, 286] on button "Search for help" at bounding box center [713, 288] width 200 height 23
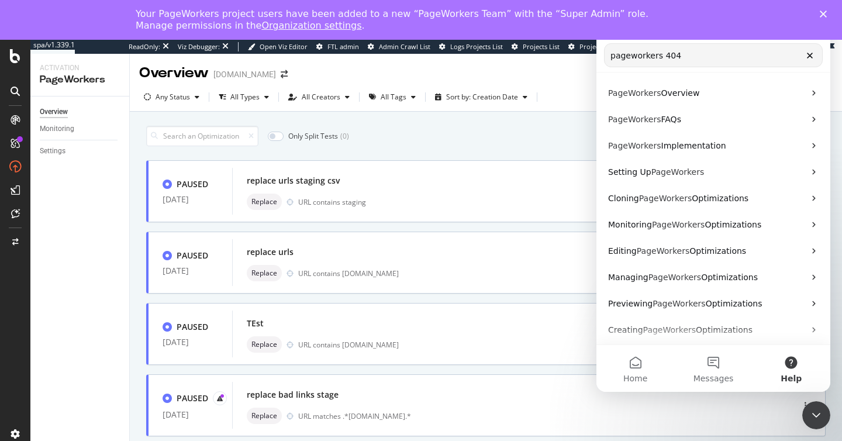
type input "pageworkers 404"
click at [811, 56] on icon "Clear" at bounding box center [809, 55] width 9 height 9
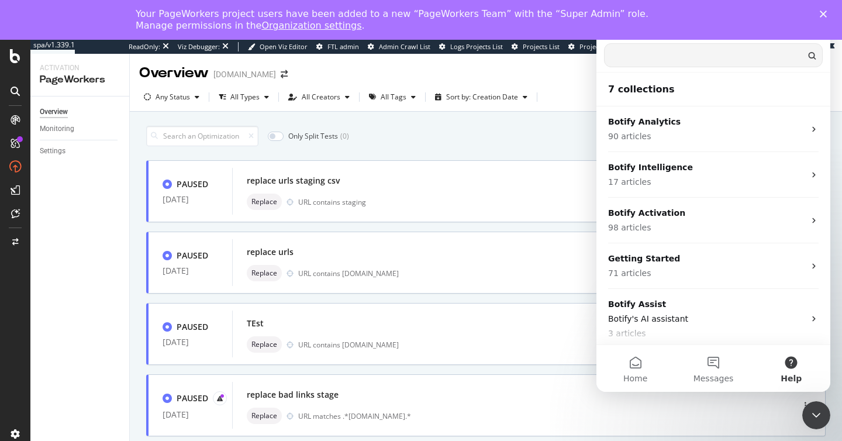
click at [546, 132] on div "Only Split Tests ( 0 ) Create Optimization" at bounding box center [485, 136] width 679 height 20
click at [823, 414] on div "Close Intercom Messenger" at bounding box center [814, 413] width 28 height 28
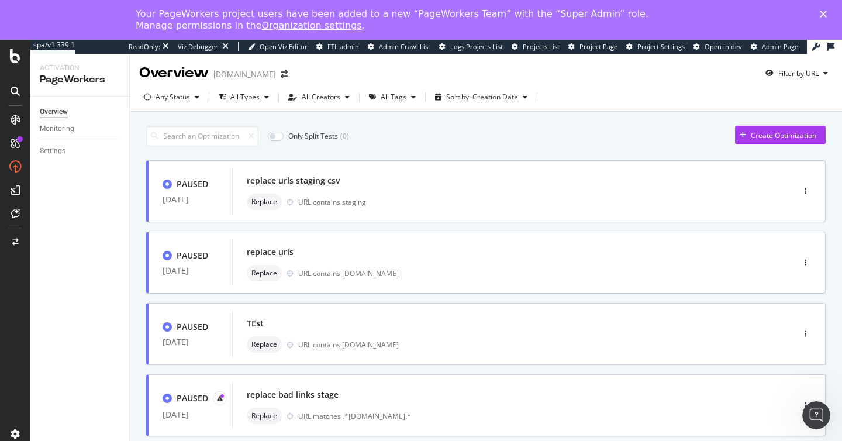
click at [261, 23] on link "Organization settings" at bounding box center [311, 25] width 100 height 11
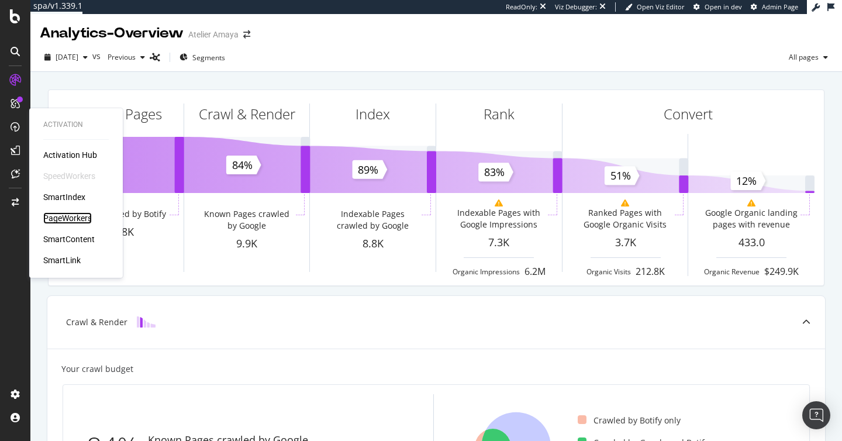
click at [83, 216] on div "PageWorkers" at bounding box center [67, 218] width 49 height 12
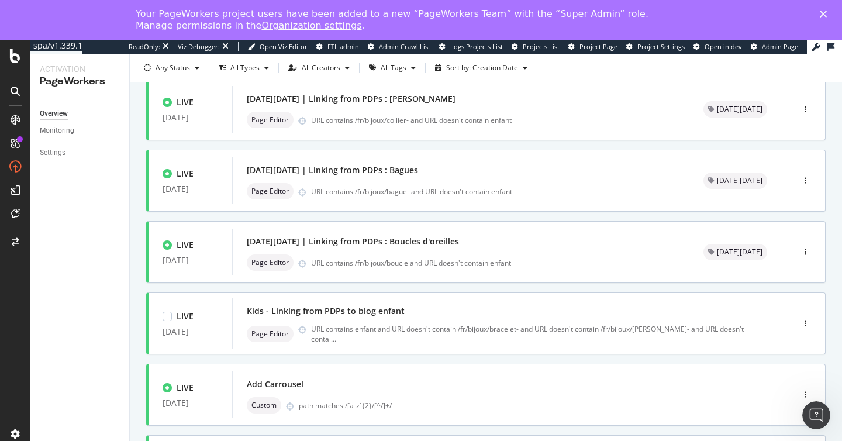
scroll to position [459, 0]
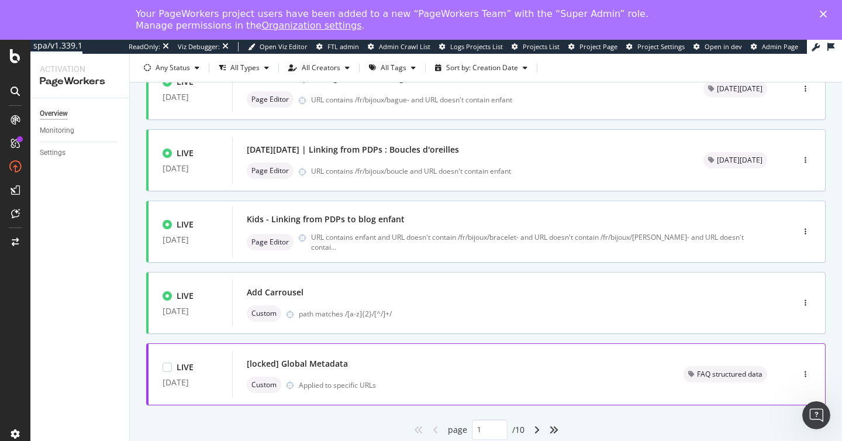
click at [325, 388] on div "Applied to specific URLs" at bounding box center [337, 385] width 77 height 10
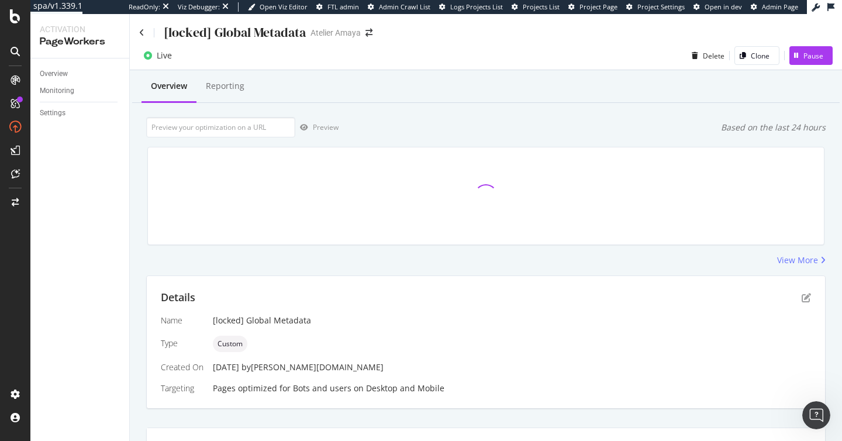
scroll to position [224, 0]
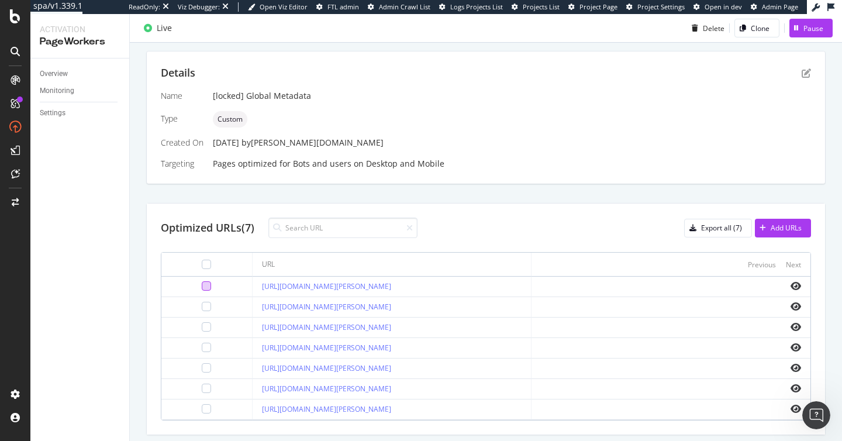
click at [202, 285] on div at bounding box center [206, 285] width 9 height 9
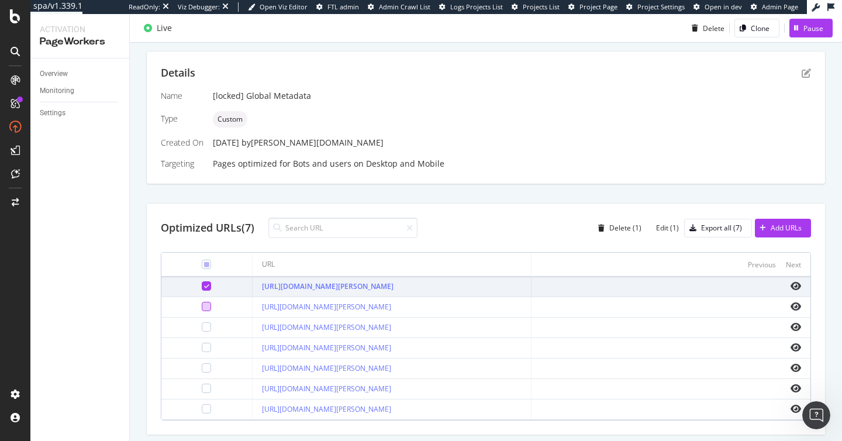
click at [202, 309] on div at bounding box center [206, 306] width 9 height 9
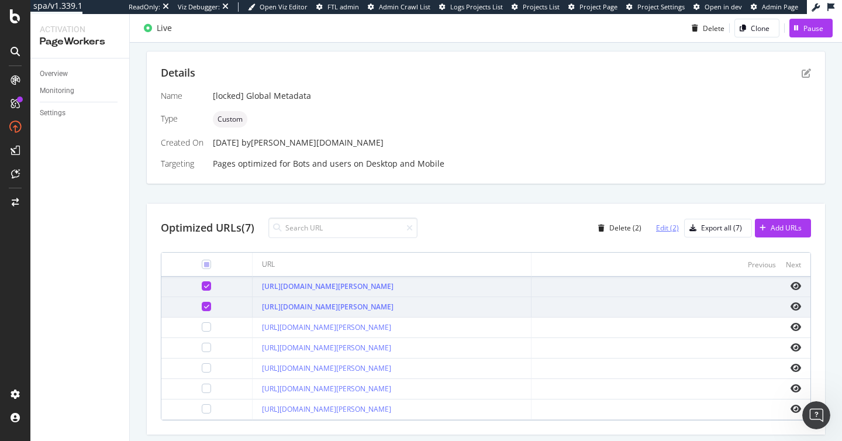
click at [668, 230] on div "Edit (2)" at bounding box center [667, 228] width 23 height 10
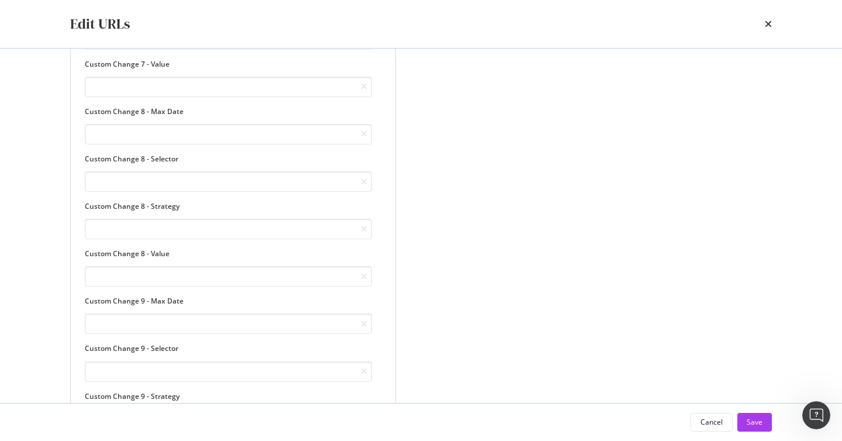
scroll to position [1836, 0]
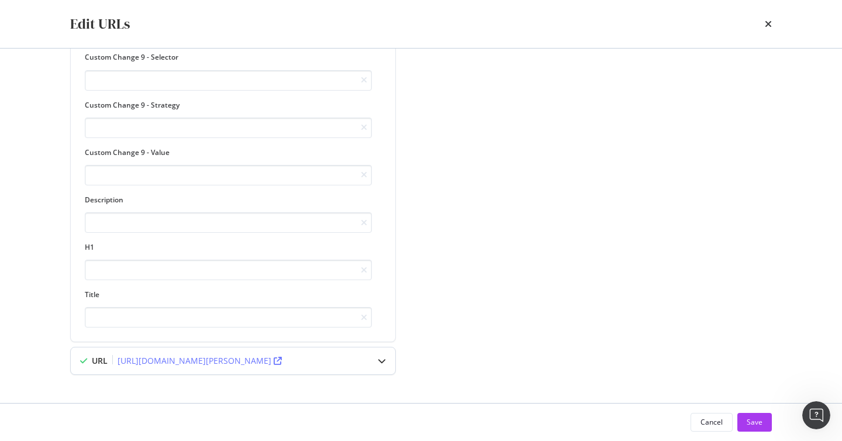
click at [384, 361] on icon "modal" at bounding box center [382, 361] width 8 height 8
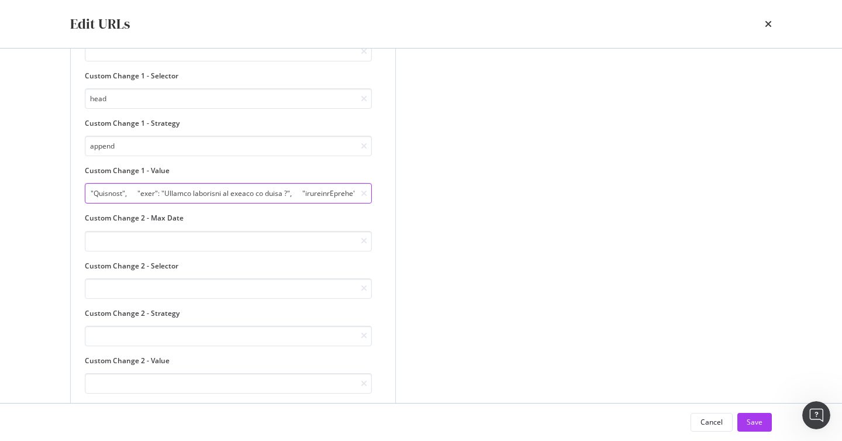
scroll to position [0, 427]
drag, startPoint x: 312, startPoint y: 189, endPoint x: 416, endPoint y: 198, distance: 104.4
click at [771, 18] on div "times" at bounding box center [768, 24] width 7 height 20
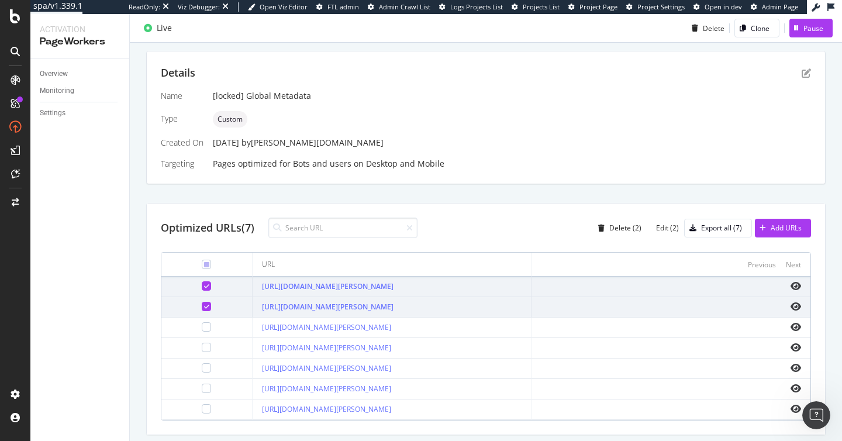
click at [203, 303] on div at bounding box center [206, 306] width 9 height 9
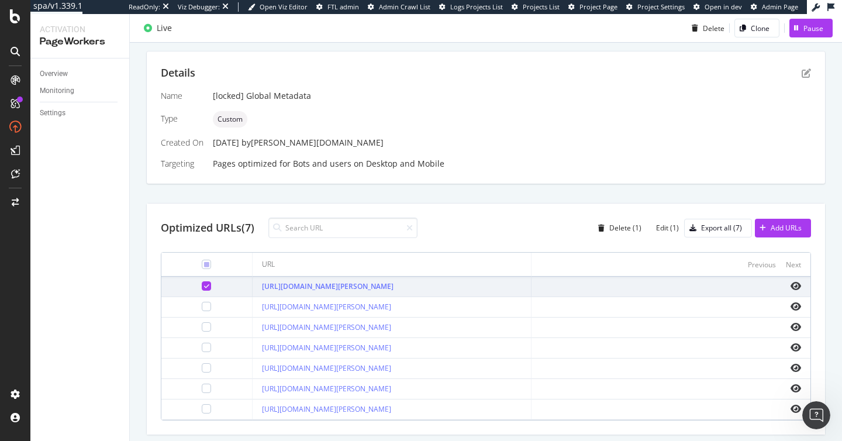
click at [204, 284] on icon at bounding box center [206, 286] width 5 height 6
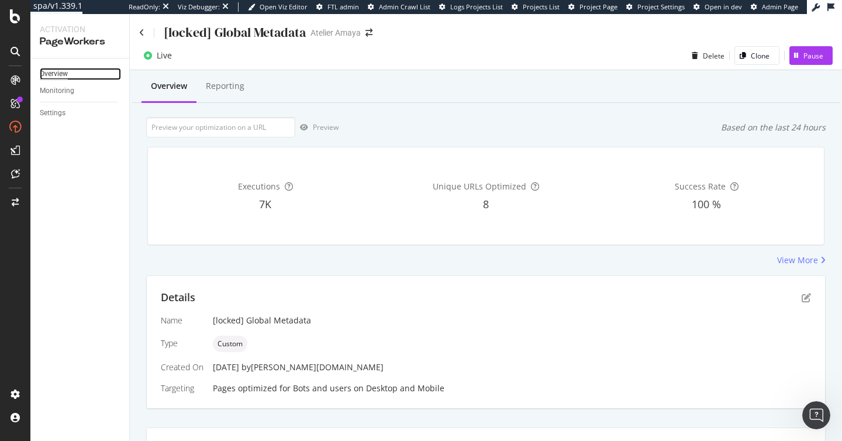
click at [61, 71] on div "Overview" at bounding box center [54, 74] width 28 height 12
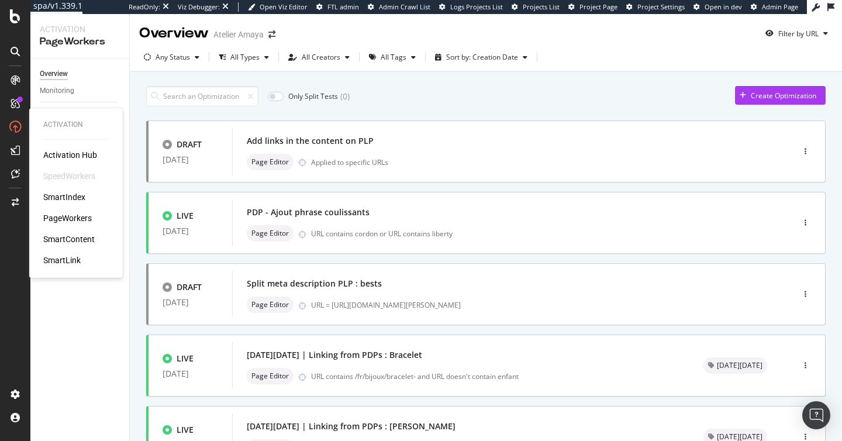
click at [66, 212] on div "Activation Hub SpeedWorkers SmartIndex PageWorkers SmartContent SmartLink" at bounding box center [75, 207] width 65 height 117
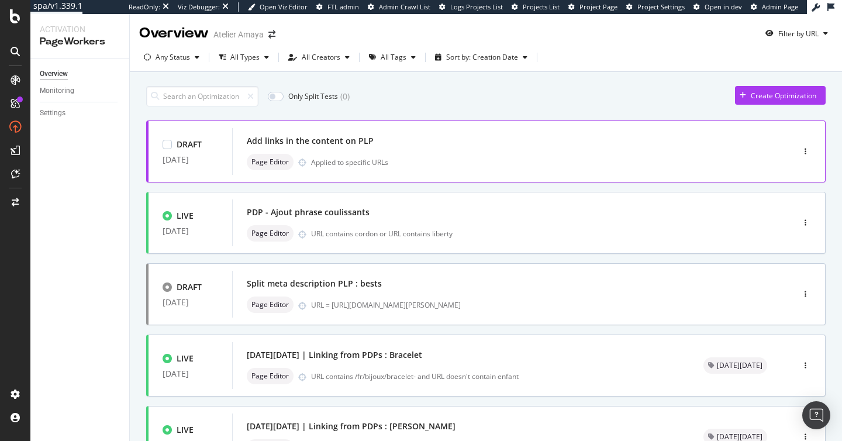
click at [258, 132] on div "Add links in the content on PLP Page Editor Applied to specific URLs" at bounding box center [495, 151] width 526 height 47
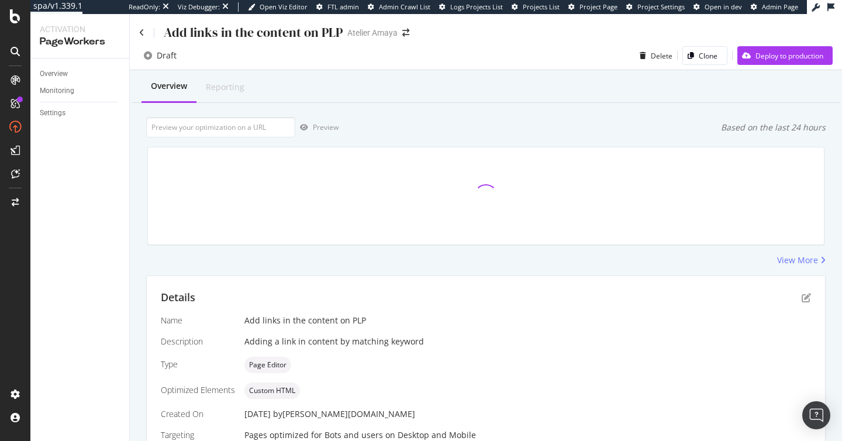
scroll to position [184, 0]
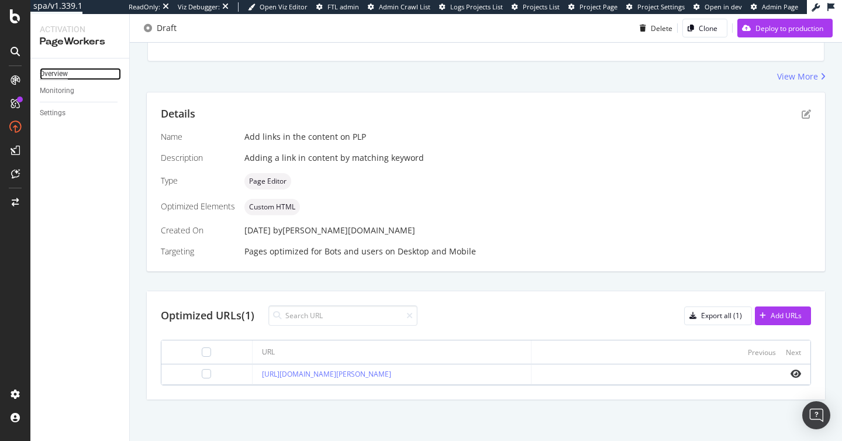
click at [59, 75] on div "Overview" at bounding box center [54, 74] width 28 height 12
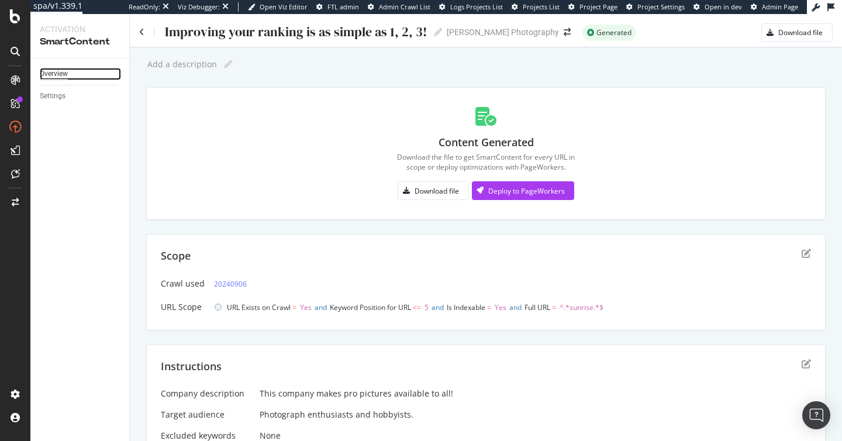
click at [57, 70] on div "Overview" at bounding box center [54, 74] width 28 height 12
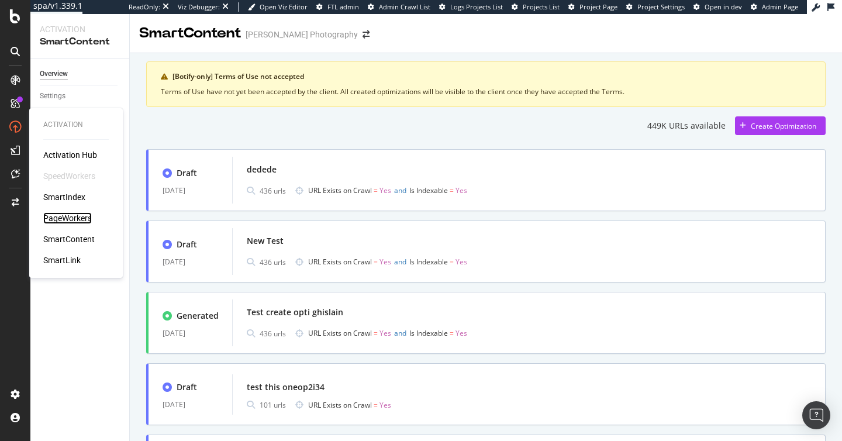
click at [80, 222] on div "PageWorkers" at bounding box center [67, 218] width 49 height 12
